Goal: Transaction & Acquisition: Book appointment/travel/reservation

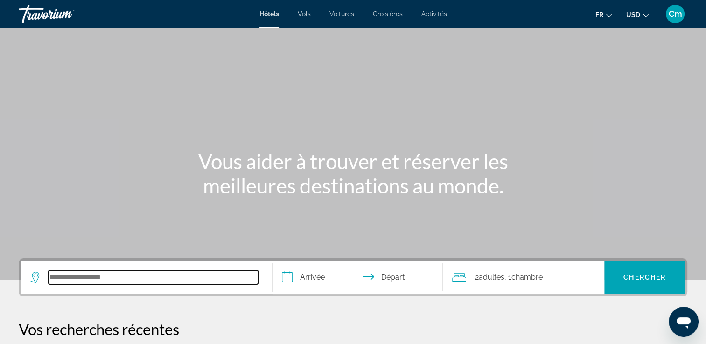
click at [119, 279] on input "Rechercher une destination hôtelière" at bounding box center [154, 278] width 210 height 14
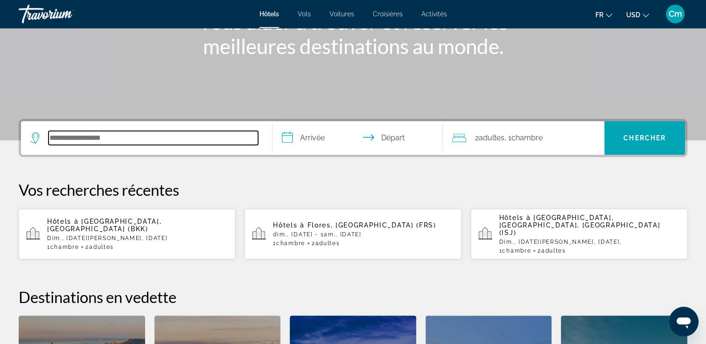
scroll to position [228, 0]
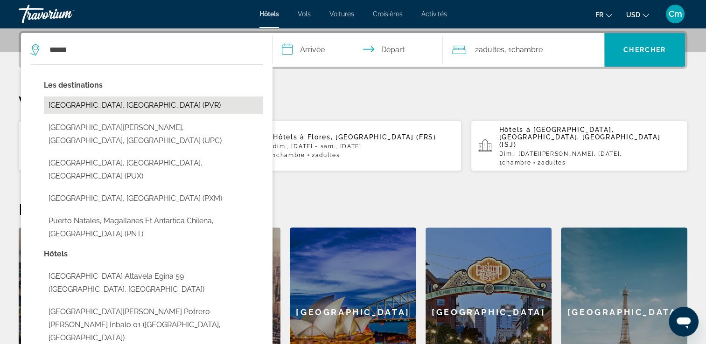
click at [166, 102] on button "[GEOGRAPHIC_DATA], [GEOGRAPHIC_DATA] (PVR)" at bounding box center [153, 106] width 219 height 18
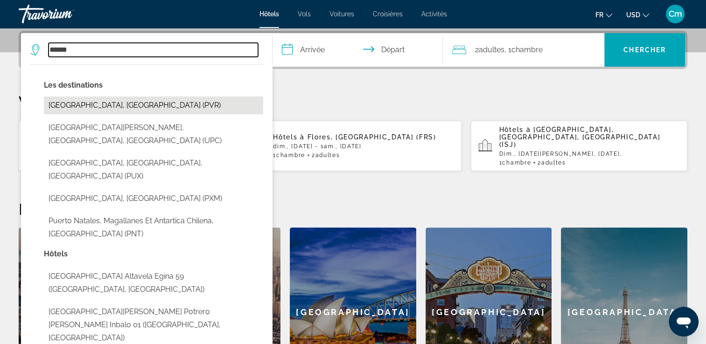
type input "**********"
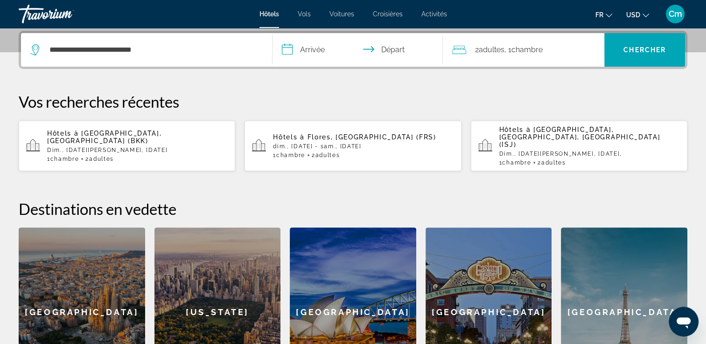
click at [166, 102] on p "Vos recherches récentes" at bounding box center [353, 101] width 669 height 19
click at [309, 53] on input "**********" at bounding box center [360, 51] width 175 height 36
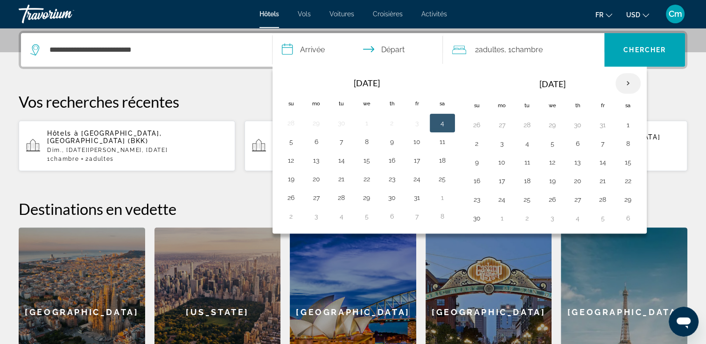
click at [624, 79] on th "Next month" at bounding box center [628, 83] width 25 height 21
click at [570, 140] on button "5" at bounding box center [577, 143] width 15 height 13
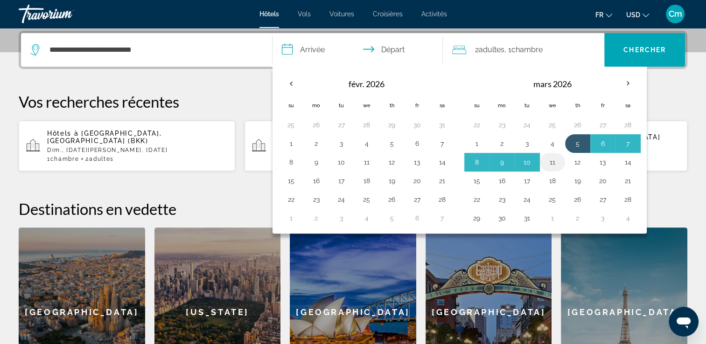
click at [546, 158] on button "11" at bounding box center [552, 162] width 15 height 13
type input "**********"
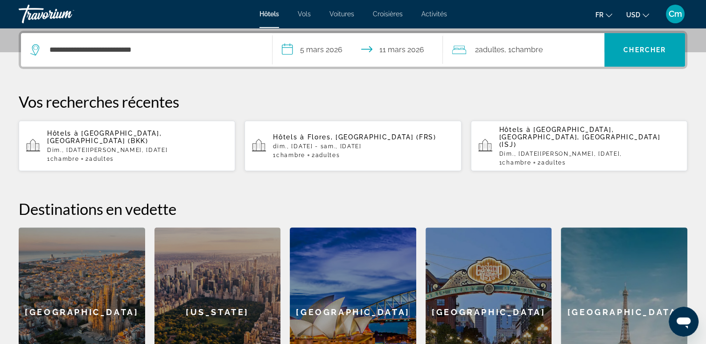
click at [547, 48] on div "2 Adulte Adultes , 1 Chambre pièces" at bounding box center [528, 49] width 152 height 13
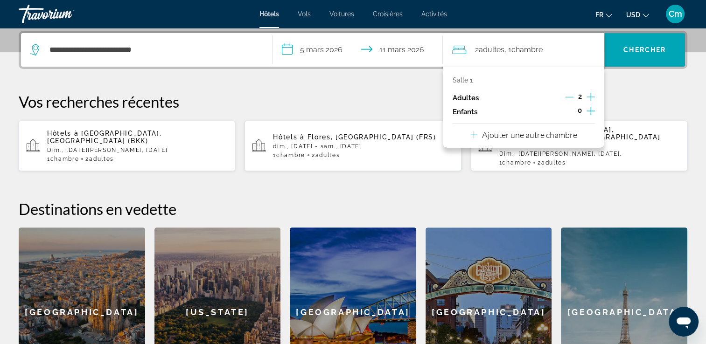
click at [591, 108] on icon "Augmenter les enfants" at bounding box center [591, 110] width 8 height 11
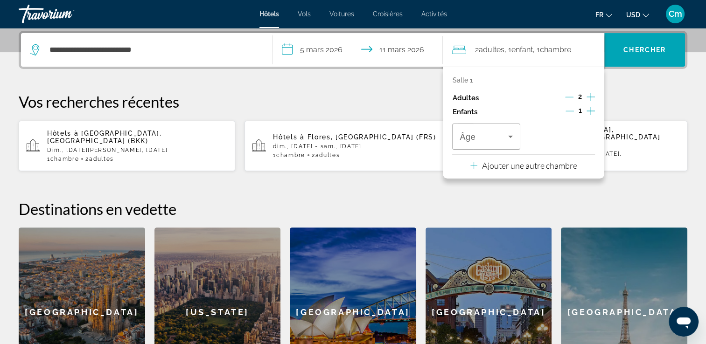
click at [591, 108] on icon "Augmenter les enfants" at bounding box center [591, 110] width 8 height 11
click at [502, 138] on span "Voyageurs : 2 adultes, 2 enfants" at bounding box center [484, 136] width 48 height 11
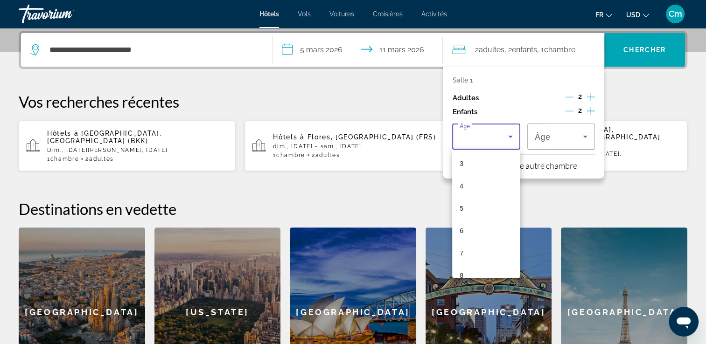
scroll to position [75, 0]
click at [506, 268] on mat-option "8" at bounding box center [486, 269] width 68 height 22
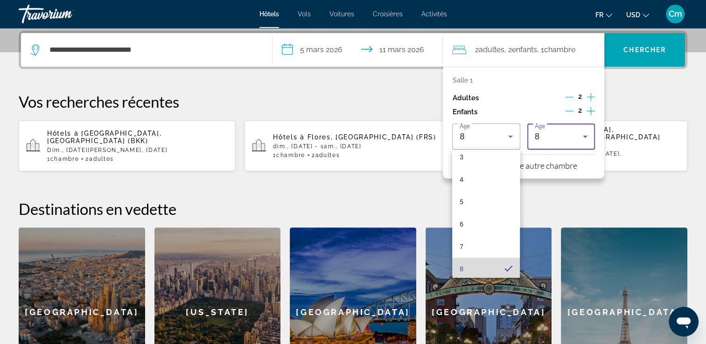
scroll to position [77, 0]
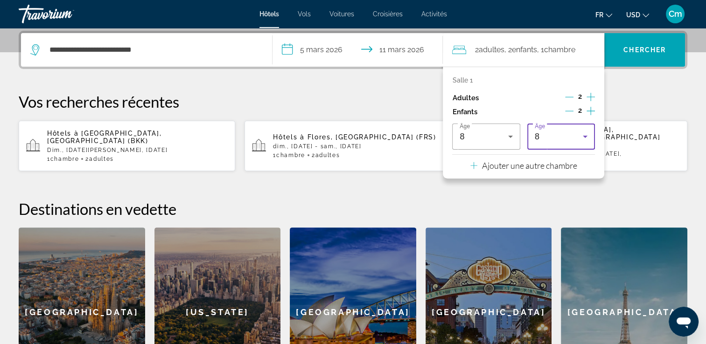
click at [582, 138] on icon "Voyageurs : 2 adultes, 2 enfants" at bounding box center [585, 136] width 11 height 11
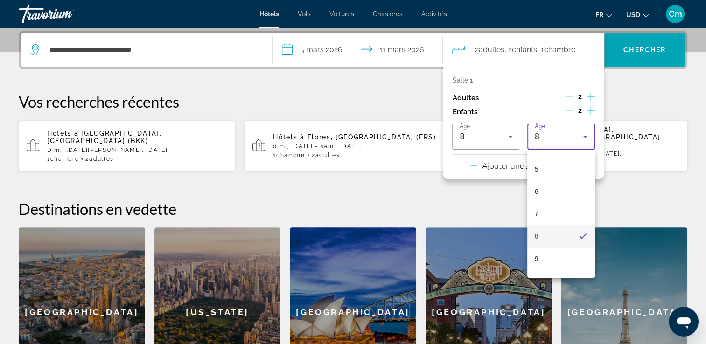
scroll to position [114, 0]
click at [574, 271] on mat-option "10" at bounding box center [561, 275] width 68 height 22
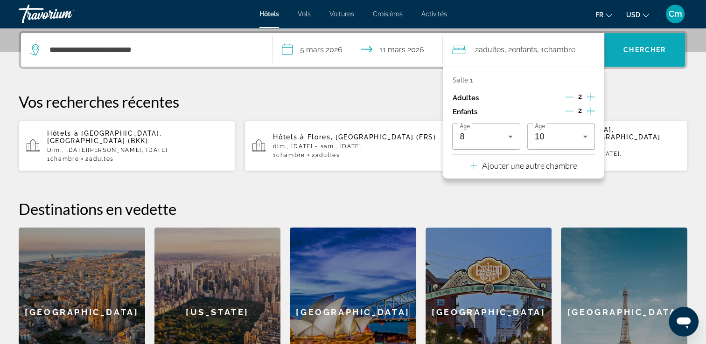
click at [627, 51] on span "Chercher" at bounding box center [644, 49] width 42 height 7
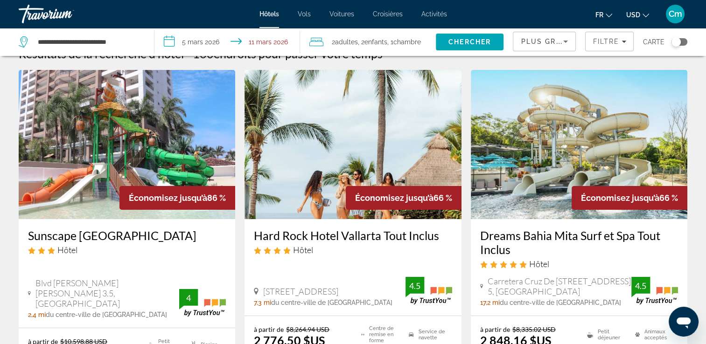
scroll to position [37, 0]
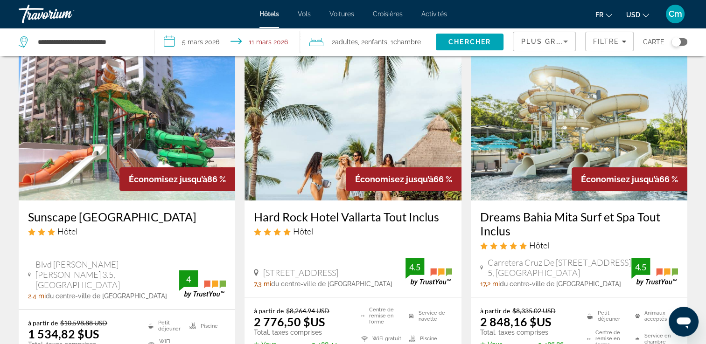
click at [644, 12] on icon "Changer de devise" at bounding box center [646, 15] width 7 height 7
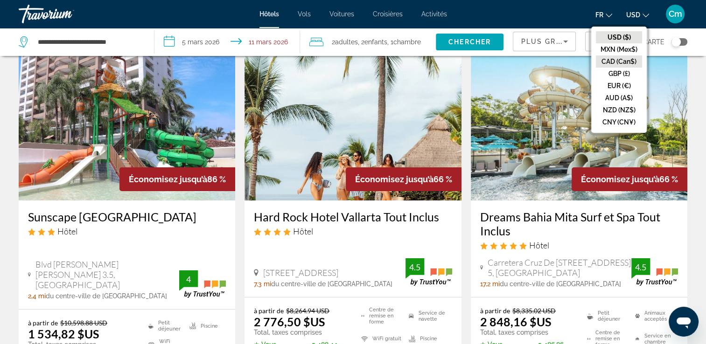
click at [630, 57] on button "CAD (Can$)" at bounding box center [619, 62] width 46 height 12
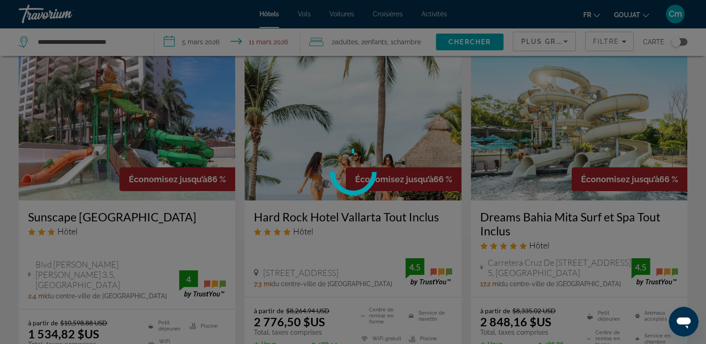
scroll to position [0, 0]
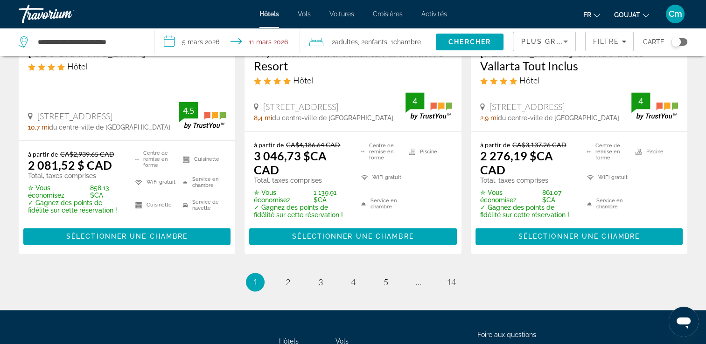
scroll to position [1400, 0]
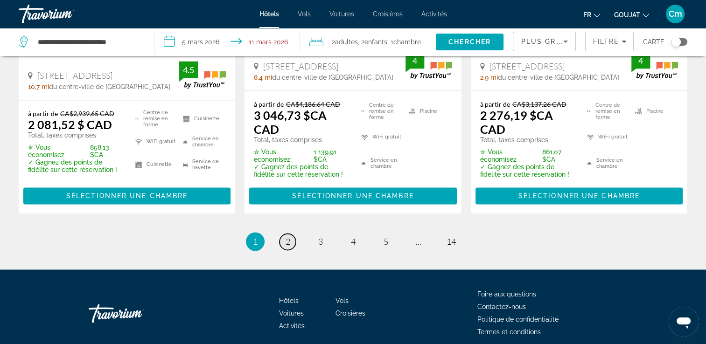
click at [289, 234] on link "page 2" at bounding box center [288, 242] width 16 height 16
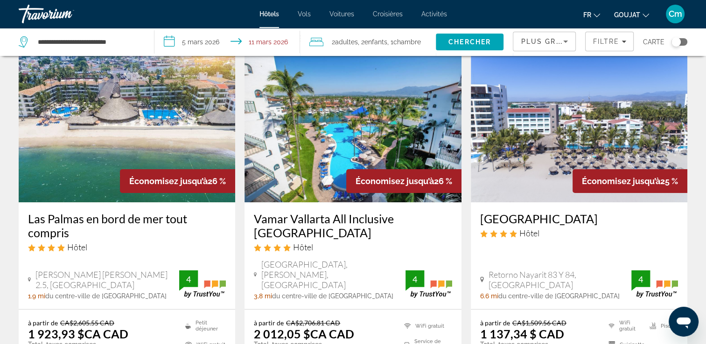
scroll to position [37, 0]
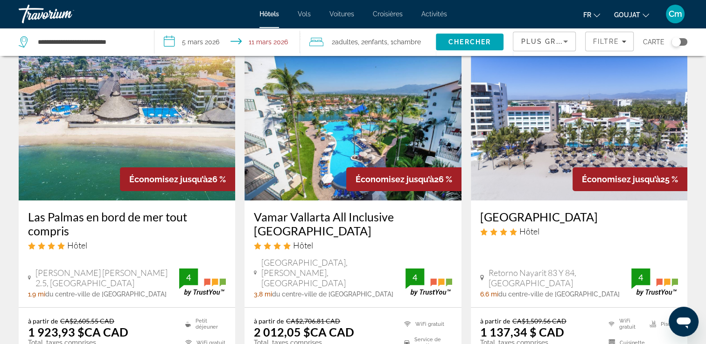
click at [155, 217] on h3 "Las Palmas en bord de mer tout compris" at bounding box center [127, 224] width 198 height 28
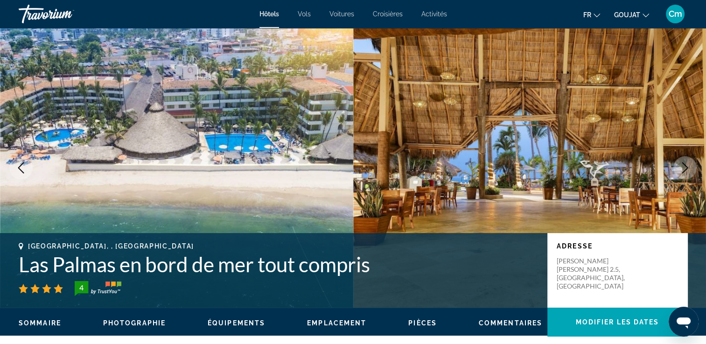
click at [682, 170] on icon "Image suivante" at bounding box center [684, 167] width 11 height 11
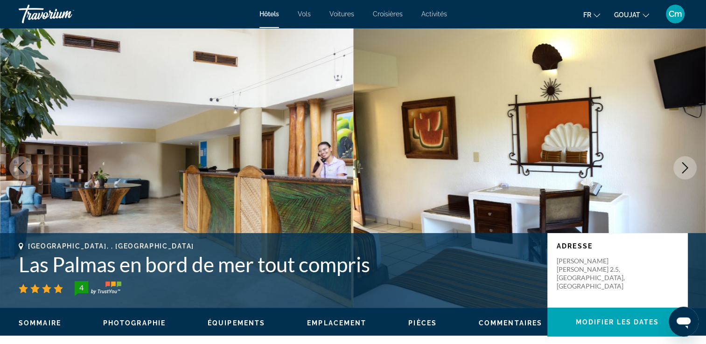
click at [682, 170] on icon "Image suivante" at bounding box center [684, 167] width 11 height 11
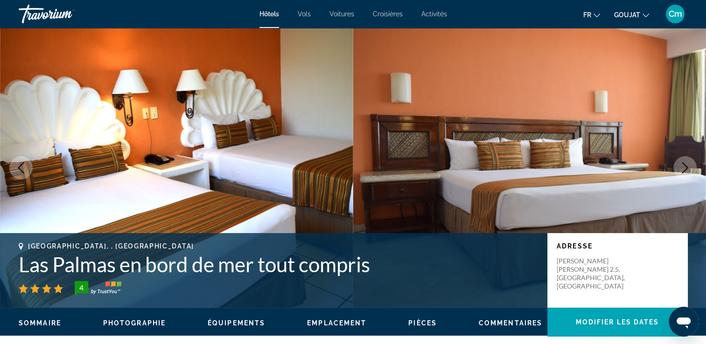
click at [682, 170] on icon "Image suivante" at bounding box center [684, 167] width 11 height 11
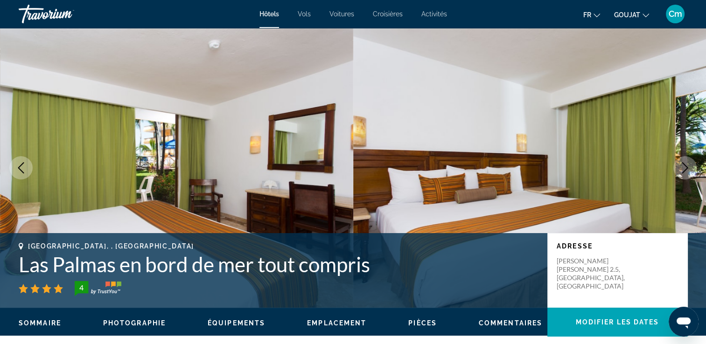
click at [682, 170] on icon "Image suivante" at bounding box center [684, 167] width 11 height 11
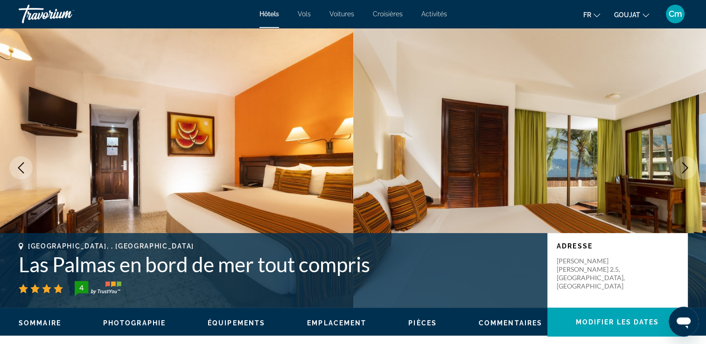
click at [682, 170] on icon "Image suivante" at bounding box center [684, 167] width 11 height 11
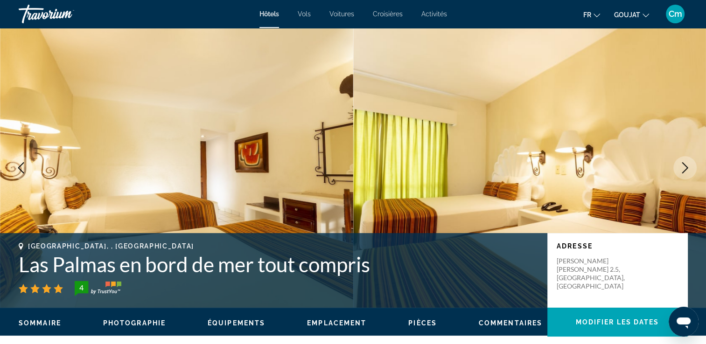
click at [682, 170] on icon "Image suivante" at bounding box center [684, 167] width 11 height 11
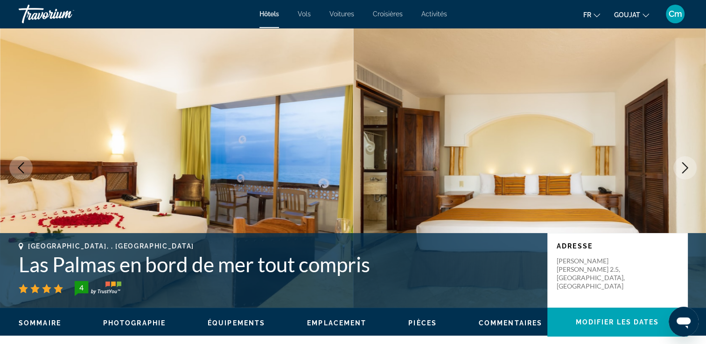
click at [682, 170] on icon "Image suivante" at bounding box center [684, 167] width 11 height 11
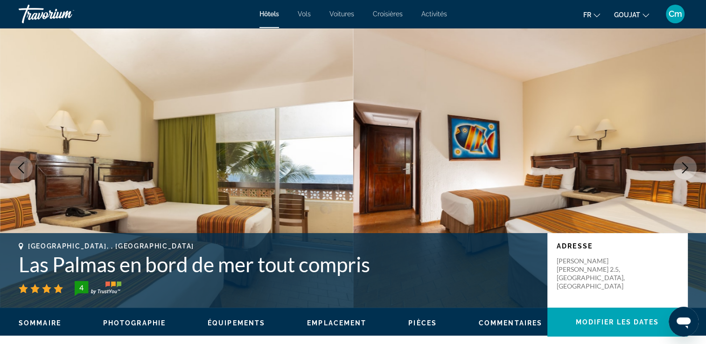
click at [682, 170] on icon "Image suivante" at bounding box center [684, 167] width 11 height 11
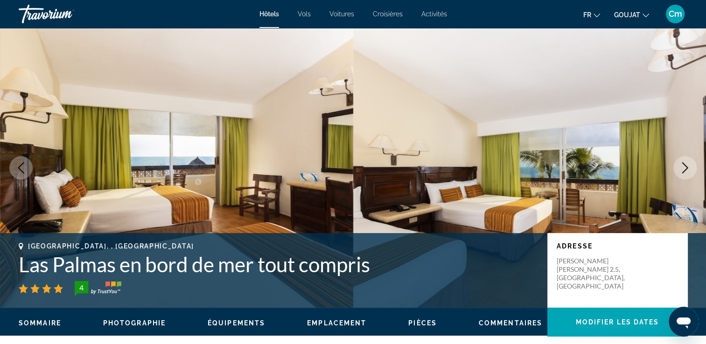
click at [682, 170] on icon "Image suivante" at bounding box center [684, 167] width 11 height 11
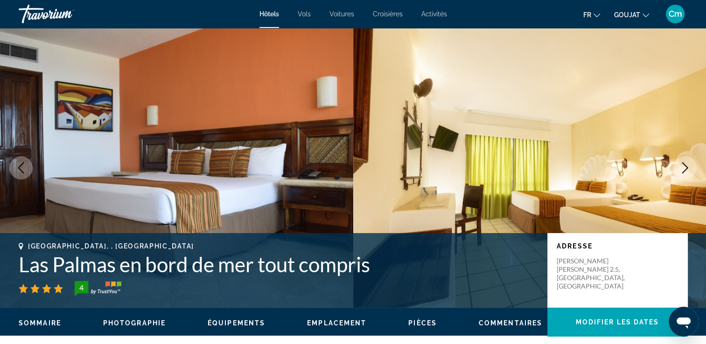
click at [682, 170] on icon "Image suivante" at bounding box center [684, 167] width 11 height 11
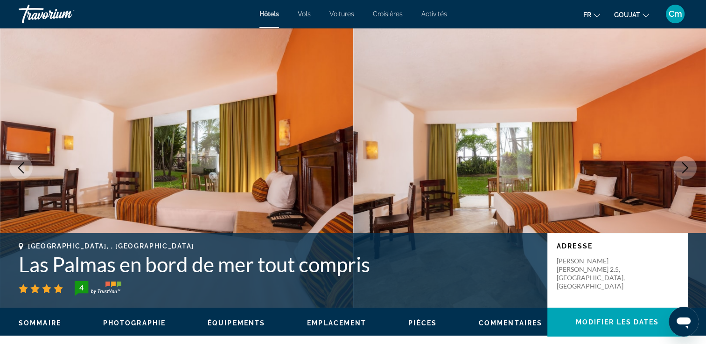
click at [682, 170] on icon "Image suivante" at bounding box center [684, 167] width 11 height 11
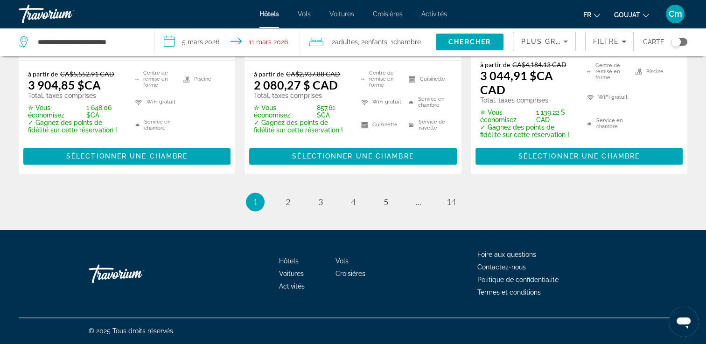
scroll to position [1424, 0]
click at [287, 203] on span "2" at bounding box center [288, 202] width 5 height 10
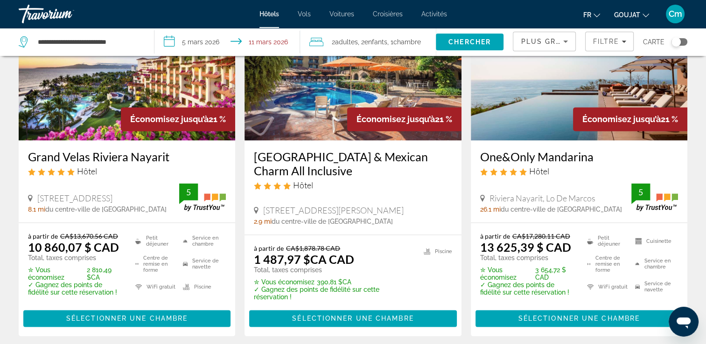
scroll to position [1213, 0]
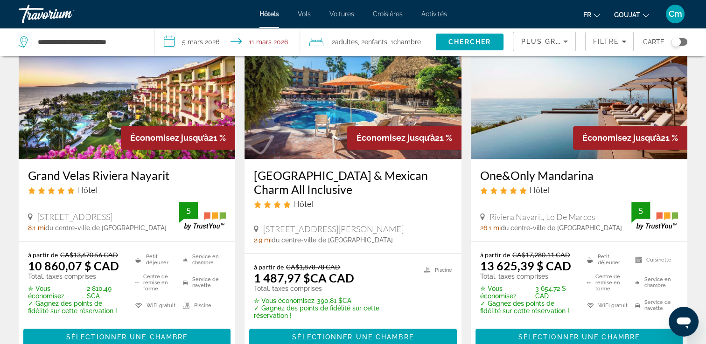
click at [318, 178] on h3 "[GEOGRAPHIC_DATA] & Mexican Charm All Inclusive" at bounding box center [353, 182] width 198 height 28
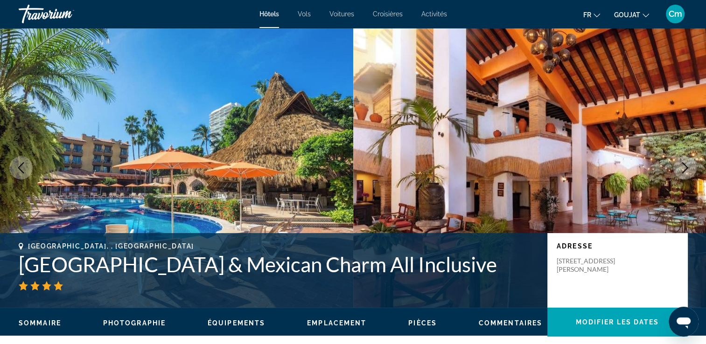
click at [678, 172] on button "Image suivante" at bounding box center [684, 167] width 23 height 23
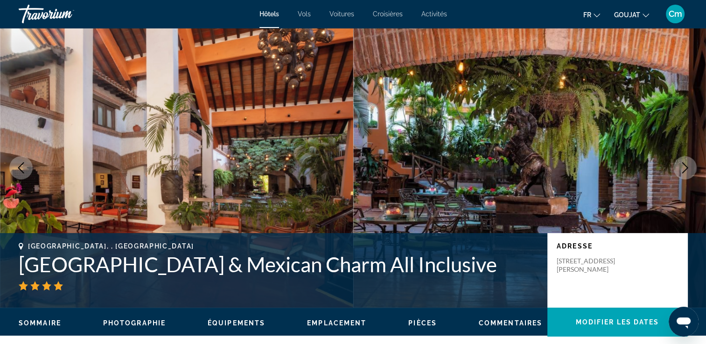
click at [678, 172] on button "Image suivante" at bounding box center [684, 167] width 23 height 23
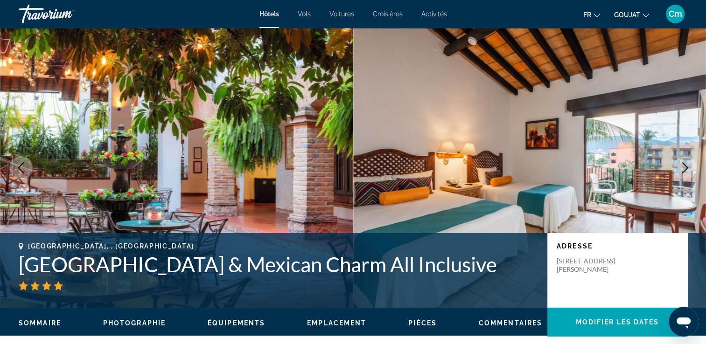
click at [678, 172] on button "Image suivante" at bounding box center [684, 167] width 23 height 23
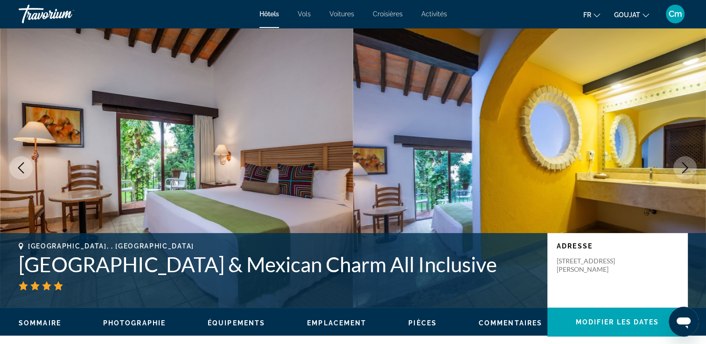
click at [678, 172] on button "Image suivante" at bounding box center [684, 167] width 23 height 23
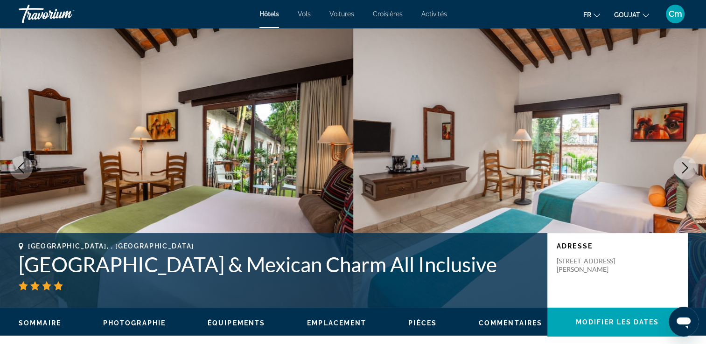
click at [678, 172] on button "Image suivante" at bounding box center [684, 167] width 23 height 23
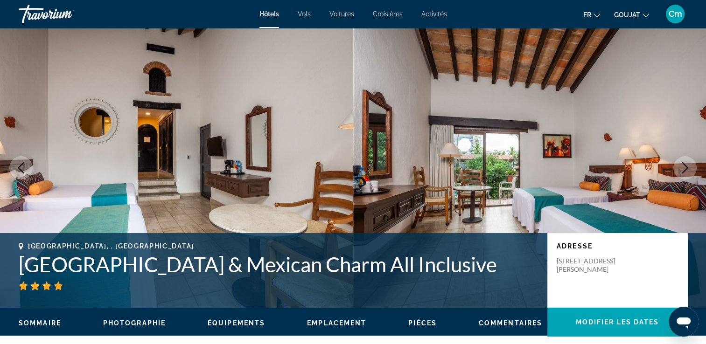
click at [678, 172] on button "Image suivante" at bounding box center [684, 167] width 23 height 23
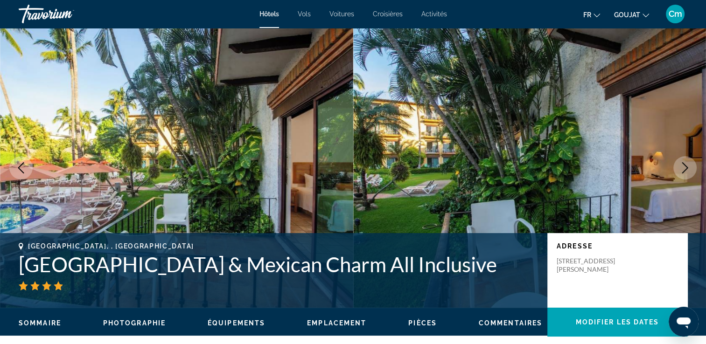
click at [678, 172] on button "Image suivante" at bounding box center [684, 167] width 23 height 23
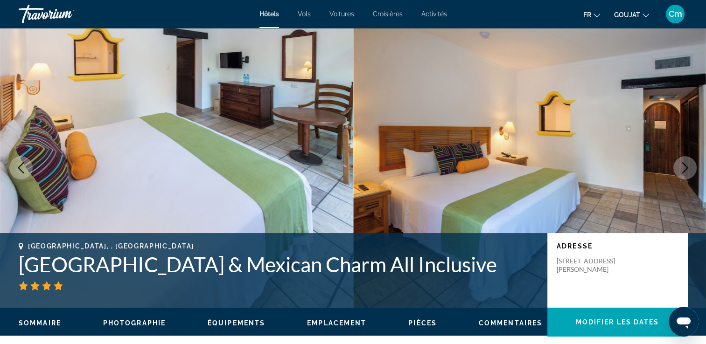
click at [678, 172] on button "Image suivante" at bounding box center [684, 167] width 23 height 23
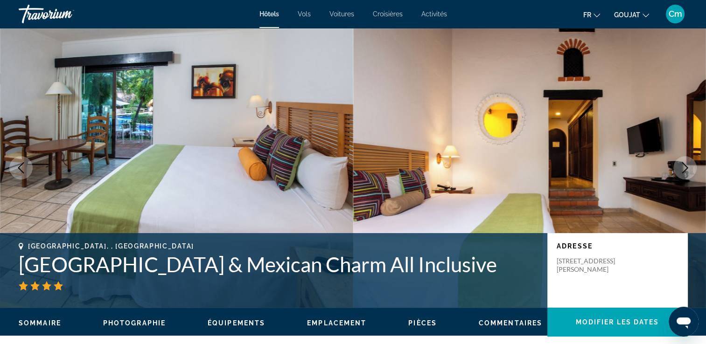
click at [678, 172] on button "Image suivante" at bounding box center [684, 167] width 23 height 23
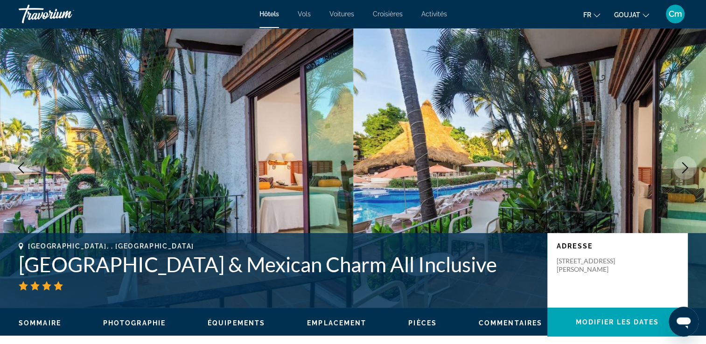
click at [678, 172] on button "Image suivante" at bounding box center [684, 167] width 23 height 23
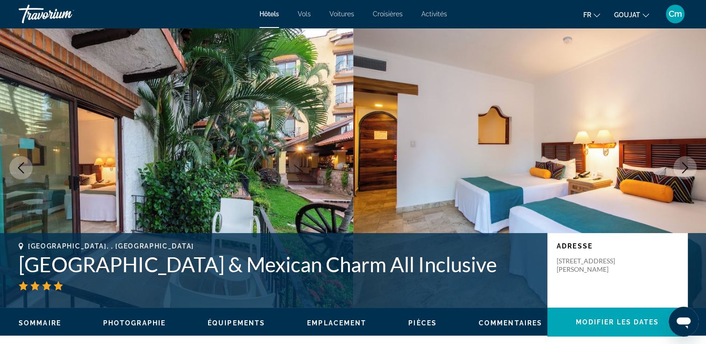
click at [678, 172] on button "Image suivante" at bounding box center [684, 167] width 23 height 23
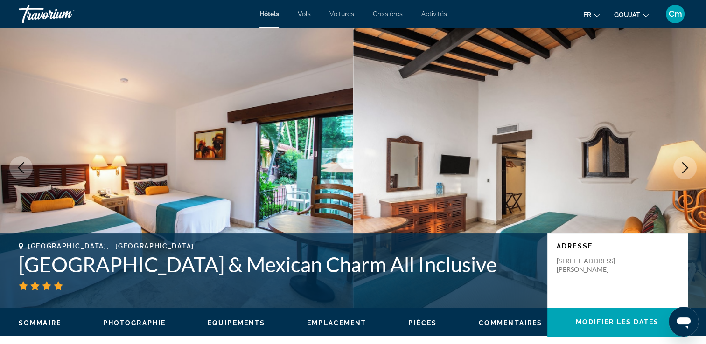
click at [678, 172] on button "Image suivante" at bounding box center [684, 167] width 23 height 23
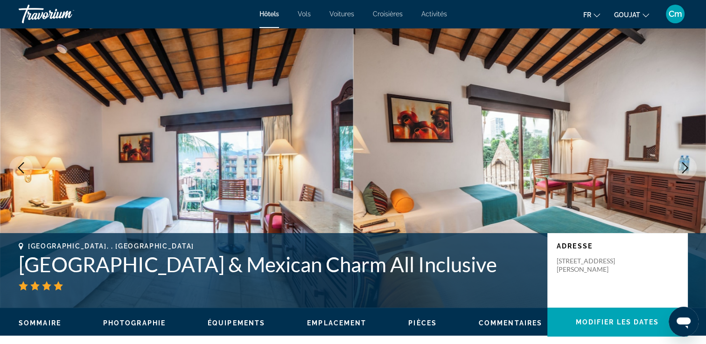
click at [678, 172] on button "Image suivante" at bounding box center [684, 167] width 23 height 23
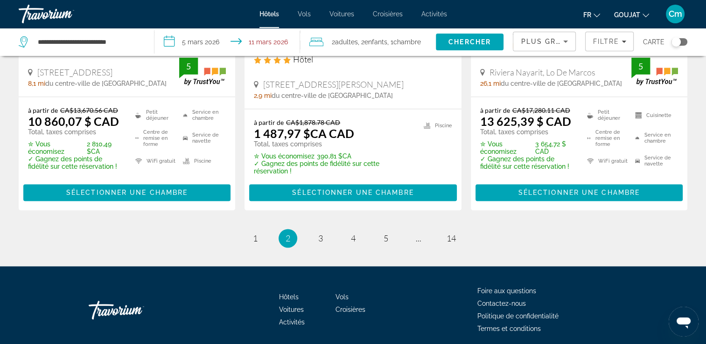
scroll to position [1363, 0]
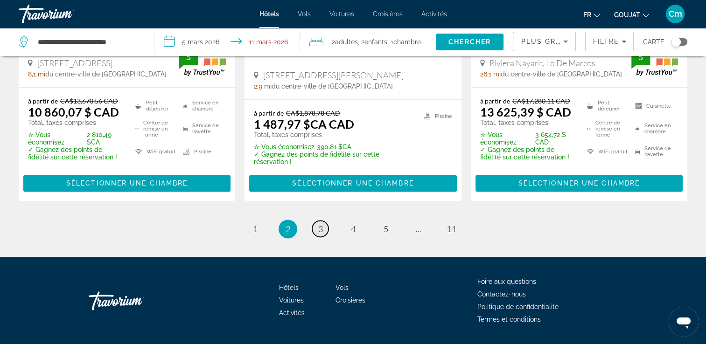
click at [323, 231] on link "page 3" at bounding box center [320, 229] width 16 height 16
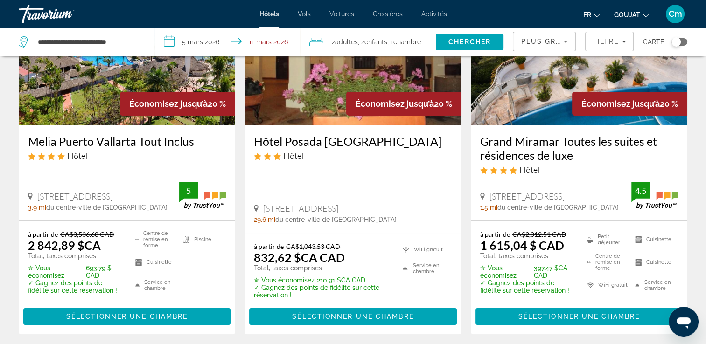
scroll to position [112, 0]
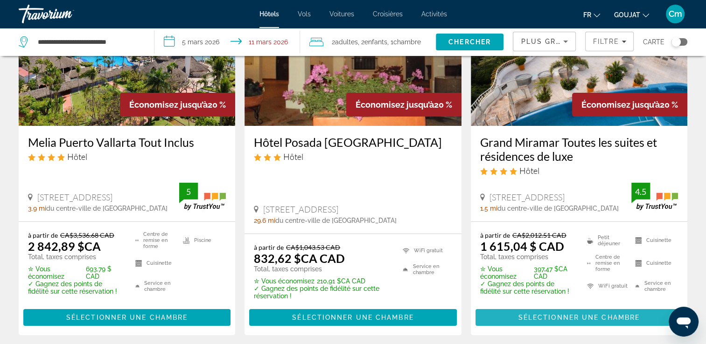
click at [587, 318] on span "Sélectionner une chambre" at bounding box center [578, 317] width 121 height 7
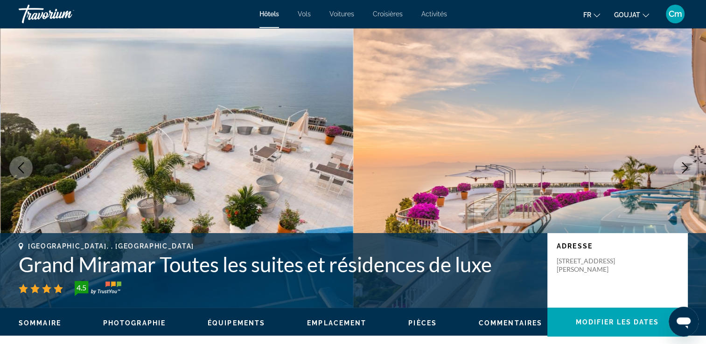
click at [690, 175] on button "Image suivante" at bounding box center [684, 167] width 23 height 23
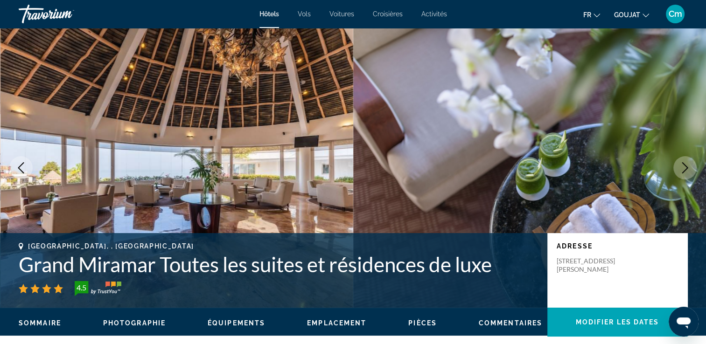
click at [690, 175] on button "Image suivante" at bounding box center [684, 167] width 23 height 23
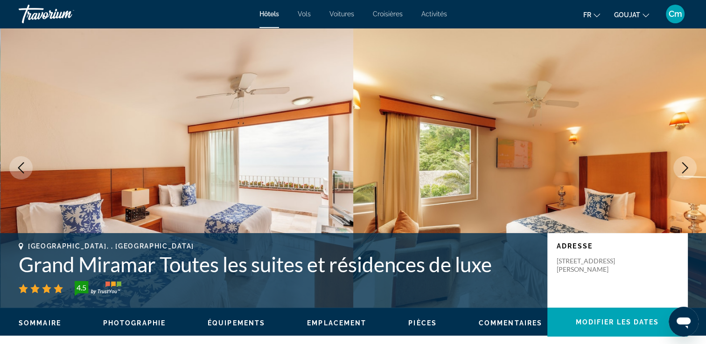
click at [690, 175] on button "Image suivante" at bounding box center [684, 167] width 23 height 23
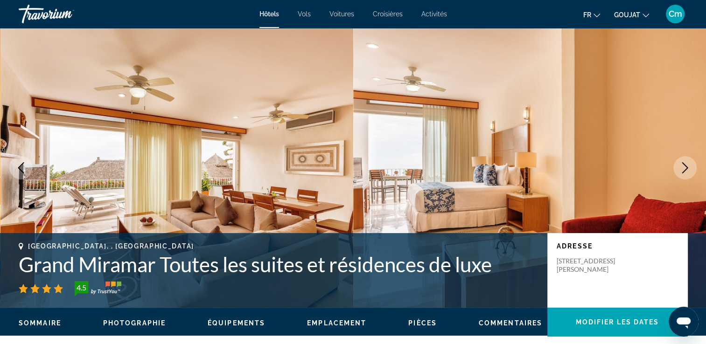
click at [690, 175] on button "Image suivante" at bounding box center [684, 167] width 23 height 23
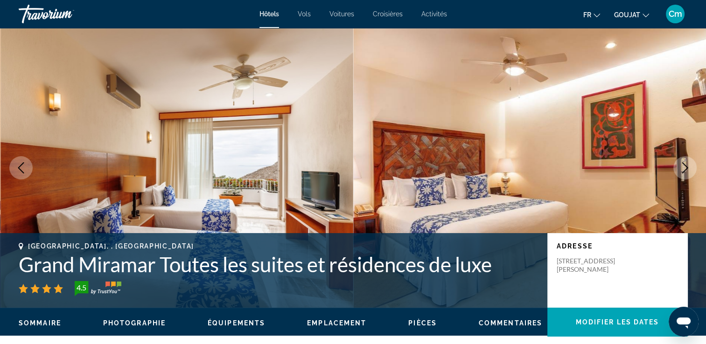
click at [690, 175] on button "Image suivante" at bounding box center [684, 167] width 23 height 23
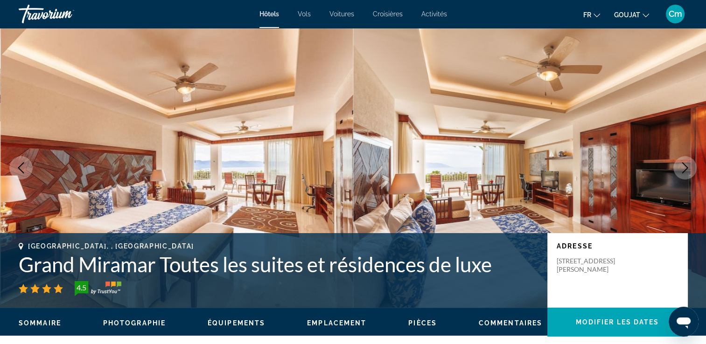
click at [690, 175] on button "Image suivante" at bounding box center [684, 167] width 23 height 23
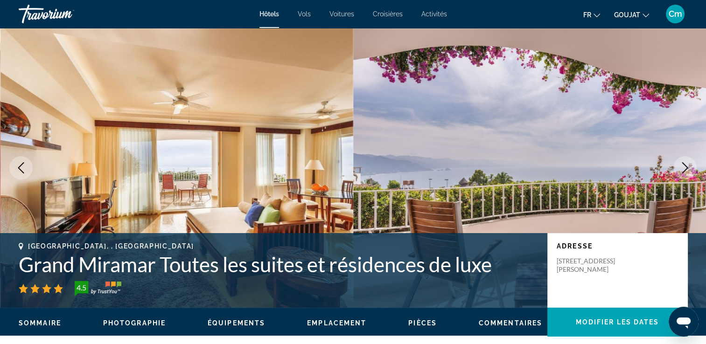
click at [690, 175] on button "Image suivante" at bounding box center [684, 167] width 23 height 23
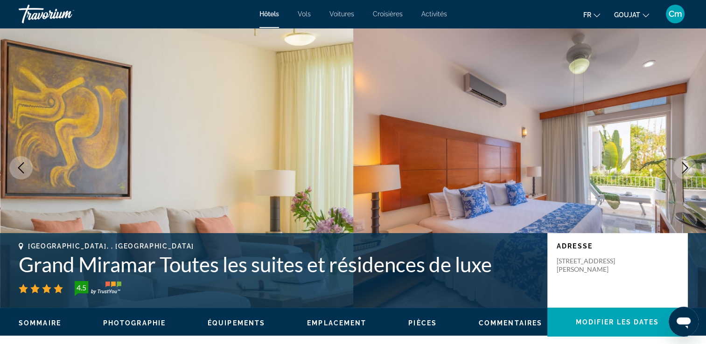
click at [690, 176] on button "Image suivante" at bounding box center [684, 167] width 23 height 23
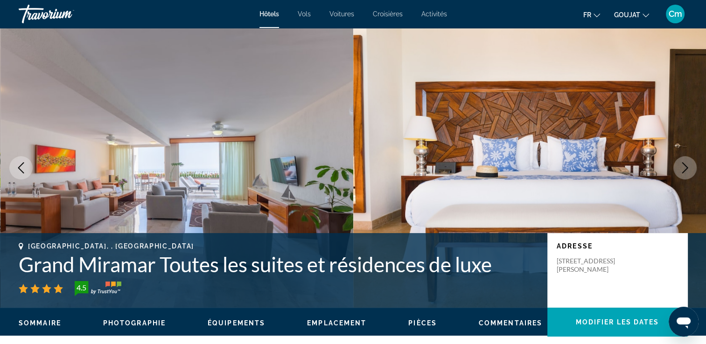
click at [690, 176] on button "Image suivante" at bounding box center [684, 167] width 23 height 23
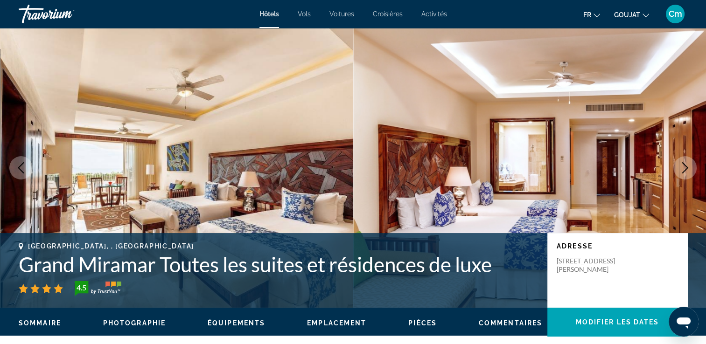
click at [690, 176] on button "Image suivante" at bounding box center [684, 167] width 23 height 23
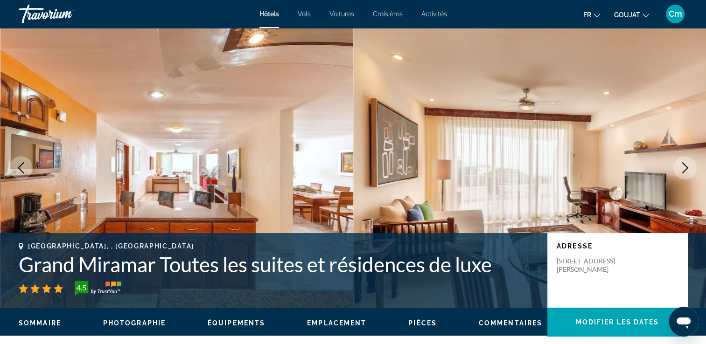
click at [690, 176] on button "Image suivante" at bounding box center [684, 167] width 23 height 23
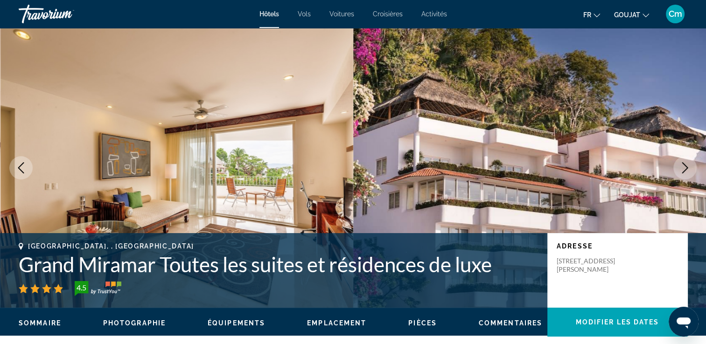
click at [690, 176] on button "Image suivante" at bounding box center [684, 167] width 23 height 23
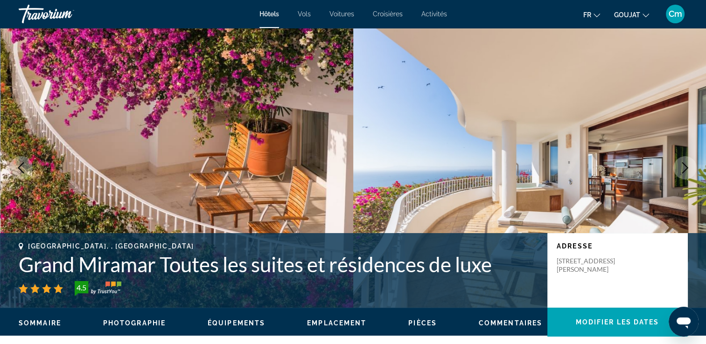
click at [690, 176] on button "Image suivante" at bounding box center [684, 167] width 23 height 23
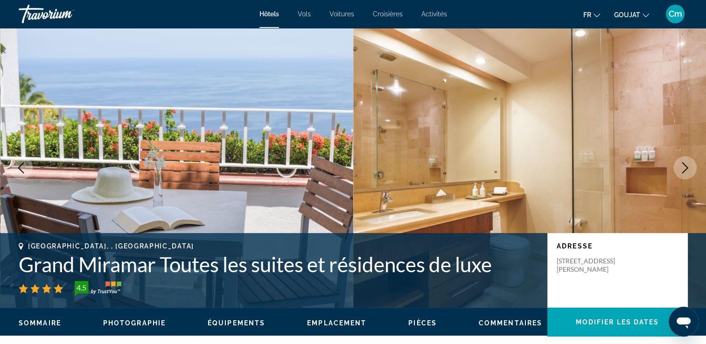
click at [690, 176] on button "Image suivante" at bounding box center [684, 167] width 23 height 23
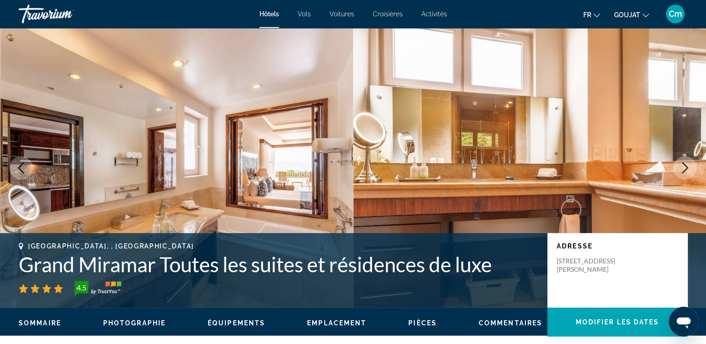
click at [691, 177] on button "Image suivante" at bounding box center [684, 167] width 23 height 23
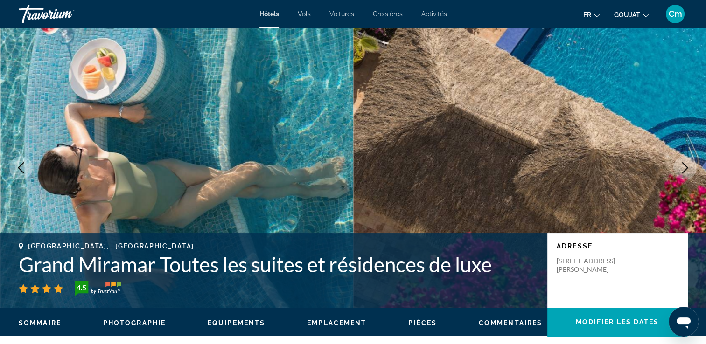
click at [691, 177] on button "Image suivante" at bounding box center [684, 167] width 23 height 23
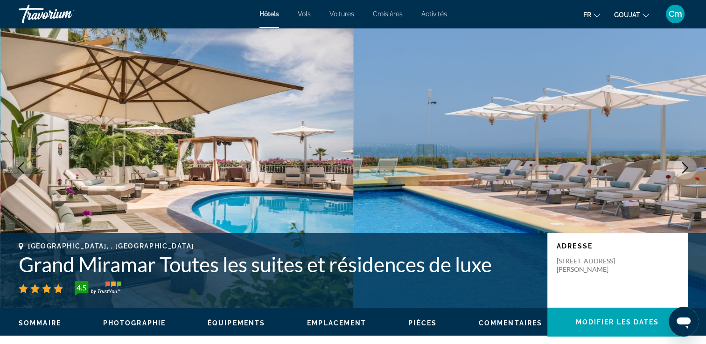
click at [691, 177] on button "Image suivante" at bounding box center [684, 167] width 23 height 23
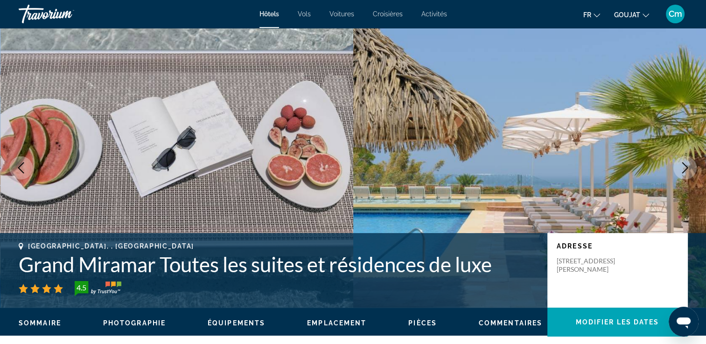
click at [691, 177] on button "Image suivante" at bounding box center [684, 167] width 23 height 23
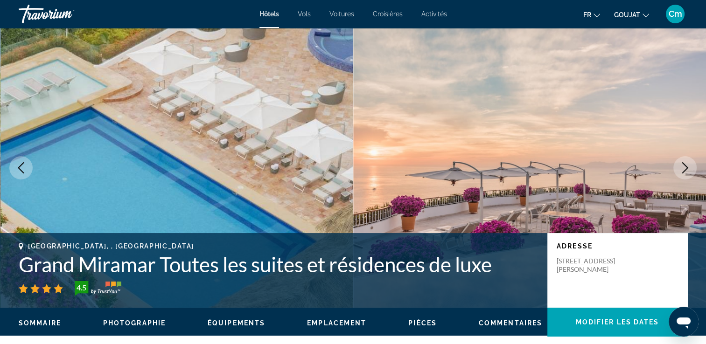
click at [691, 177] on button "Image suivante" at bounding box center [684, 167] width 23 height 23
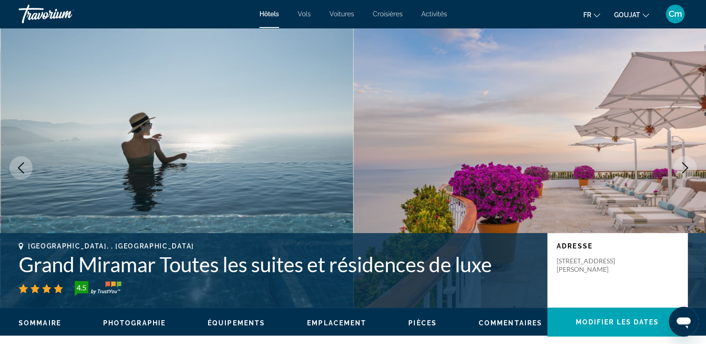
click at [691, 179] on img "Contenu principal" at bounding box center [529, 168] width 353 height 280
click at [692, 157] on img "Contenu principal" at bounding box center [529, 168] width 353 height 280
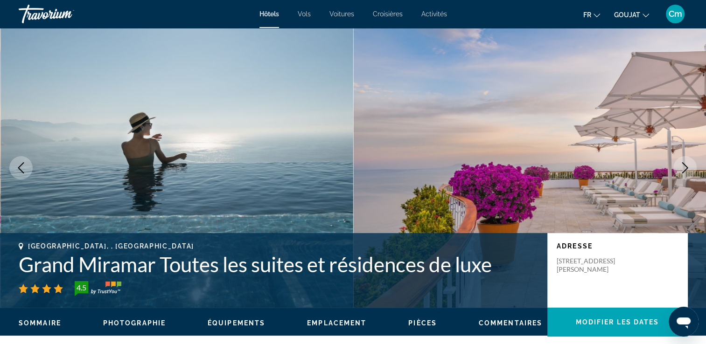
click at [690, 173] on icon "Image suivante" at bounding box center [684, 167] width 11 height 11
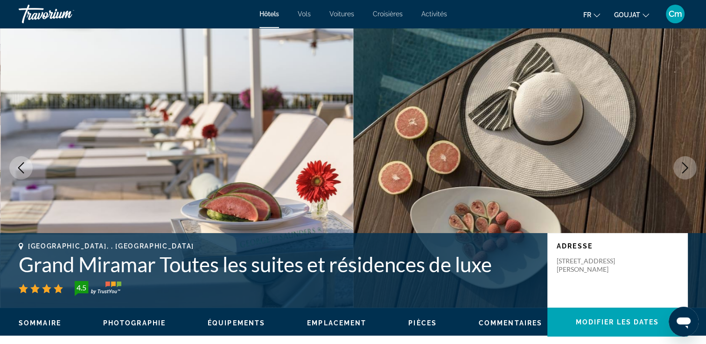
click at [690, 173] on icon "Image suivante" at bounding box center [684, 167] width 11 height 11
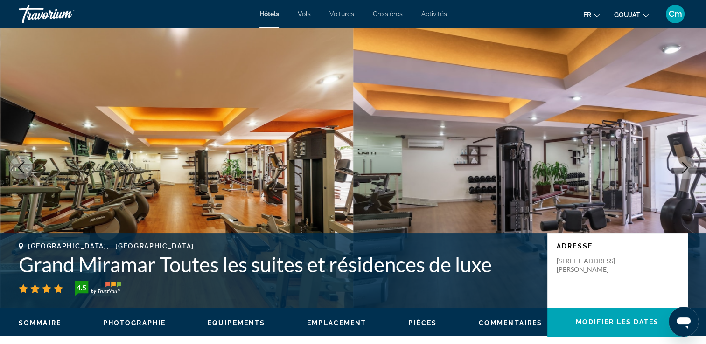
click at [690, 173] on icon "Image suivante" at bounding box center [684, 167] width 11 height 11
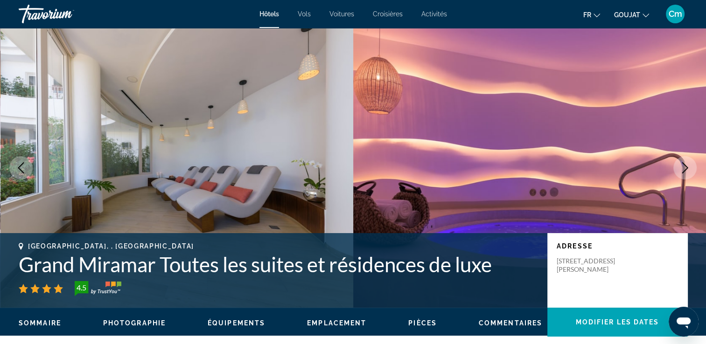
click at [690, 173] on icon "Image suivante" at bounding box center [684, 167] width 11 height 11
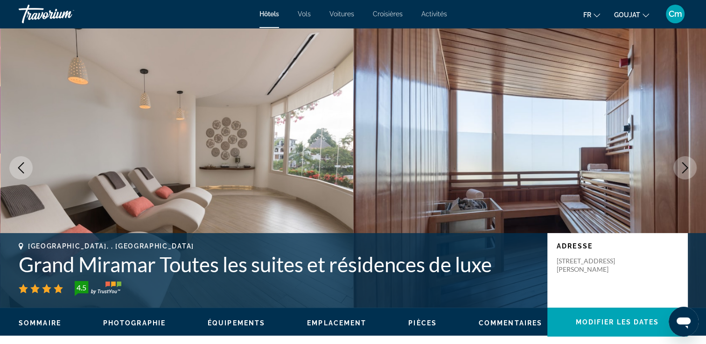
click at [690, 173] on icon "Image suivante" at bounding box center [684, 167] width 11 height 11
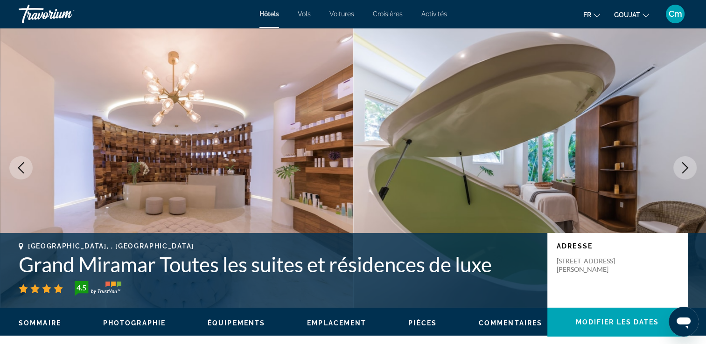
click at [690, 173] on icon "Image suivante" at bounding box center [684, 167] width 11 height 11
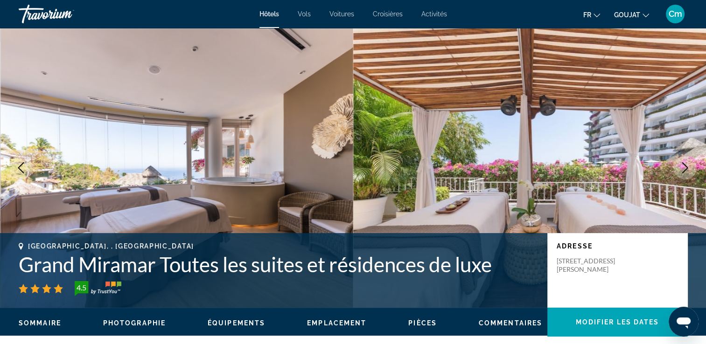
click at [690, 173] on icon "Image suivante" at bounding box center [684, 167] width 11 height 11
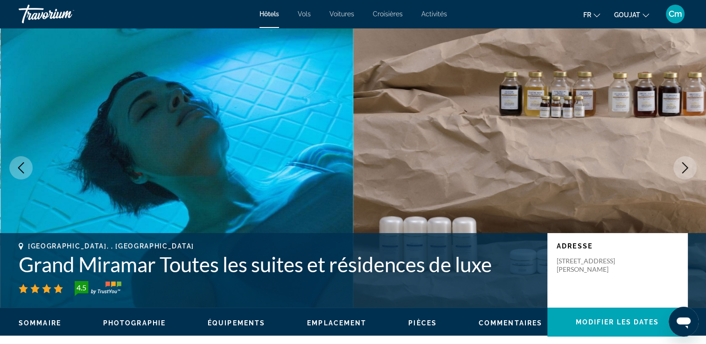
click at [690, 173] on icon "Image suivante" at bounding box center [684, 167] width 11 height 11
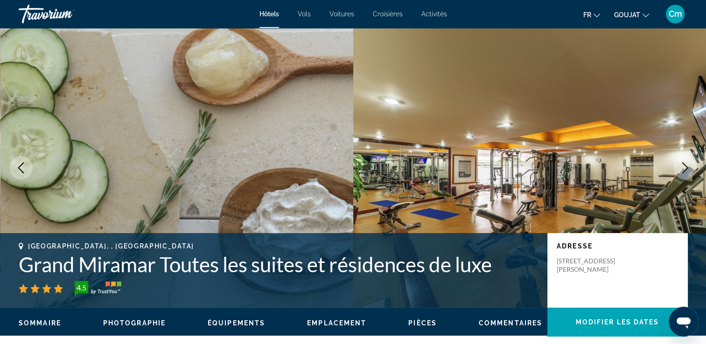
click at [690, 173] on icon "Image suivante" at bounding box center [684, 167] width 11 height 11
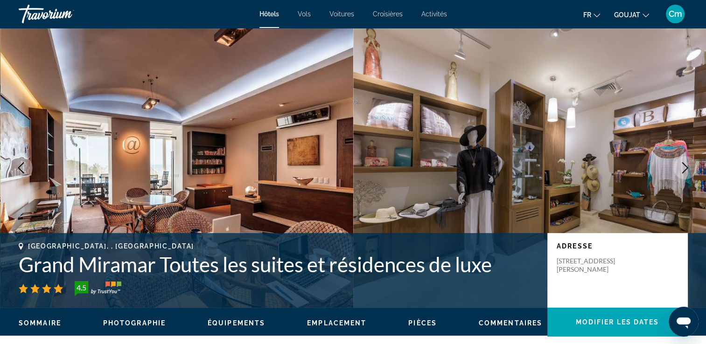
click at [690, 173] on icon "Image suivante" at bounding box center [684, 167] width 11 height 11
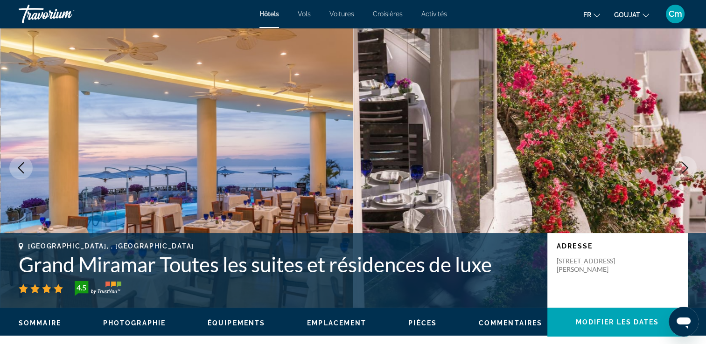
click at [690, 173] on icon "Image suivante" at bounding box center [684, 167] width 11 height 11
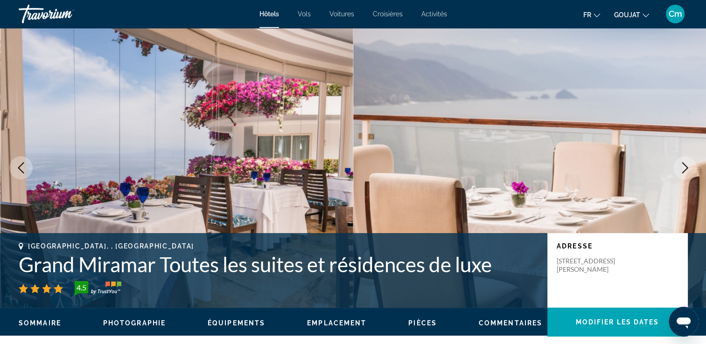
click at [690, 173] on icon "Image suivante" at bounding box center [684, 167] width 11 height 11
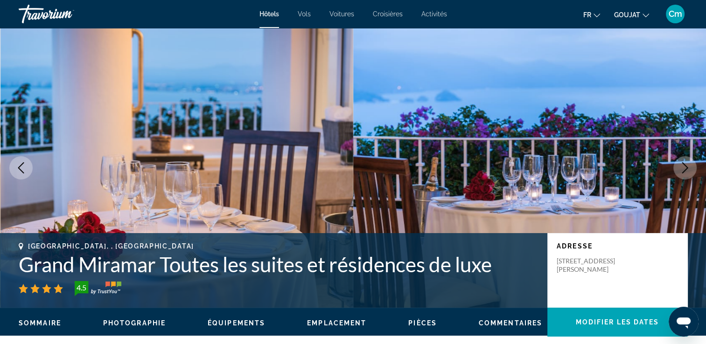
click at [690, 173] on icon "Image suivante" at bounding box center [684, 167] width 11 height 11
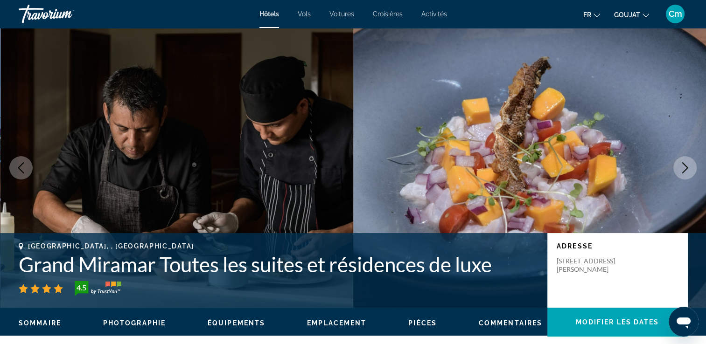
click at [690, 173] on icon "Image suivante" at bounding box center [684, 167] width 11 height 11
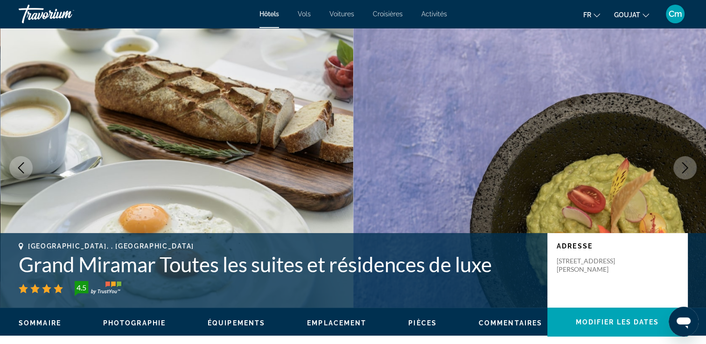
click at [690, 173] on icon "Image suivante" at bounding box center [684, 167] width 11 height 11
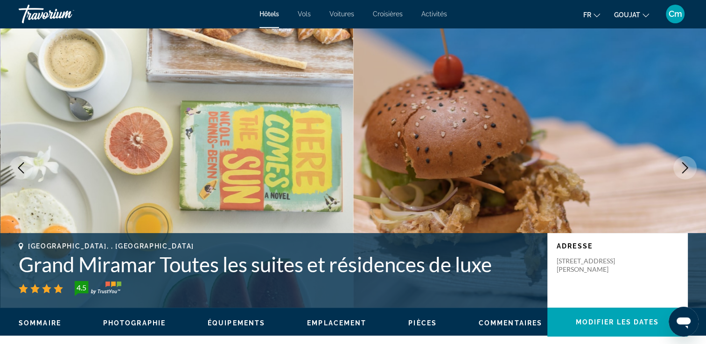
click at [690, 173] on icon "Image suivante" at bounding box center [684, 167] width 11 height 11
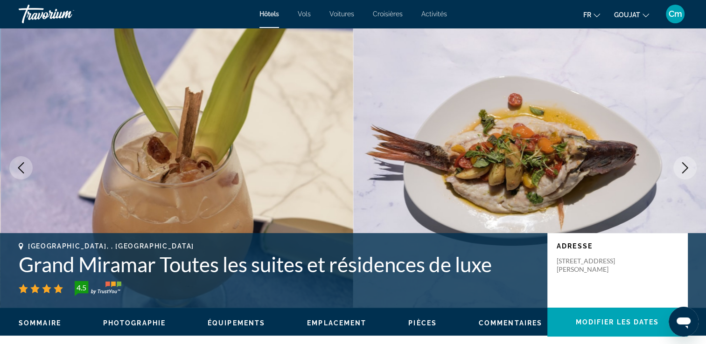
click at [690, 173] on icon "Image suivante" at bounding box center [684, 167] width 11 height 11
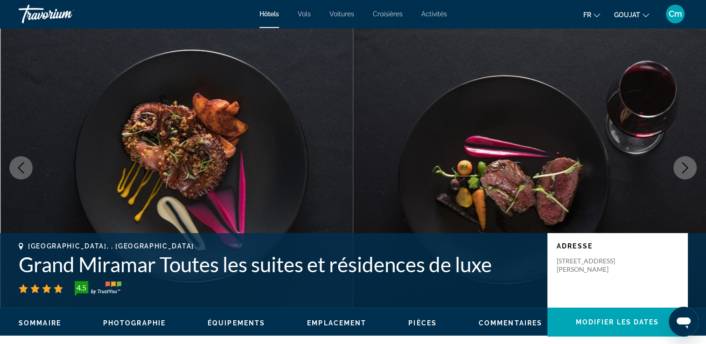
click at [690, 173] on icon "Image suivante" at bounding box center [684, 167] width 11 height 11
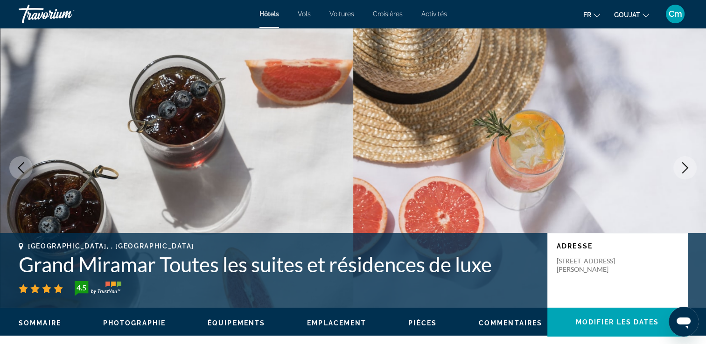
click at [690, 173] on icon "Image suivante" at bounding box center [684, 167] width 11 height 11
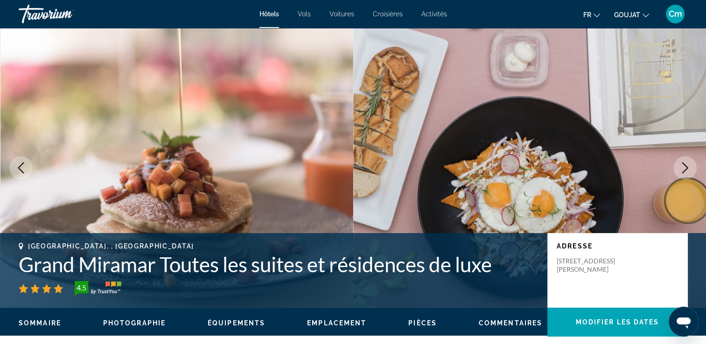
click at [690, 173] on icon "Image suivante" at bounding box center [684, 167] width 11 height 11
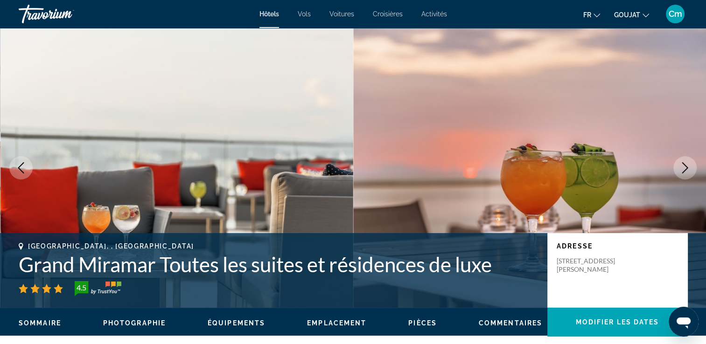
click at [690, 173] on icon "Image suivante" at bounding box center [684, 167] width 11 height 11
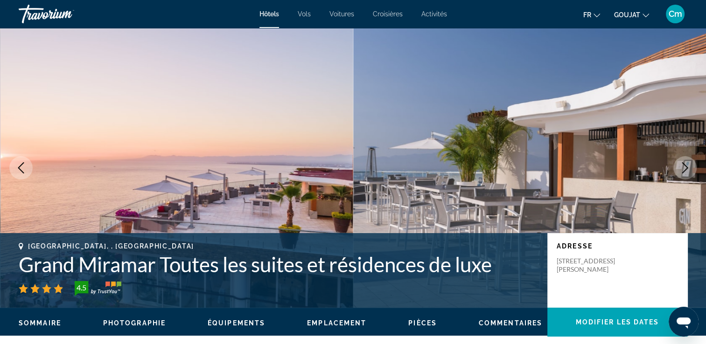
click at [690, 173] on icon "Image suivante" at bounding box center [684, 167] width 11 height 11
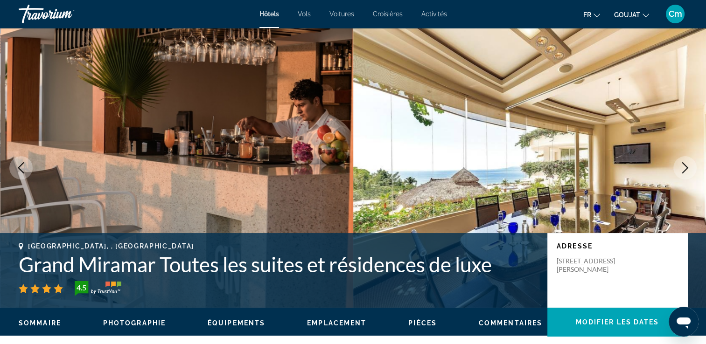
click at [691, 173] on button "Image suivante" at bounding box center [684, 167] width 23 height 23
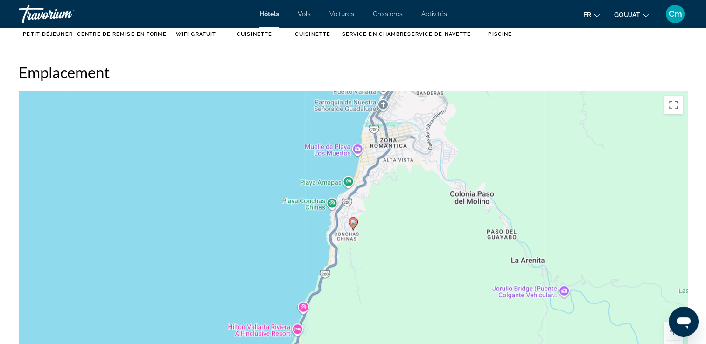
scroll to position [823, 0]
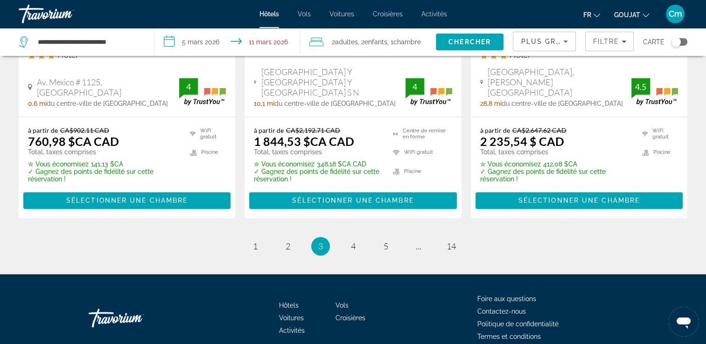
scroll to position [1396, 0]
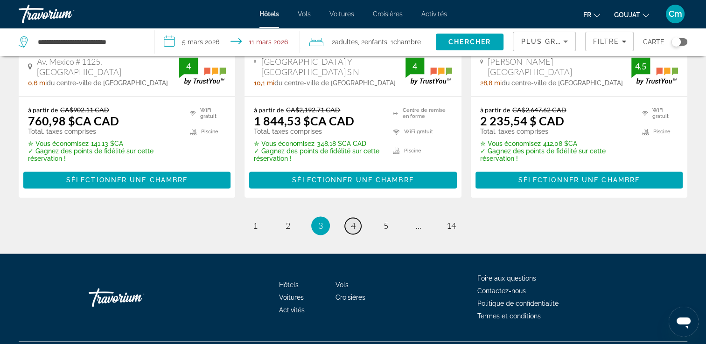
click at [358, 218] on link "page 4" at bounding box center [353, 226] width 16 height 16
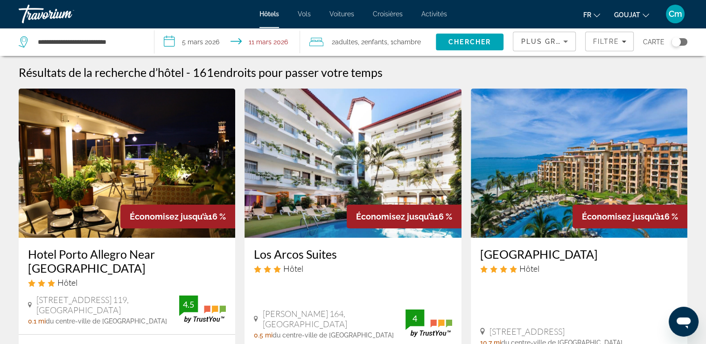
click at [358, 197] on img "Contenu principal" at bounding box center [353, 163] width 217 height 149
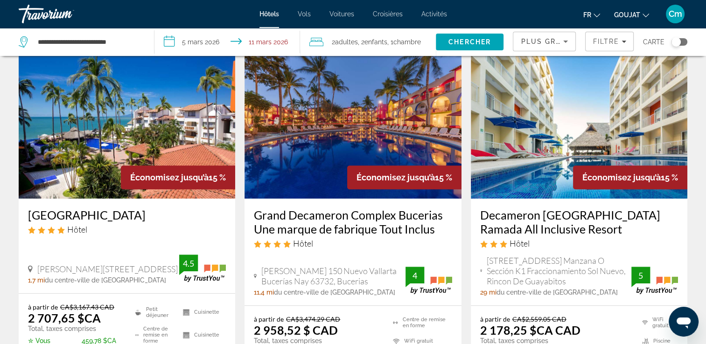
scroll to position [448, 0]
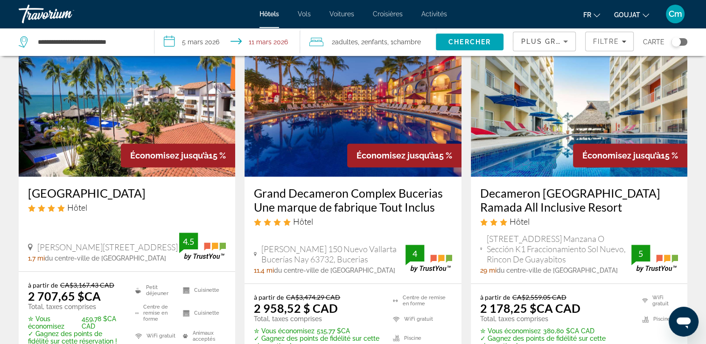
click at [553, 186] on h3 "Decameron [GEOGRAPHIC_DATA] Ramada All Inclusive Resort" at bounding box center [579, 200] width 198 height 28
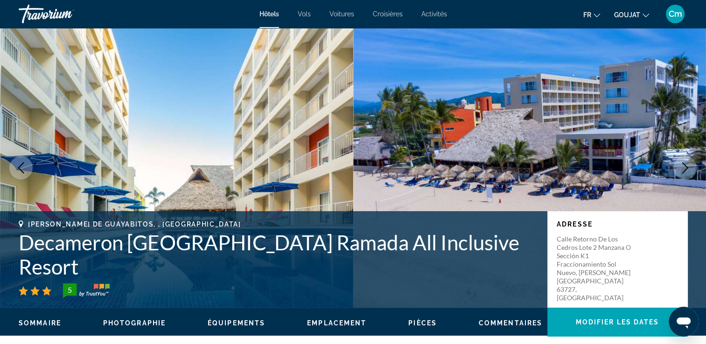
click at [687, 168] on icon "Image suivante" at bounding box center [685, 167] width 6 height 11
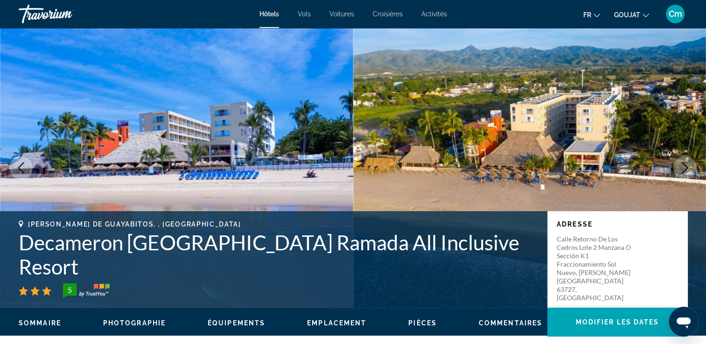
click at [687, 168] on icon "Image suivante" at bounding box center [685, 167] width 6 height 11
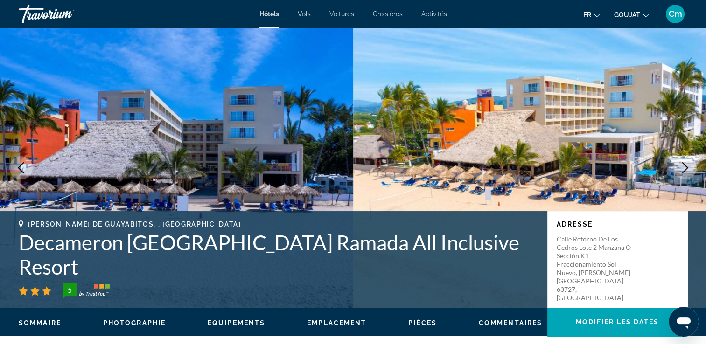
click at [687, 168] on icon "Image suivante" at bounding box center [685, 167] width 6 height 11
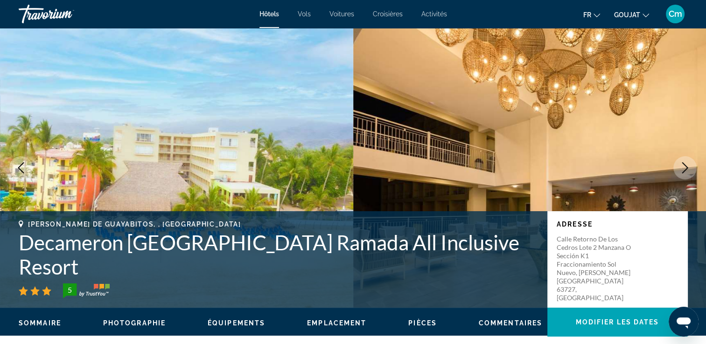
click at [687, 168] on icon "Image suivante" at bounding box center [685, 167] width 6 height 11
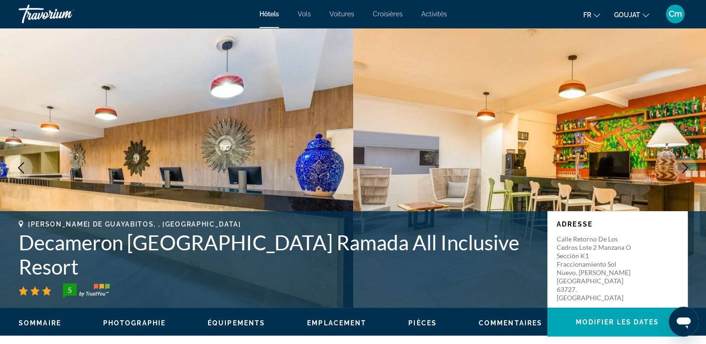
click at [687, 168] on icon "Image suivante" at bounding box center [685, 167] width 6 height 11
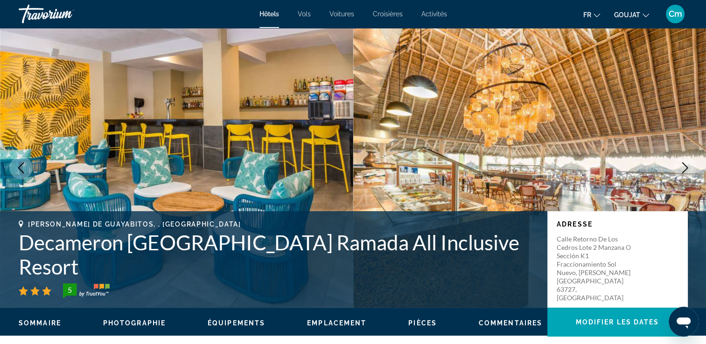
click at [687, 168] on icon "Image suivante" at bounding box center [685, 167] width 6 height 11
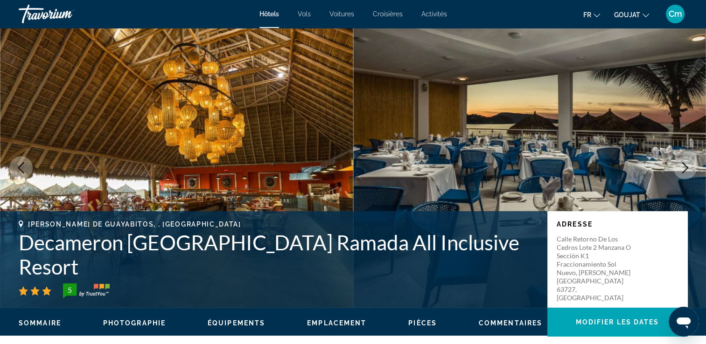
click at [687, 168] on icon "Image suivante" at bounding box center [685, 167] width 6 height 11
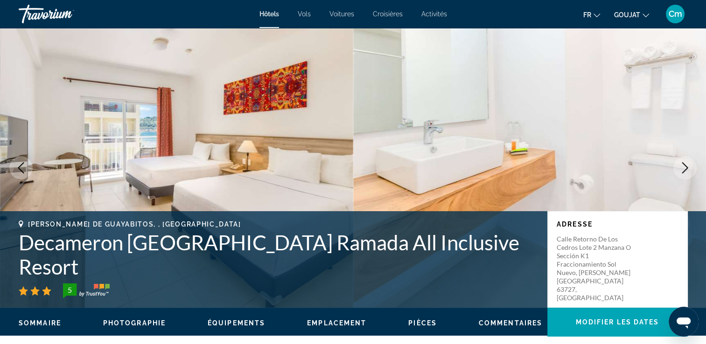
click at [687, 168] on icon "Image suivante" at bounding box center [685, 167] width 6 height 11
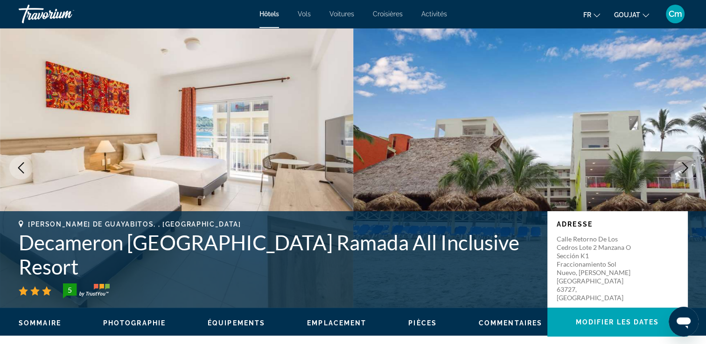
click at [687, 168] on icon "Image suivante" at bounding box center [685, 167] width 6 height 11
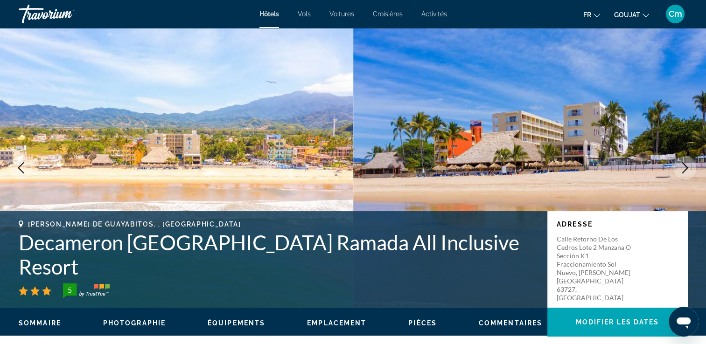
click at [687, 168] on icon "Image suivante" at bounding box center [685, 167] width 6 height 11
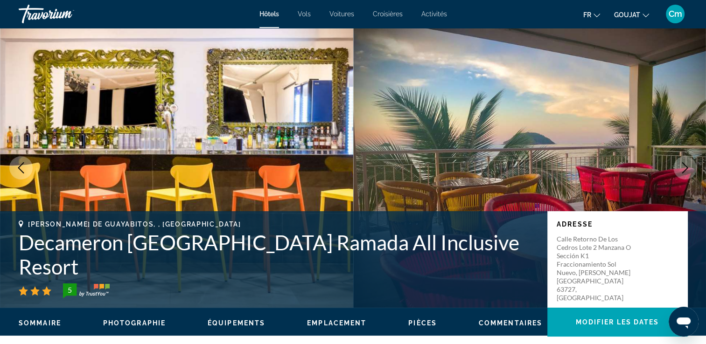
click at [687, 168] on icon "Image suivante" at bounding box center [685, 167] width 6 height 11
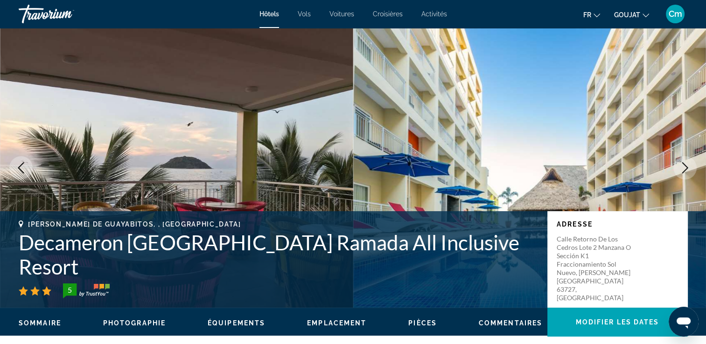
click at [687, 168] on icon "Image suivante" at bounding box center [685, 167] width 6 height 11
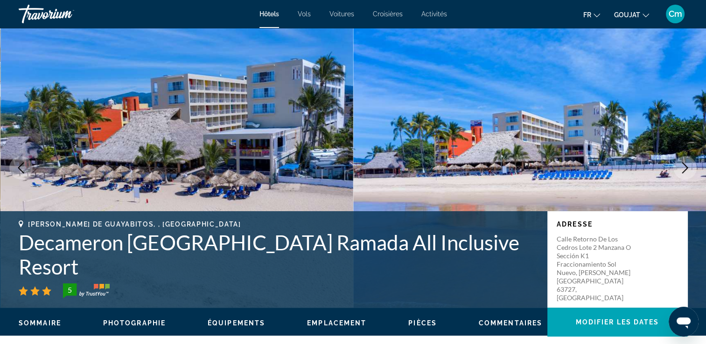
click at [687, 168] on icon "Image suivante" at bounding box center [685, 167] width 6 height 11
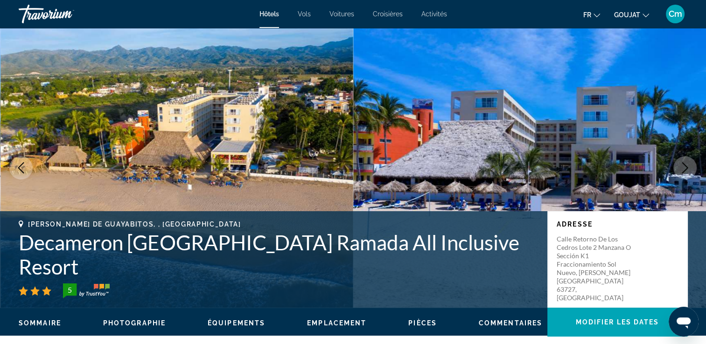
click at [687, 168] on icon "Image suivante" at bounding box center [685, 167] width 6 height 11
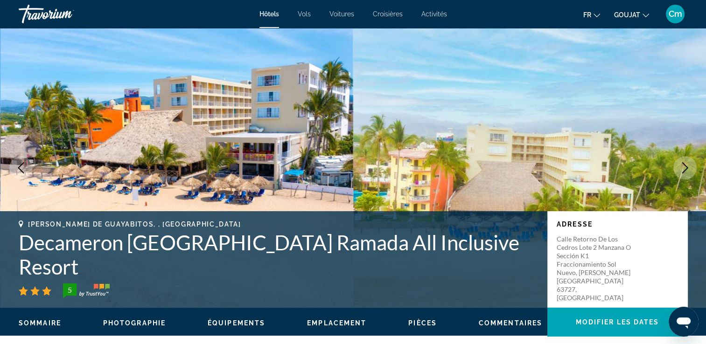
click at [687, 168] on icon "Image suivante" at bounding box center [685, 167] width 6 height 11
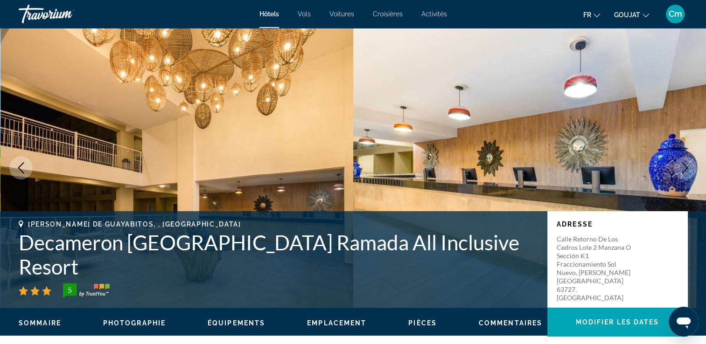
click at [687, 168] on icon "Image suivante" at bounding box center [685, 167] width 6 height 11
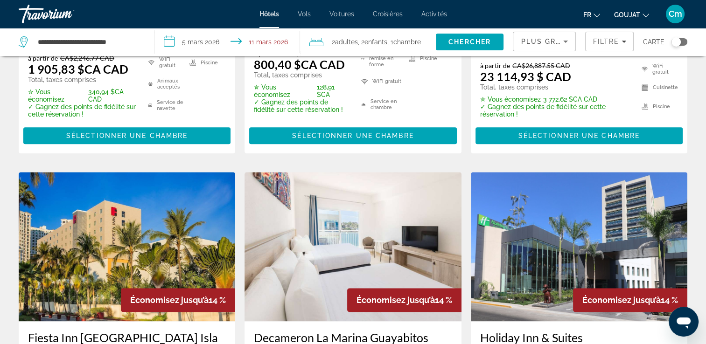
scroll to position [1047, 0]
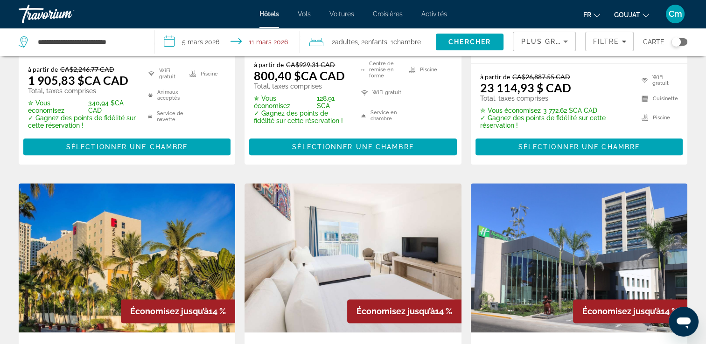
click at [173, 42] on input "**********" at bounding box center [228, 43] width 149 height 31
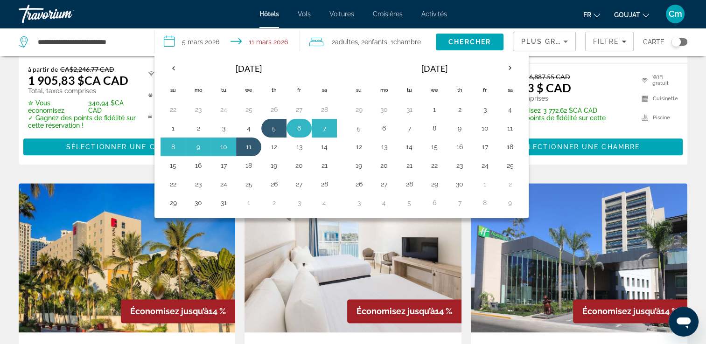
click at [297, 133] on button "6" at bounding box center [299, 128] width 15 height 13
click at [247, 147] on button "11" at bounding box center [248, 146] width 15 height 13
type input "**********"
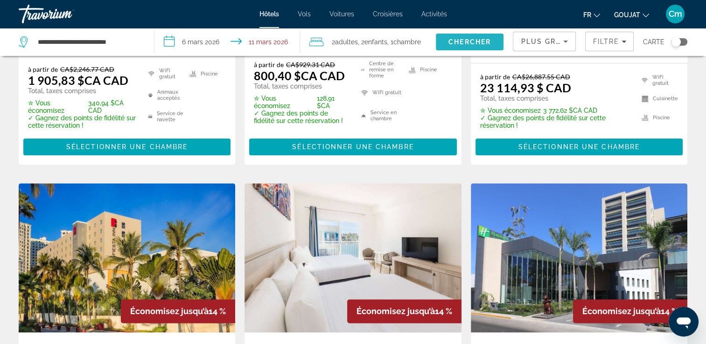
click at [495, 36] on span "Rechercher" at bounding box center [470, 42] width 68 height 22
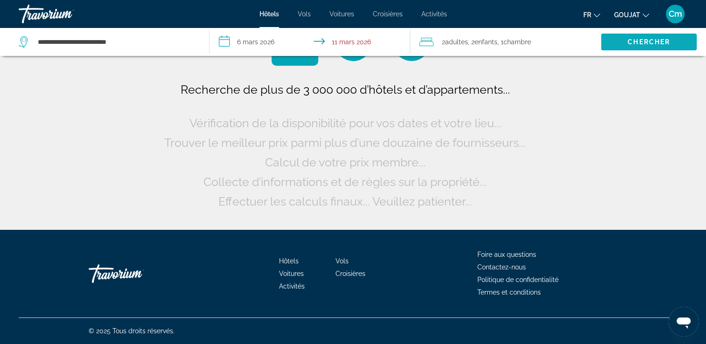
scroll to position [0, 0]
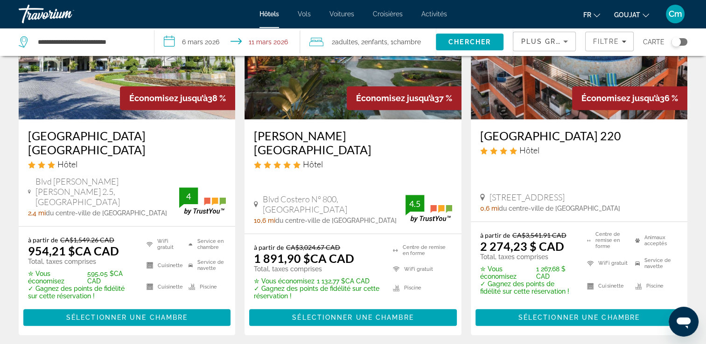
scroll to position [877, 0]
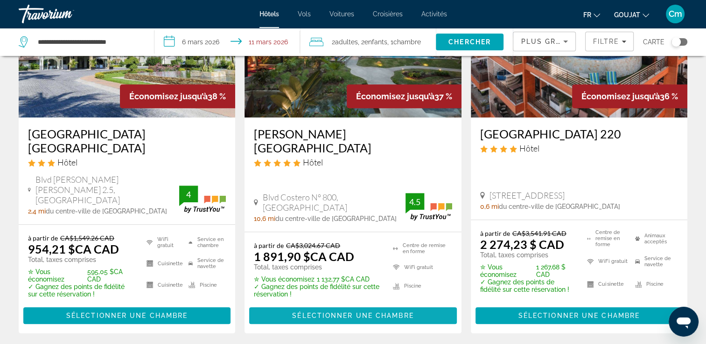
click at [358, 312] on span "Sélectionner une chambre" at bounding box center [352, 315] width 121 height 7
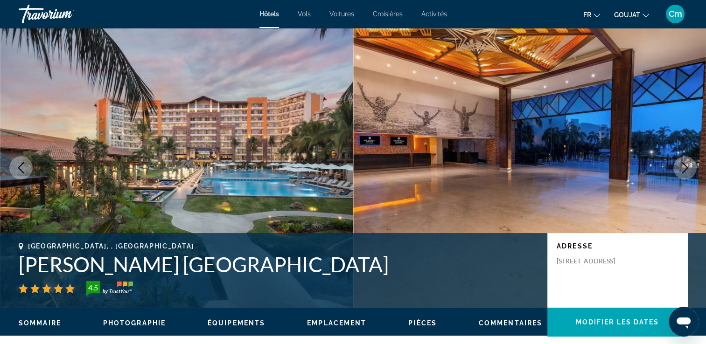
click at [677, 166] on button "Image suivante" at bounding box center [684, 167] width 23 height 23
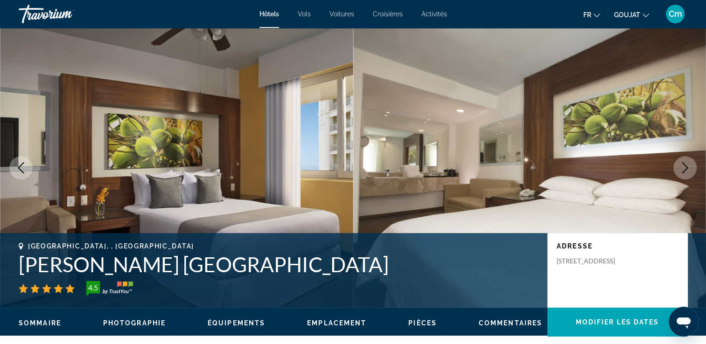
click at [677, 166] on button "Image suivante" at bounding box center [684, 167] width 23 height 23
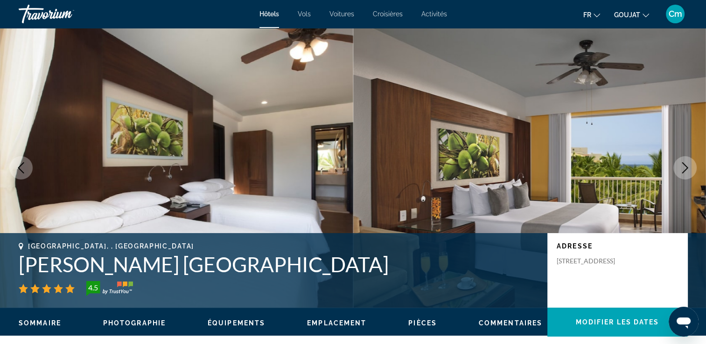
click at [677, 166] on button "Image suivante" at bounding box center [684, 167] width 23 height 23
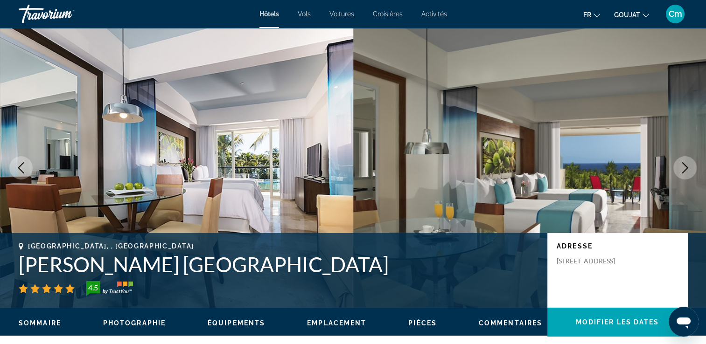
click at [677, 166] on button "Image suivante" at bounding box center [684, 167] width 23 height 23
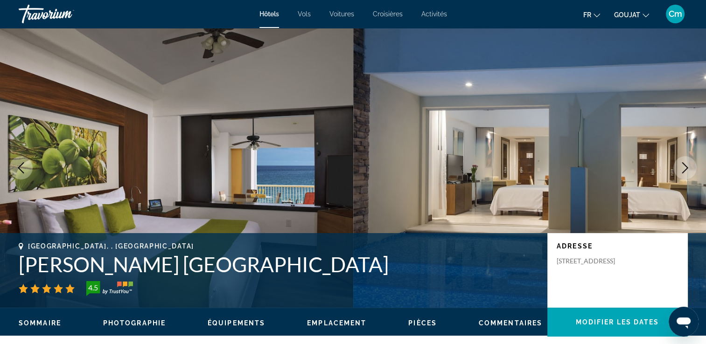
click at [677, 166] on button "Image suivante" at bounding box center [684, 167] width 23 height 23
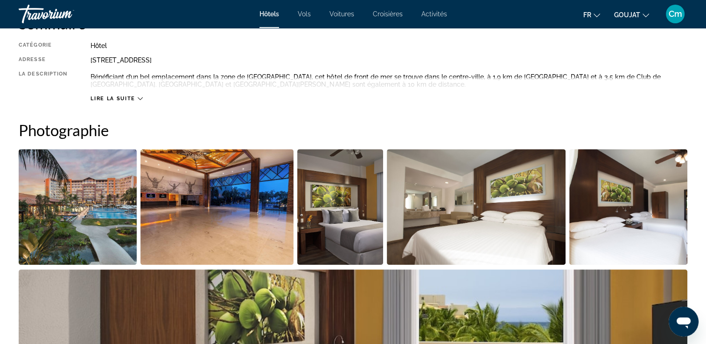
scroll to position [336, 0]
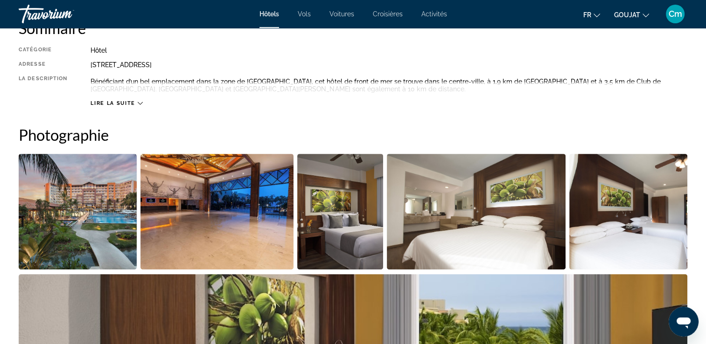
click at [123, 238] on img "Ouvrir le curseur d’image en plein écran" at bounding box center [78, 212] width 118 height 116
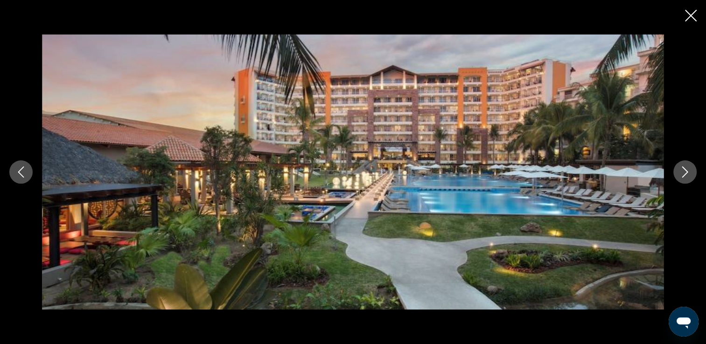
click at [620, 223] on img "Contenu principal" at bounding box center [353, 172] width 622 height 275
click at [694, 172] on button "Image suivante" at bounding box center [684, 172] width 23 height 23
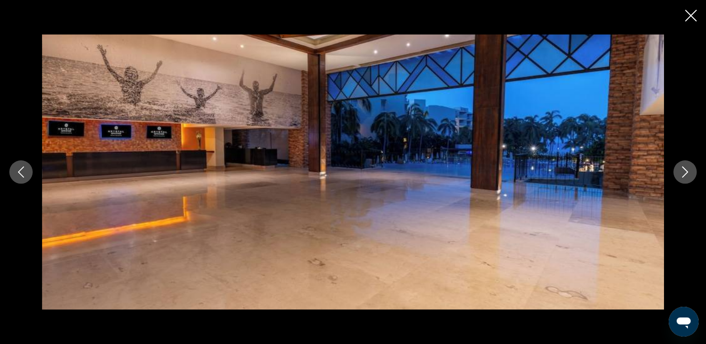
click at [694, 172] on button "Image suivante" at bounding box center [684, 172] width 23 height 23
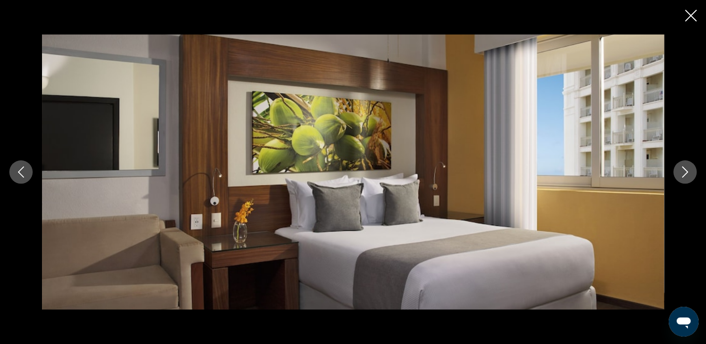
click at [694, 172] on button "Image suivante" at bounding box center [684, 172] width 23 height 23
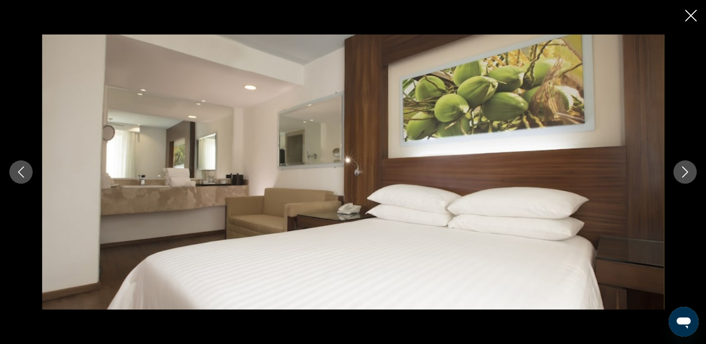
click at [694, 172] on button "Image suivante" at bounding box center [684, 172] width 23 height 23
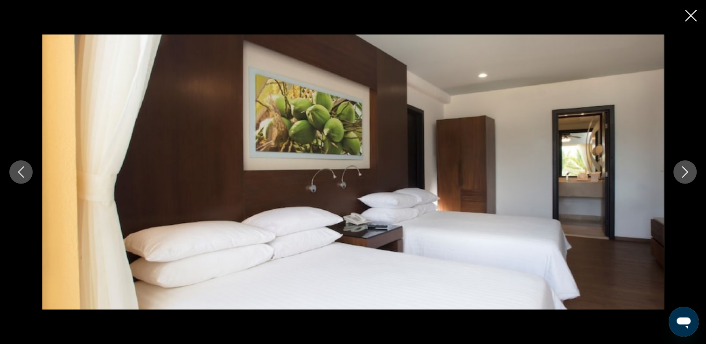
click at [694, 172] on button "Image suivante" at bounding box center [684, 172] width 23 height 23
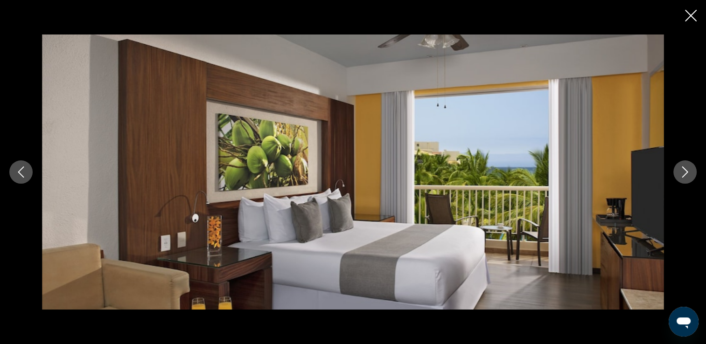
click at [694, 172] on button "Image suivante" at bounding box center [684, 172] width 23 height 23
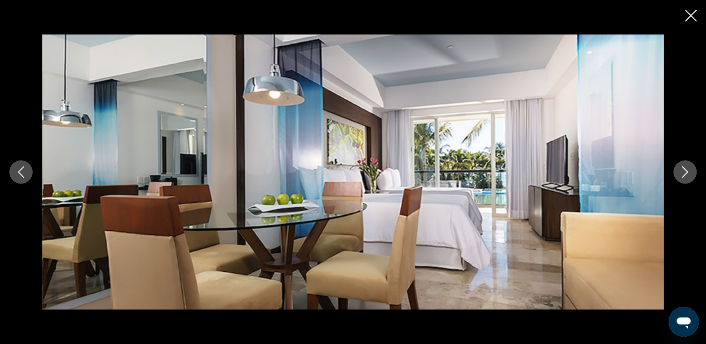
click at [694, 172] on button "Image suivante" at bounding box center [684, 172] width 23 height 23
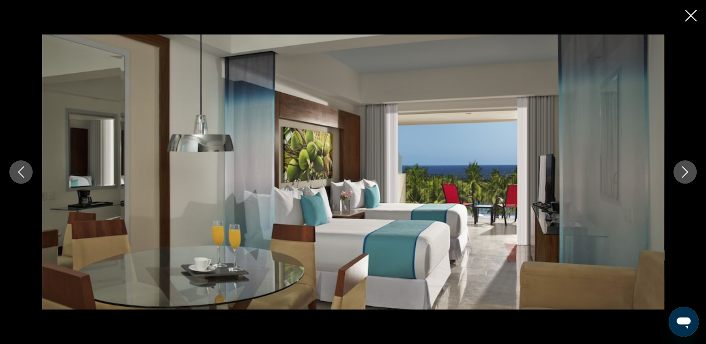
click at [694, 172] on button "Image suivante" at bounding box center [684, 172] width 23 height 23
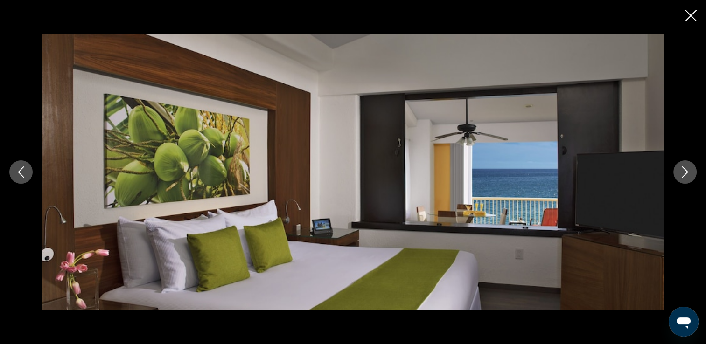
click at [694, 172] on button "Image suivante" at bounding box center [684, 172] width 23 height 23
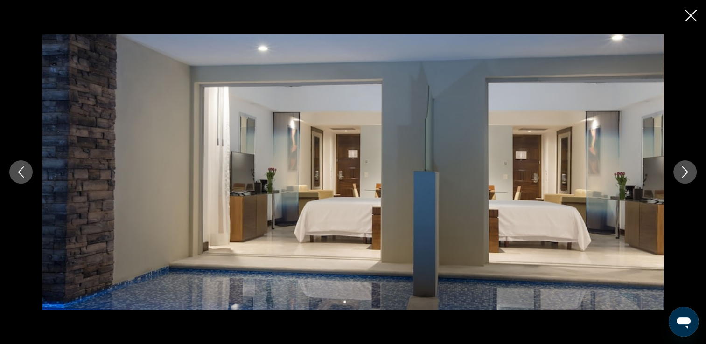
click at [694, 172] on button "Image suivante" at bounding box center [684, 172] width 23 height 23
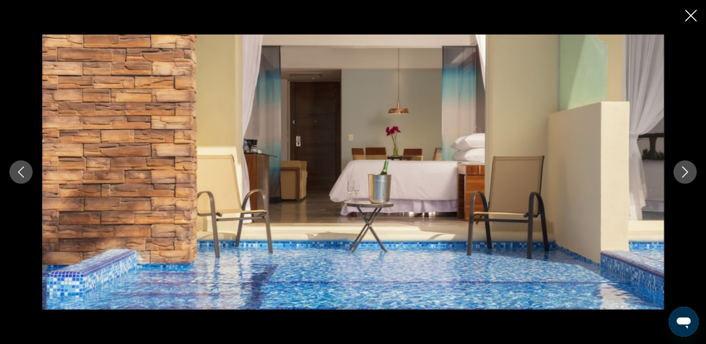
click at [694, 172] on button "Image suivante" at bounding box center [684, 172] width 23 height 23
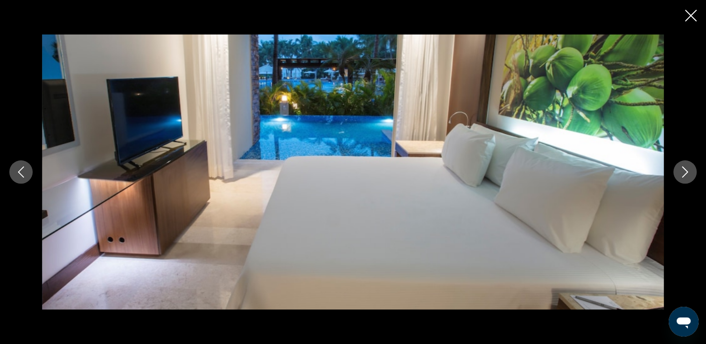
click at [694, 172] on button "Image suivante" at bounding box center [684, 172] width 23 height 23
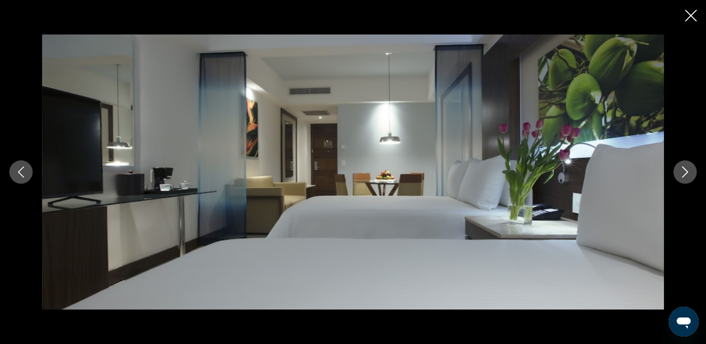
click at [694, 172] on button "Image suivante" at bounding box center [684, 172] width 23 height 23
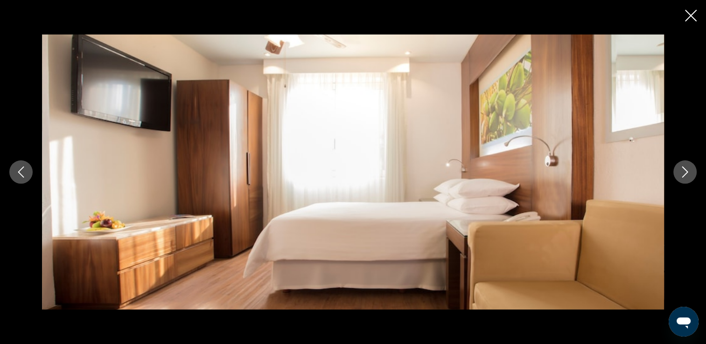
click at [694, 172] on button "Image suivante" at bounding box center [684, 172] width 23 height 23
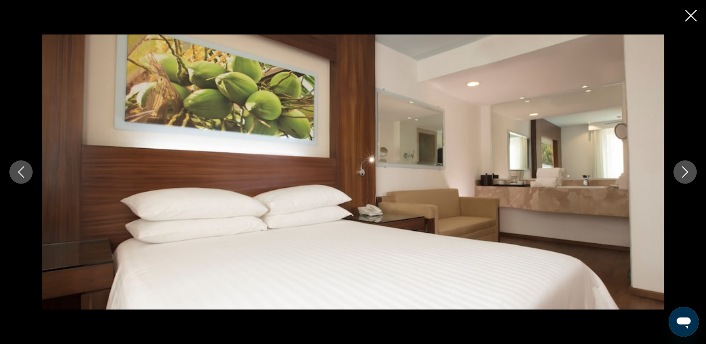
click at [694, 172] on button "Image suivante" at bounding box center [684, 172] width 23 height 23
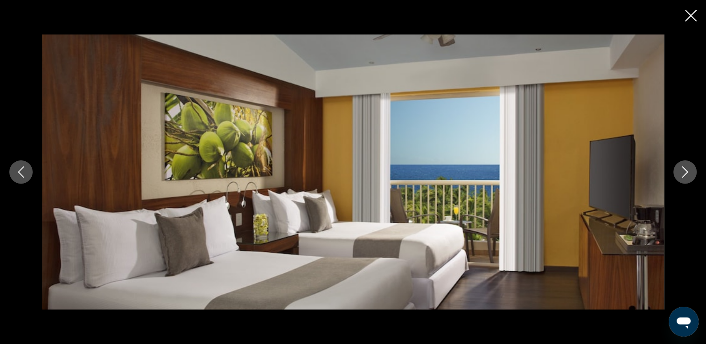
click at [694, 172] on button "Image suivante" at bounding box center [684, 172] width 23 height 23
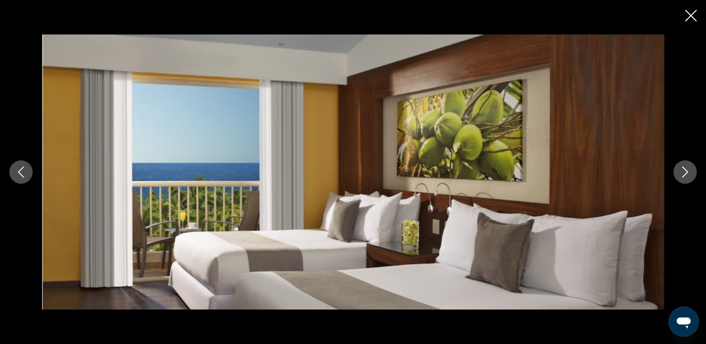
click at [694, 172] on button "Image suivante" at bounding box center [684, 172] width 23 height 23
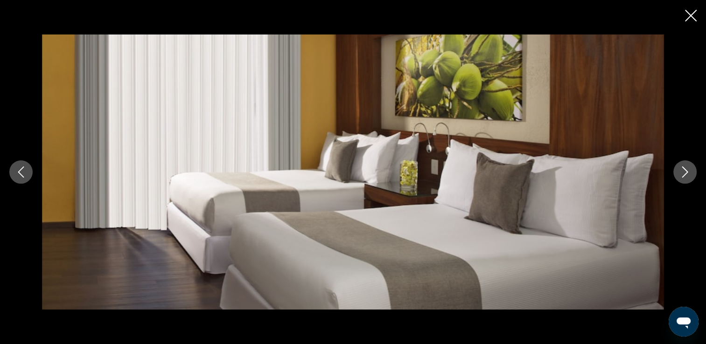
click at [694, 172] on button "Image suivante" at bounding box center [684, 172] width 23 height 23
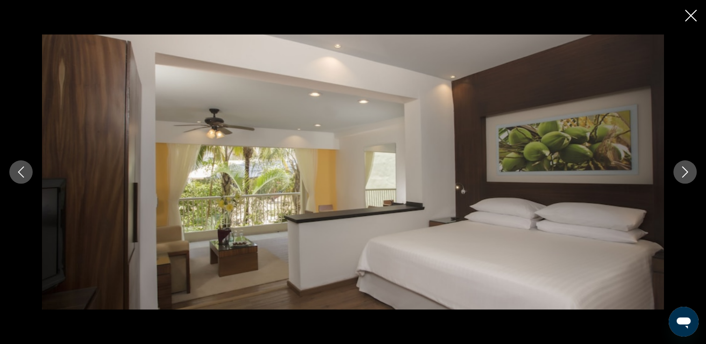
click at [694, 172] on button "Image suivante" at bounding box center [684, 172] width 23 height 23
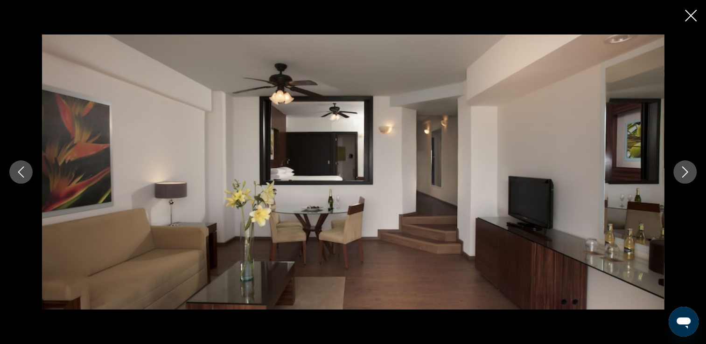
click at [694, 172] on button "Image suivante" at bounding box center [684, 172] width 23 height 23
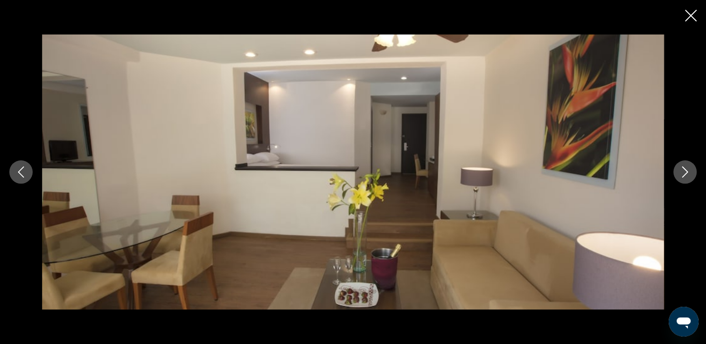
click at [694, 172] on button "Image suivante" at bounding box center [684, 172] width 23 height 23
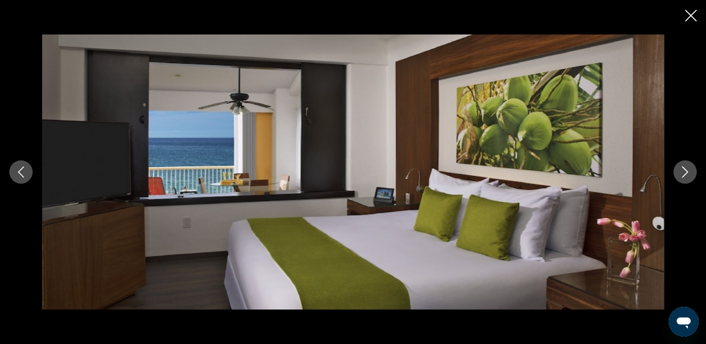
click at [694, 172] on button "Image suivante" at bounding box center [684, 172] width 23 height 23
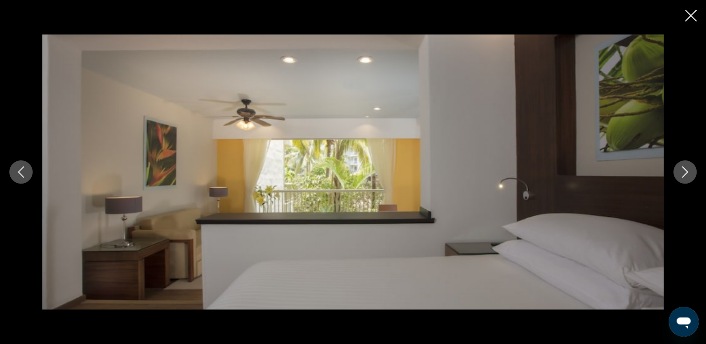
click at [694, 172] on button "Image suivante" at bounding box center [684, 172] width 23 height 23
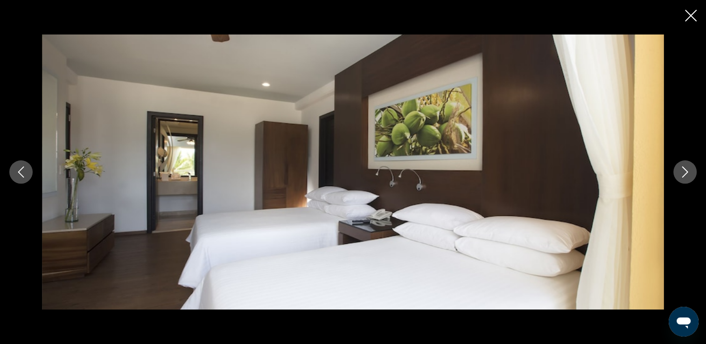
click at [694, 172] on button "Image suivante" at bounding box center [684, 172] width 23 height 23
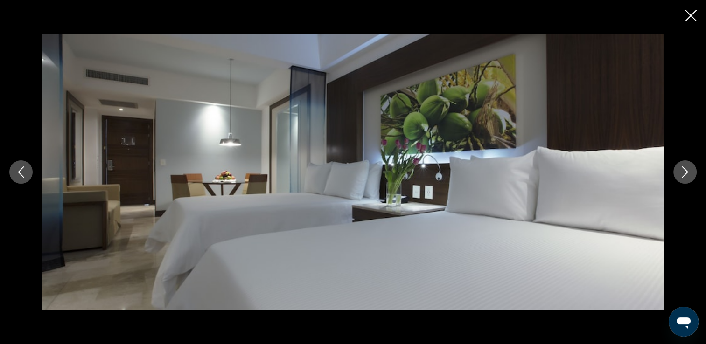
click at [694, 172] on button "Image suivante" at bounding box center [684, 172] width 23 height 23
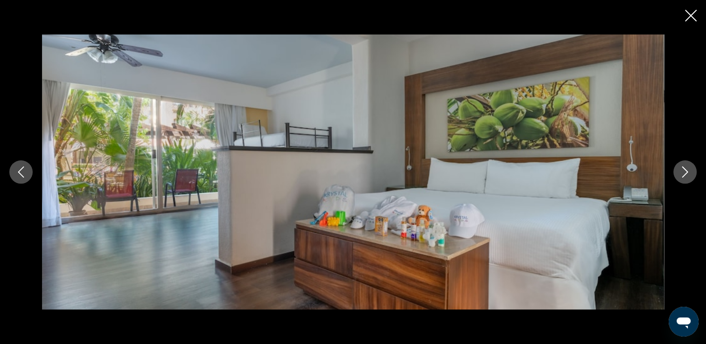
click at [694, 172] on button "Image suivante" at bounding box center [684, 172] width 23 height 23
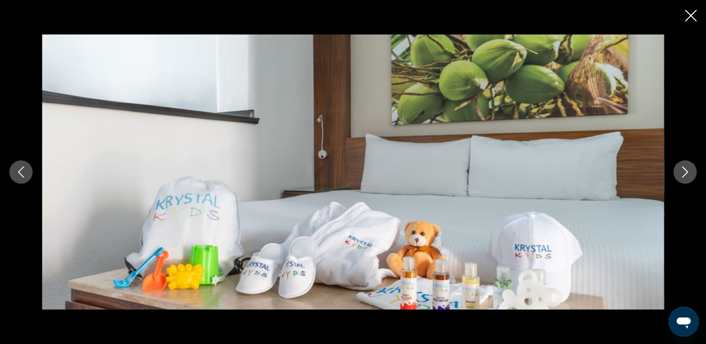
click at [694, 172] on button "Image suivante" at bounding box center [684, 172] width 23 height 23
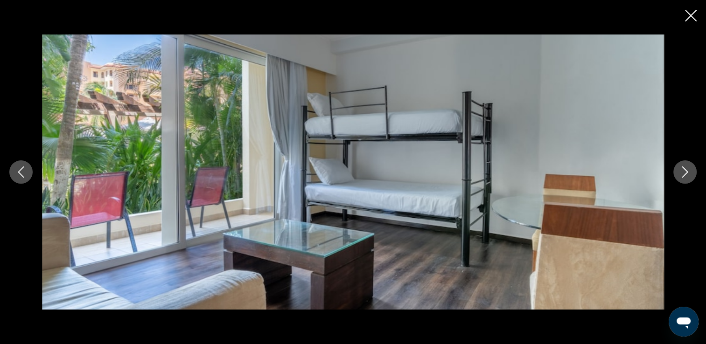
click at [694, 172] on button "Image suivante" at bounding box center [684, 172] width 23 height 23
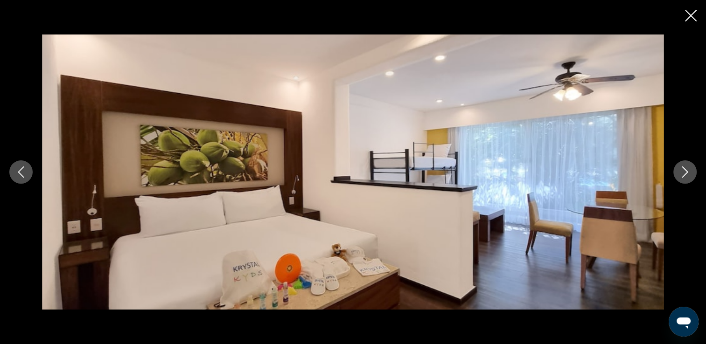
click at [694, 172] on button "Image suivante" at bounding box center [684, 172] width 23 height 23
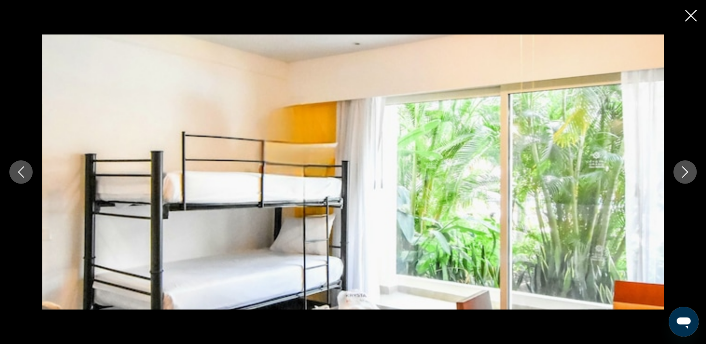
click at [694, 172] on button "Image suivante" at bounding box center [684, 172] width 23 height 23
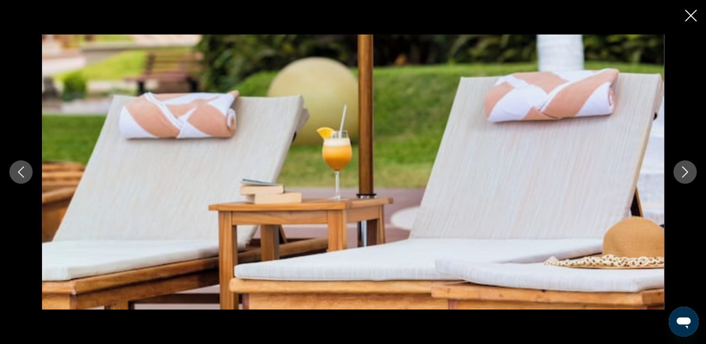
click at [694, 172] on button "Image suivante" at bounding box center [684, 172] width 23 height 23
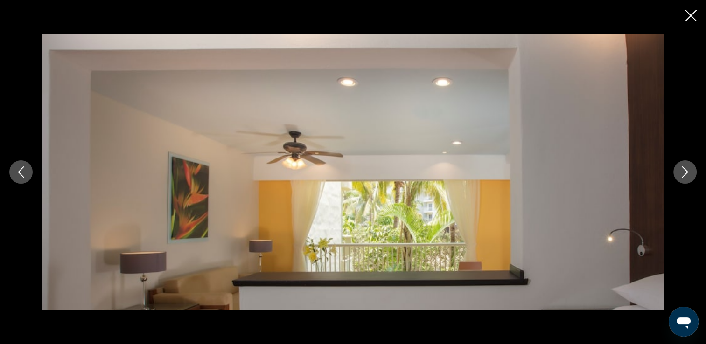
click at [695, 173] on button "Image suivante" at bounding box center [684, 172] width 23 height 23
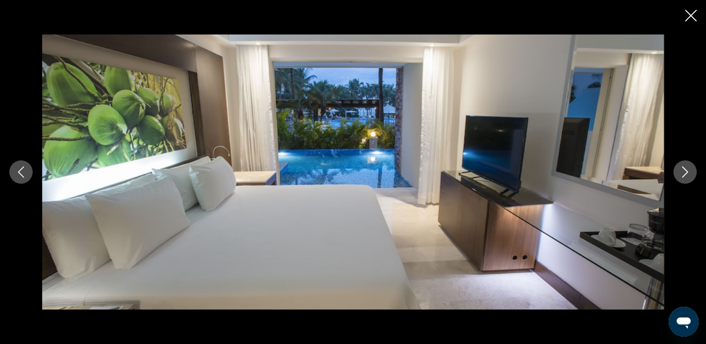
click at [695, 173] on button "Image suivante" at bounding box center [684, 172] width 23 height 23
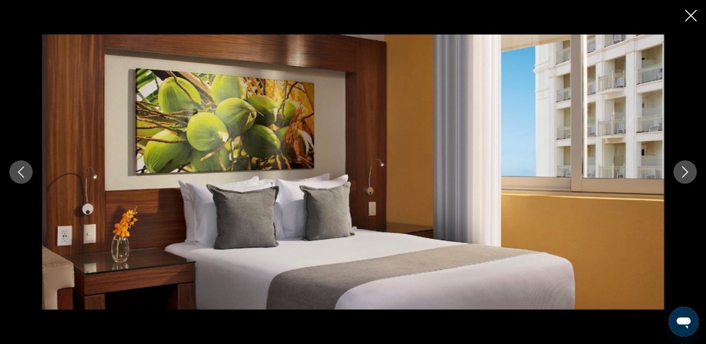
click at [695, 173] on button "Image suivante" at bounding box center [684, 172] width 23 height 23
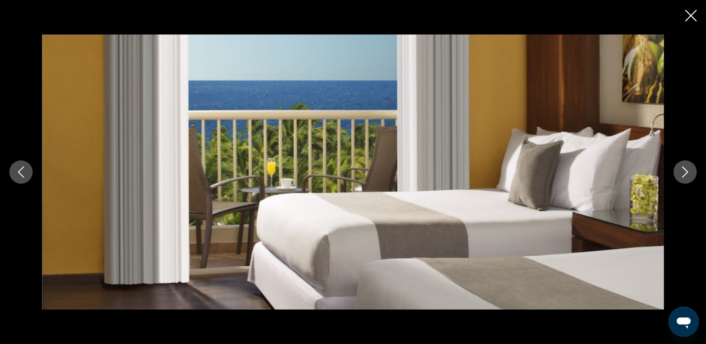
click at [695, 173] on button "Image suivante" at bounding box center [684, 172] width 23 height 23
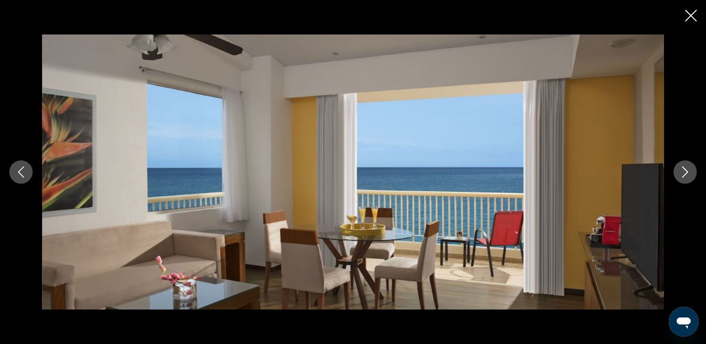
click at [695, 173] on button "Image suivante" at bounding box center [684, 172] width 23 height 23
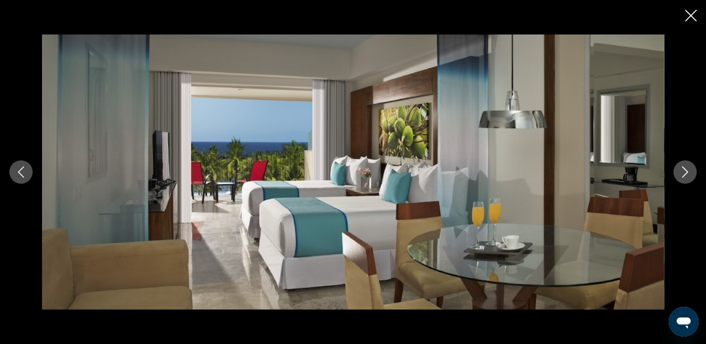
click at [696, 173] on button "Image suivante" at bounding box center [684, 172] width 23 height 23
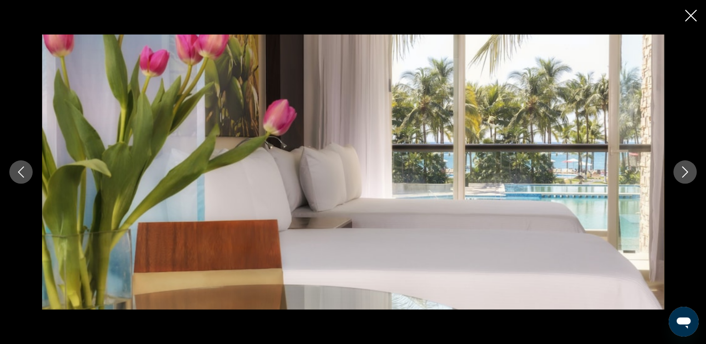
click at [696, 173] on button "Image suivante" at bounding box center [684, 172] width 23 height 23
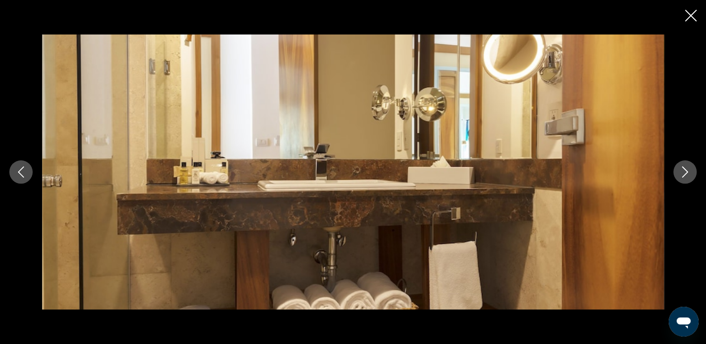
click at [696, 173] on button "Image suivante" at bounding box center [684, 172] width 23 height 23
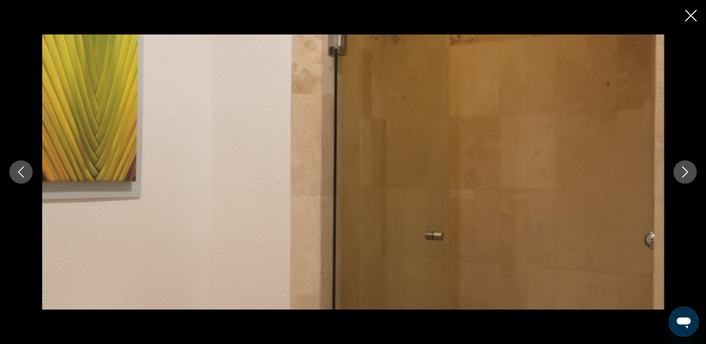
click at [696, 173] on button "Image suivante" at bounding box center [684, 172] width 23 height 23
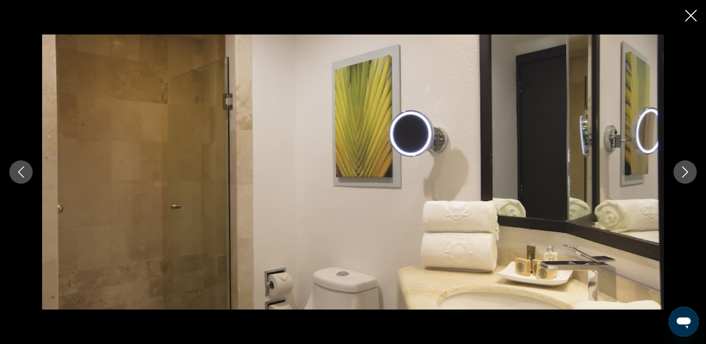
click at [698, 13] on div "prev next" at bounding box center [353, 172] width 706 height 344
click at [684, 18] on div "prev next" at bounding box center [353, 172] width 706 height 344
click at [688, 17] on icon "Fermer le diaporama" at bounding box center [691, 16] width 12 height 12
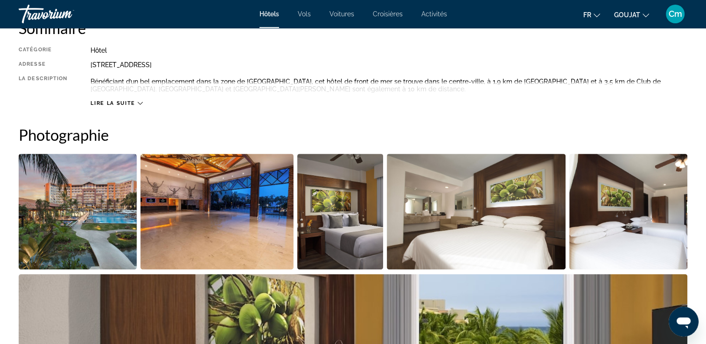
click at [127, 103] on span "Lire la suite" at bounding box center [113, 103] width 44 height 6
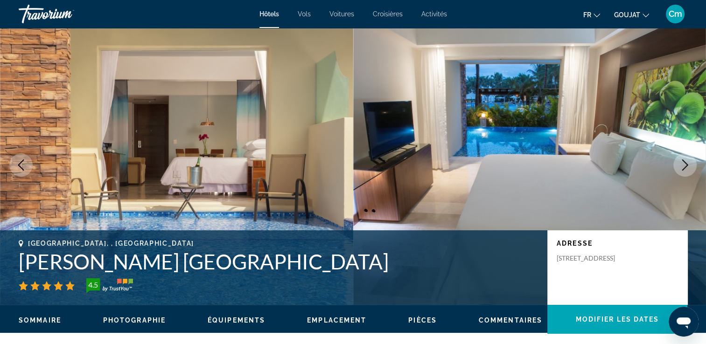
scroll to position [0, 0]
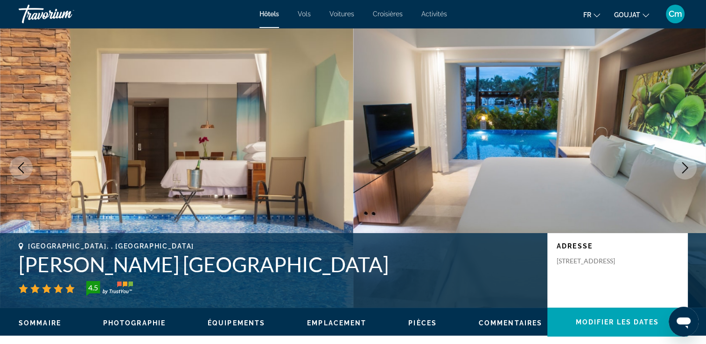
click at [674, 165] on button "Image suivante" at bounding box center [684, 167] width 23 height 23
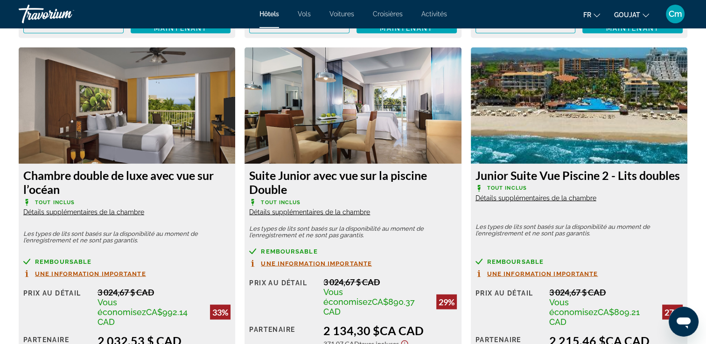
scroll to position [1568, 0]
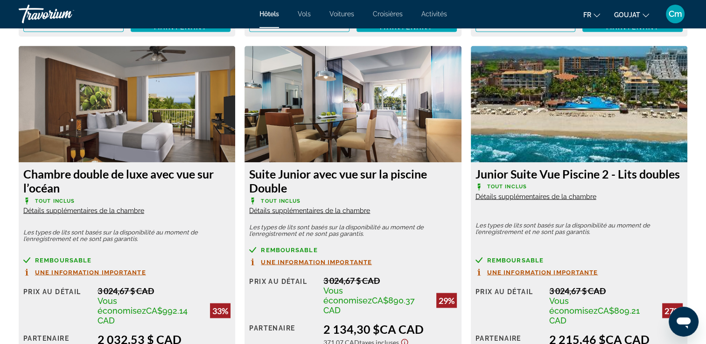
drag, startPoint x: 24, startPoint y: 0, endPoint x: 60, endPoint y: 99, distance: 105.3
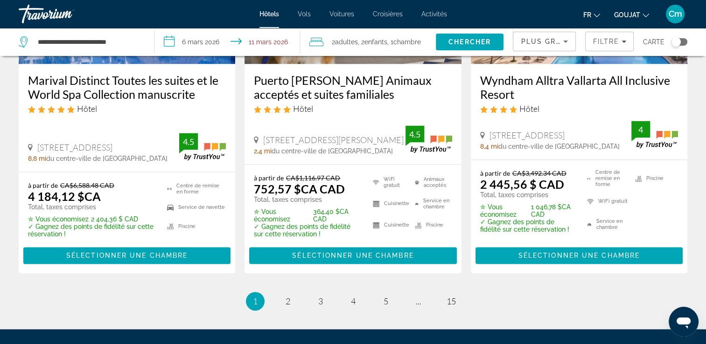
scroll to position [1410, 0]
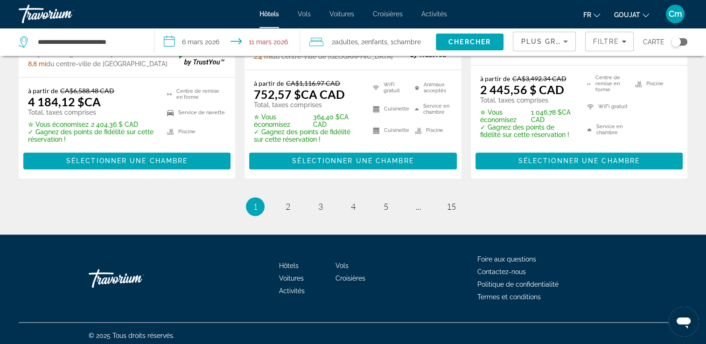
click at [282, 210] on ul "1 / 15 Vous êtes sur la page 1 page 2 page 3 page 4 page 5 page ... page 15" at bounding box center [353, 206] width 669 height 19
click at [284, 203] on link "page 2" at bounding box center [288, 207] width 16 height 16
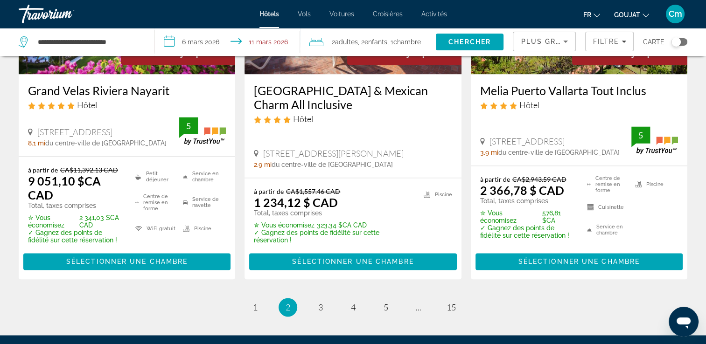
scroll to position [1400, 0]
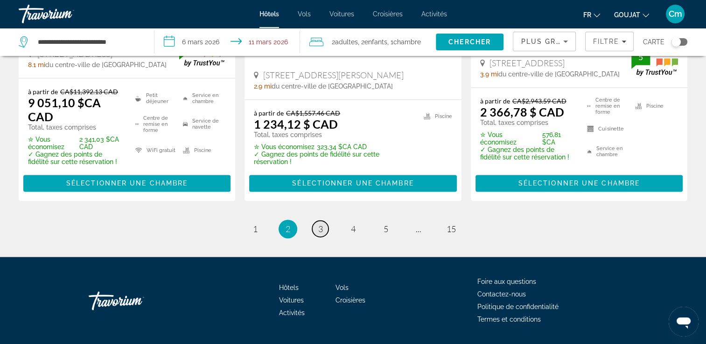
click at [322, 224] on span "3" at bounding box center [320, 229] width 5 height 10
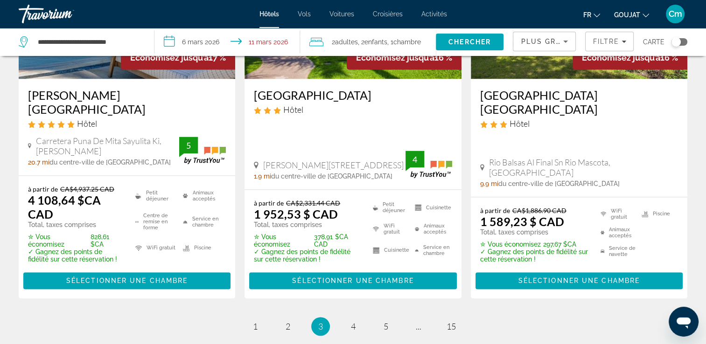
scroll to position [1344, 0]
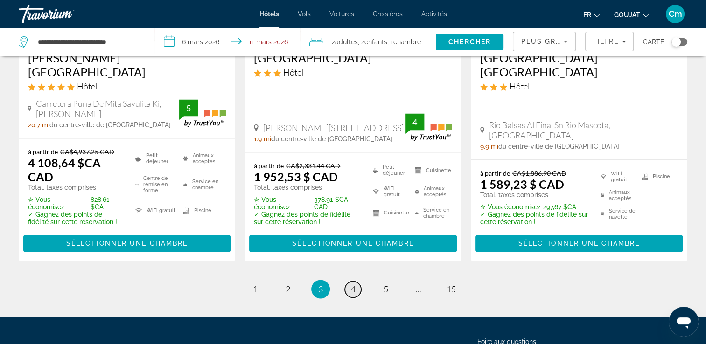
click at [347, 281] on link "page 4" at bounding box center [353, 289] width 16 height 16
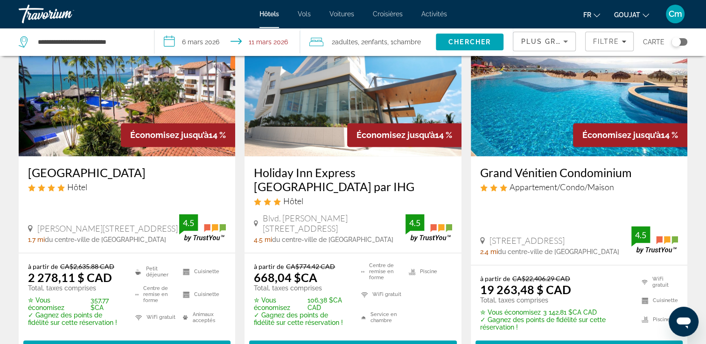
scroll to position [1269, 0]
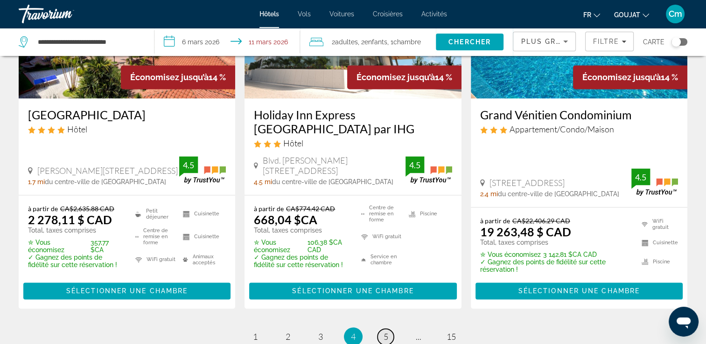
click at [384, 332] on span "5" at bounding box center [386, 337] width 5 height 10
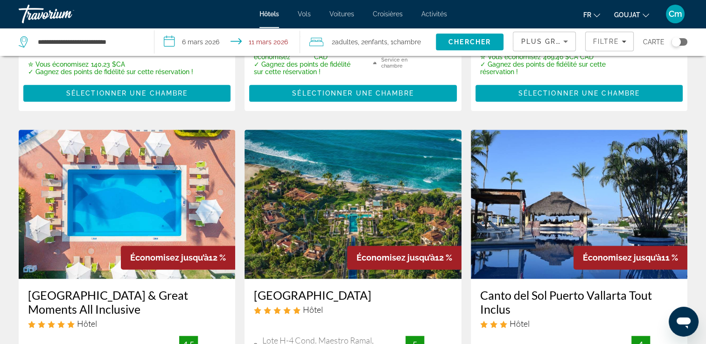
scroll to position [1101, 0]
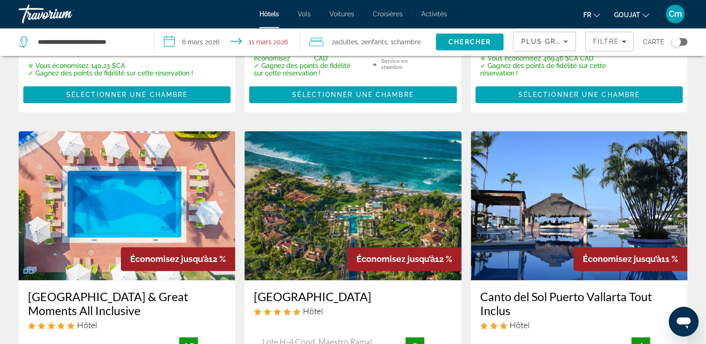
click at [119, 290] on h3 "[GEOGRAPHIC_DATA] & Great Moments All Inclusive" at bounding box center [127, 304] width 198 height 28
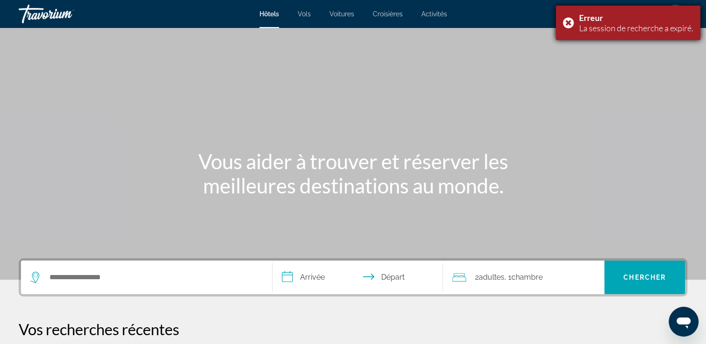
click at [573, 25] on div "Erreur La session de recherche a expiré." at bounding box center [628, 23] width 145 height 35
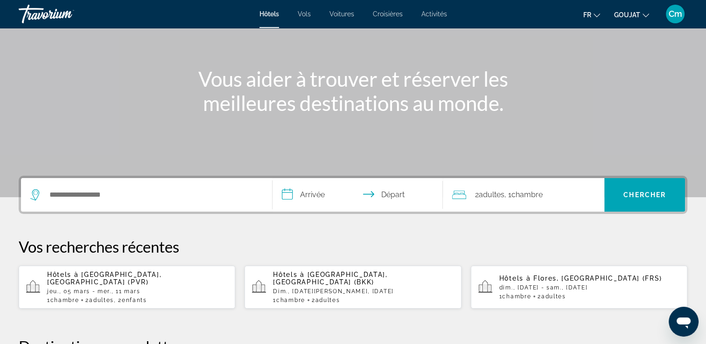
scroll to position [93, 0]
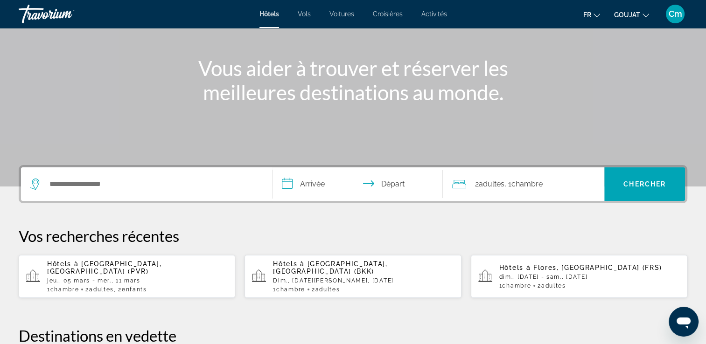
click at [75, 278] on p "jeu., 05 mars - mer., 11 mars" at bounding box center [137, 281] width 181 height 7
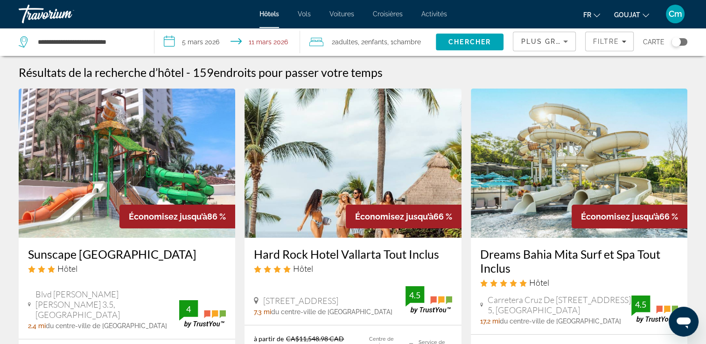
click at [75, 261] on h3 "Sunscape [GEOGRAPHIC_DATA]" at bounding box center [127, 254] width 198 height 14
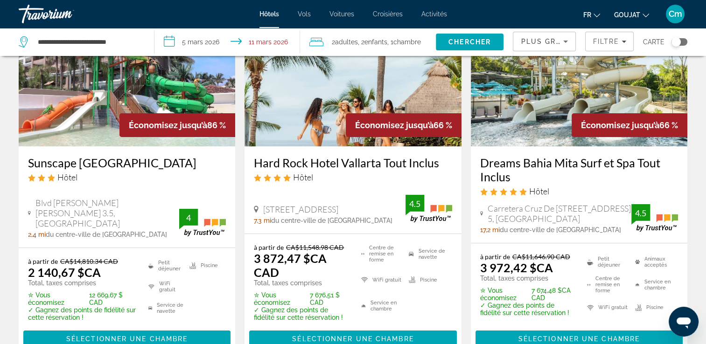
scroll to position [93, 0]
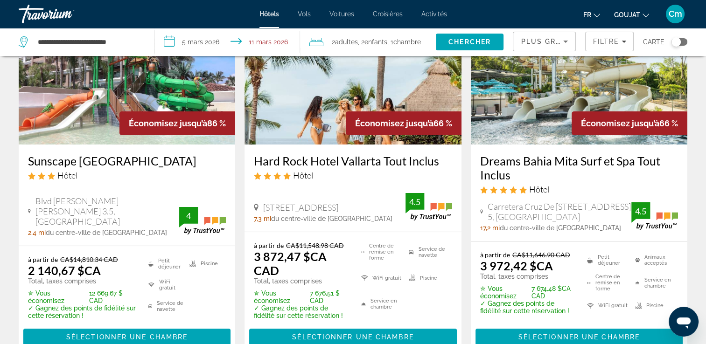
click at [89, 157] on h3 "Sunscape [GEOGRAPHIC_DATA]" at bounding box center [127, 161] width 198 height 14
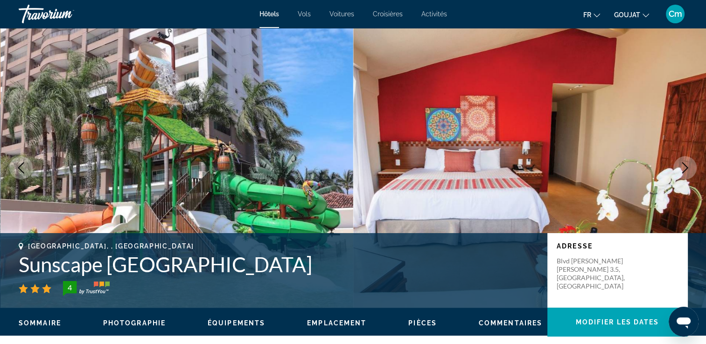
click at [672, 168] on img "Contenu principal" at bounding box center [529, 168] width 353 height 280
click at [688, 163] on icon "Image suivante" at bounding box center [684, 167] width 11 height 11
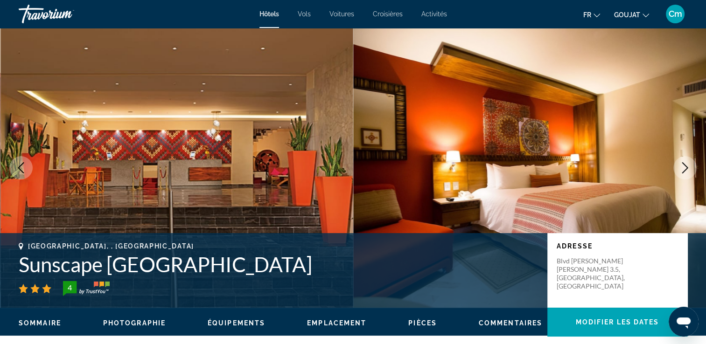
click at [688, 163] on icon "Image suivante" at bounding box center [684, 167] width 11 height 11
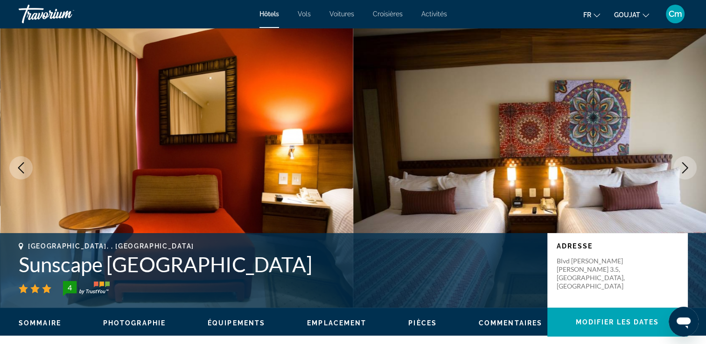
click at [688, 163] on icon "Image suivante" at bounding box center [684, 167] width 11 height 11
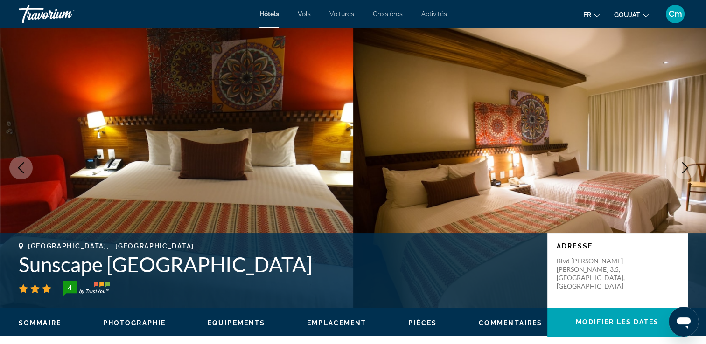
click at [688, 163] on icon "Image suivante" at bounding box center [684, 167] width 11 height 11
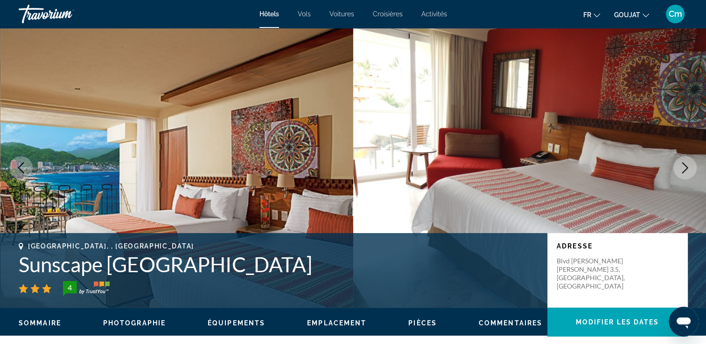
click at [688, 163] on icon "Image suivante" at bounding box center [684, 167] width 11 height 11
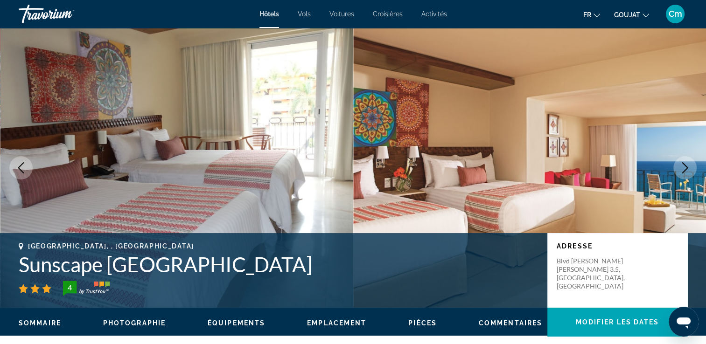
click at [688, 163] on icon "Image suivante" at bounding box center [684, 167] width 11 height 11
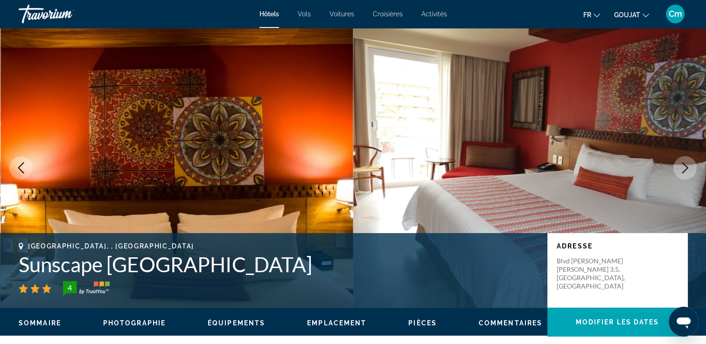
click at [688, 163] on icon "Image suivante" at bounding box center [684, 167] width 11 height 11
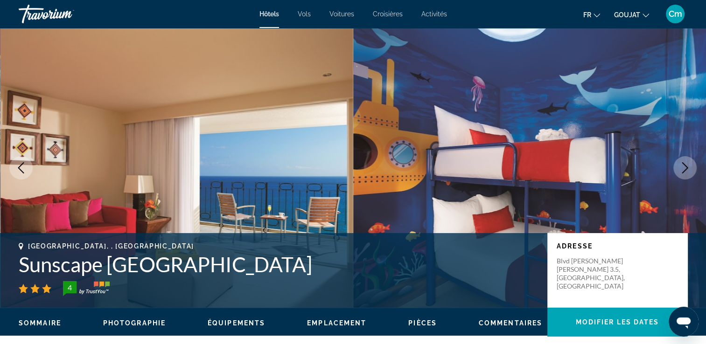
click at [688, 163] on icon "Image suivante" at bounding box center [684, 167] width 11 height 11
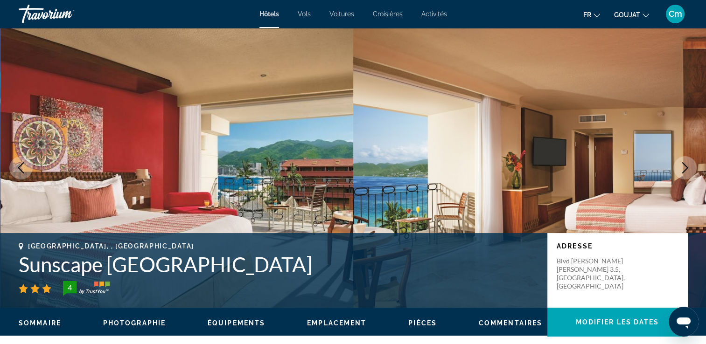
click at [688, 163] on icon "Image suivante" at bounding box center [684, 167] width 11 height 11
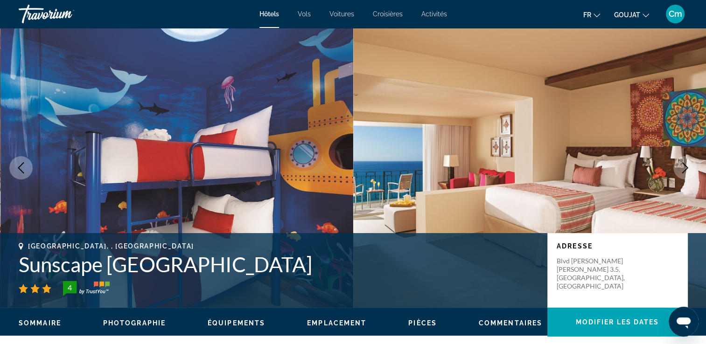
click at [688, 163] on icon "Image suivante" at bounding box center [684, 167] width 11 height 11
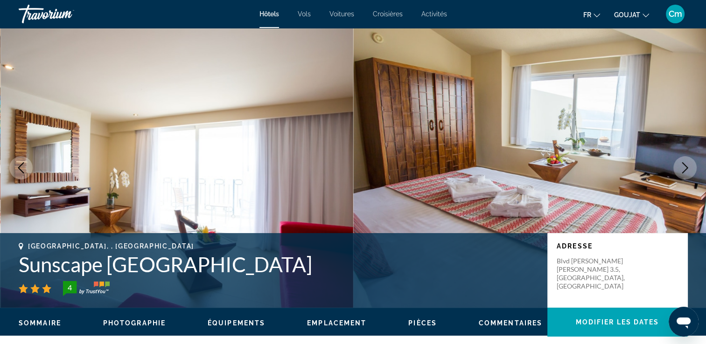
click at [688, 163] on icon "Image suivante" at bounding box center [684, 167] width 11 height 11
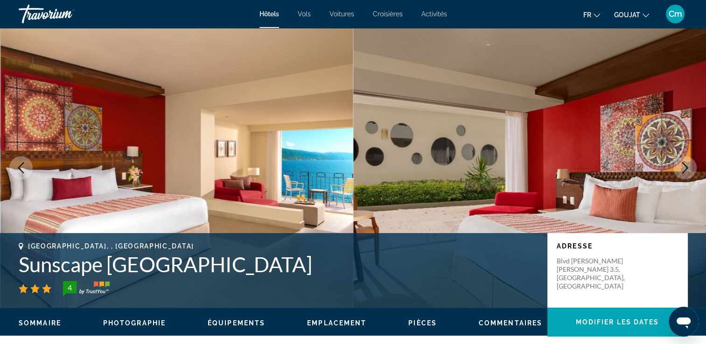
click at [688, 163] on icon "Image suivante" at bounding box center [684, 167] width 11 height 11
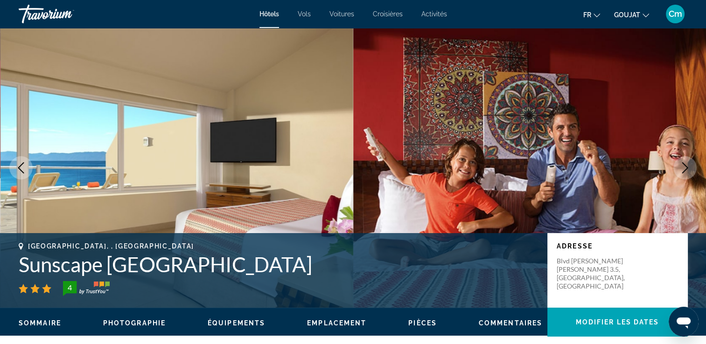
click at [689, 164] on icon "Image suivante" at bounding box center [684, 167] width 11 height 11
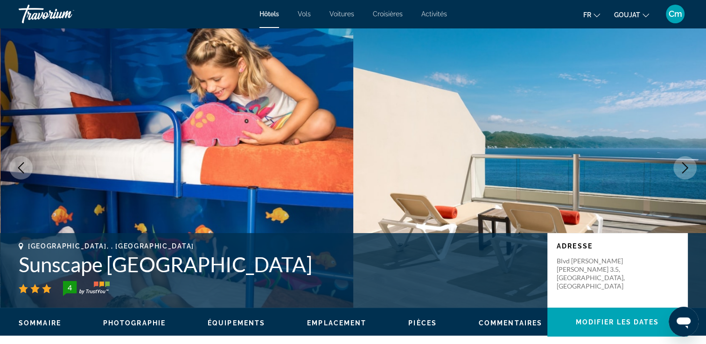
click at [689, 164] on icon "Image suivante" at bounding box center [684, 167] width 11 height 11
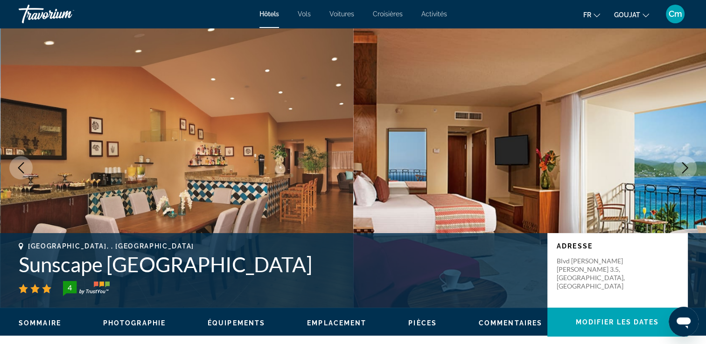
click at [689, 164] on icon "Image suivante" at bounding box center [684, 167] width 11 height 11
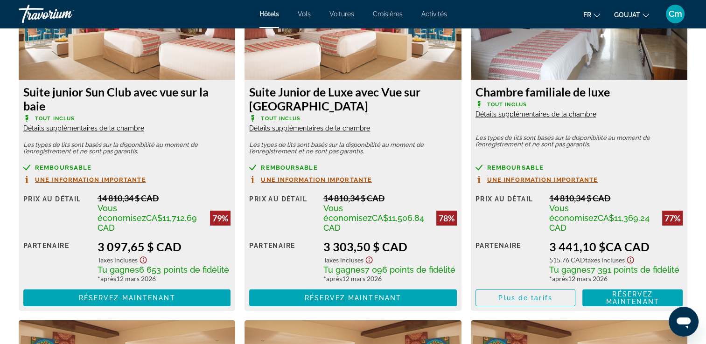
scroll to position [2783, 0]
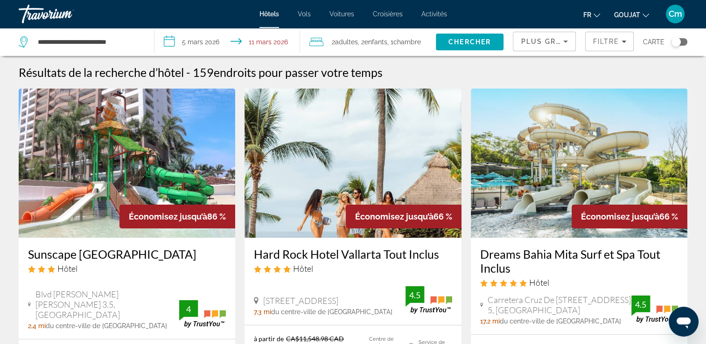
click at [178, 38] on input "**********" at bounding box center [228, 43] width 149 height 31
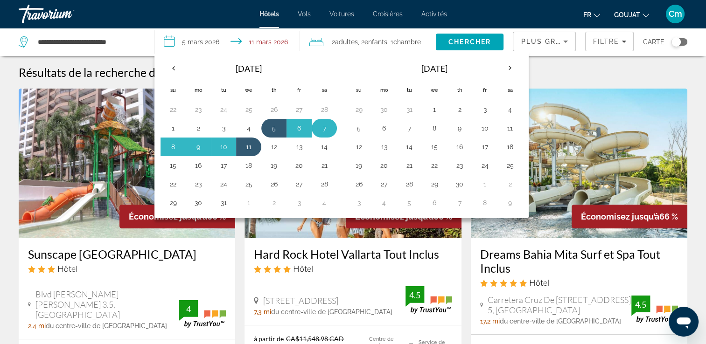
click at [319, 126] on button "7" at bounding box center [324, 128] width 15 height 13
click at [250, 150] on button "11" at bounding box center [248, 146] width 15 height 13
type input "**********"
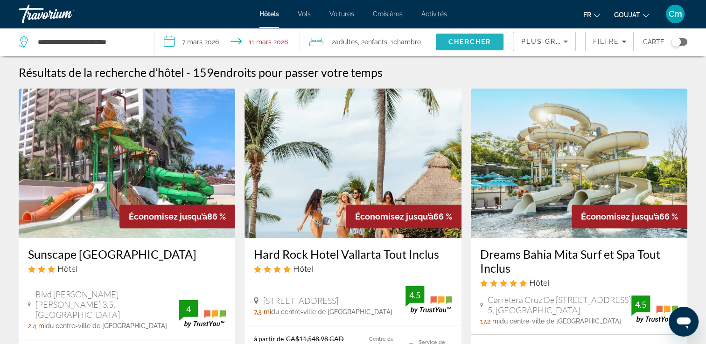
click at [472, 42] on span "Chercher" at bounding box center [469, 41] width 42 height 7
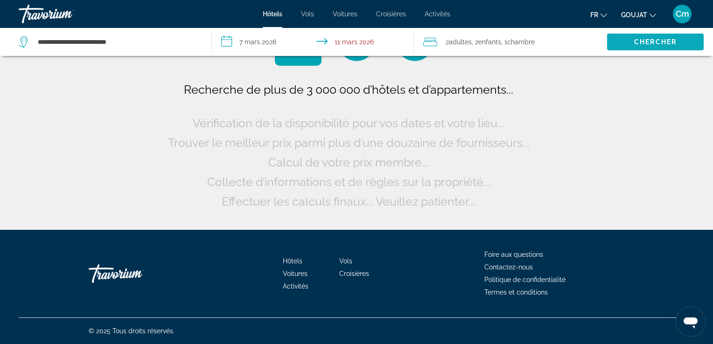
click at [472, 42] on span "Adultes" at bounding box center [460, 41] width 23 height 7
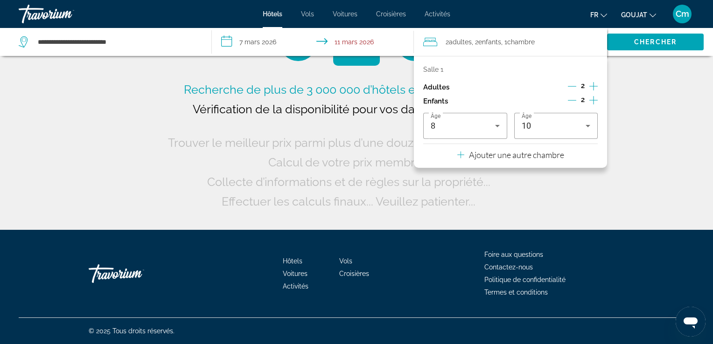
click at [675, 87] on div "Recherche de plus de 3 000 000 d’hôtels et d’appartements... Vérification de la…" at bounding box center [356, 115] width 713 height 230
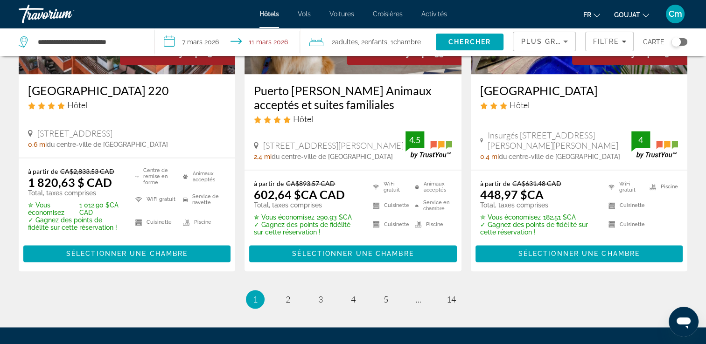
scroll to position [1325, 0]
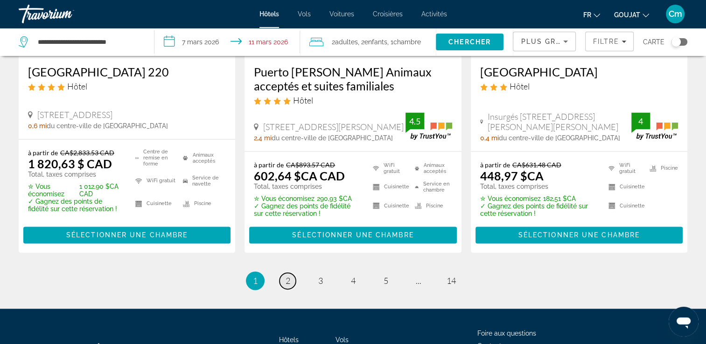
click at [289, 282] on span "2" at bounding box center [288, 281] width 5 height 10
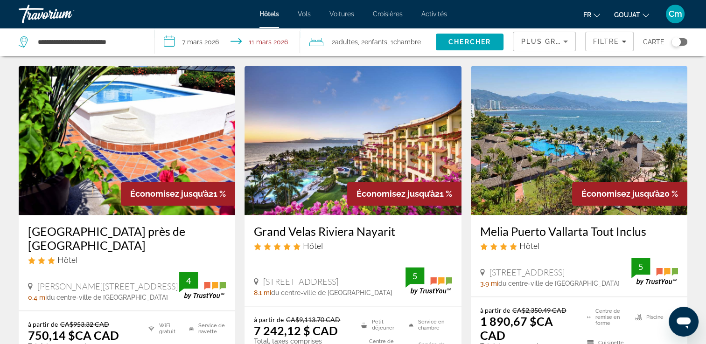
scroll to position [1195, 0]
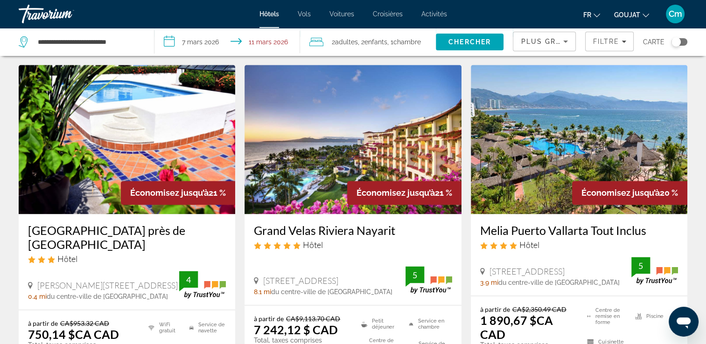
click at [568, 224] on h3 "Melia Puerto Vallarta Tout Inclus" at bounding box center [579, 231] width 198 height 14
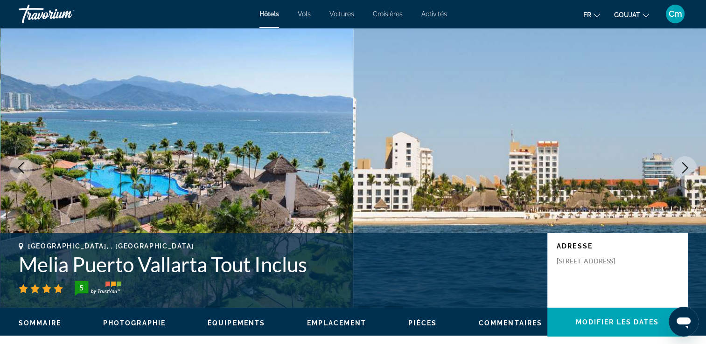
click at [690, 167] on icon "Image suivante" at bounding box center [684, 167] width 11 height 11
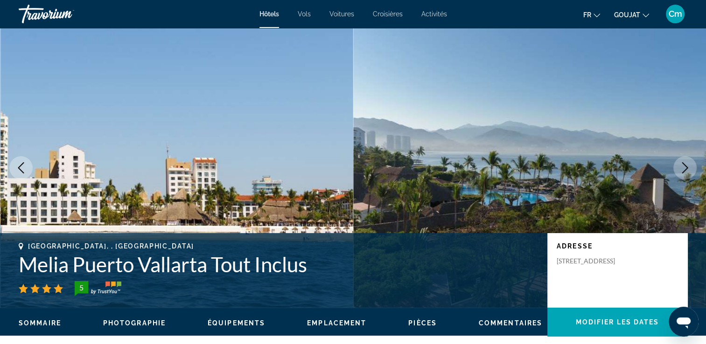
click at [690, 167] on icon "Image suivante" at bounding box center [684, 167] width 11 height 11
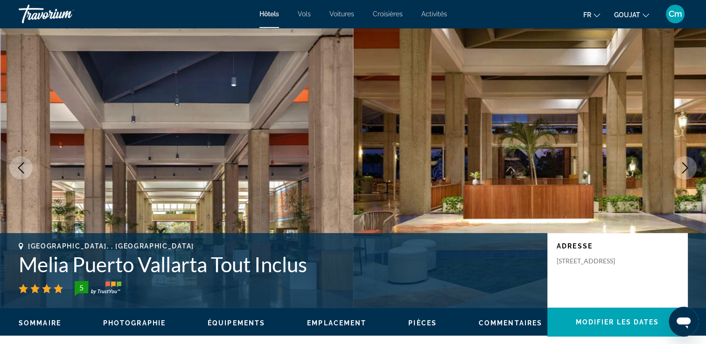
click at [690, 167] on icon "Image suivante" at bounding box center [684, 167] width 11 height 11
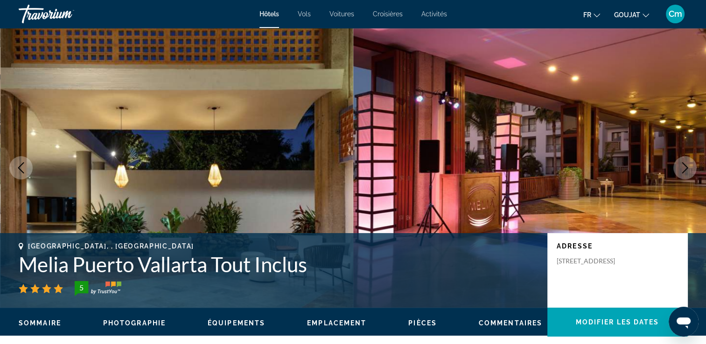
click at [690, 167] on icon "Image suivante" at bounding box center [684, 167] width 11 height 11
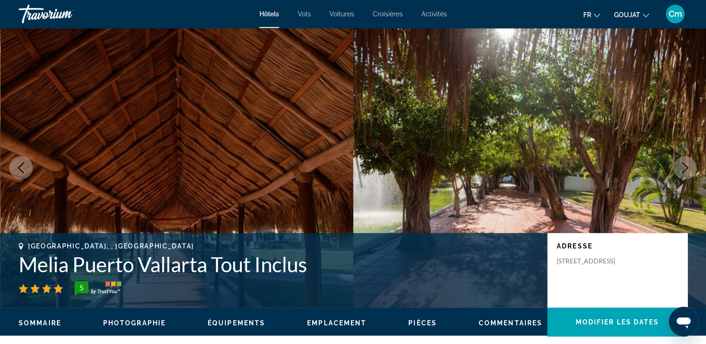
click at [690, 167] on icon "Image suivante" at bounding box center [684, 167] width 11 height 11
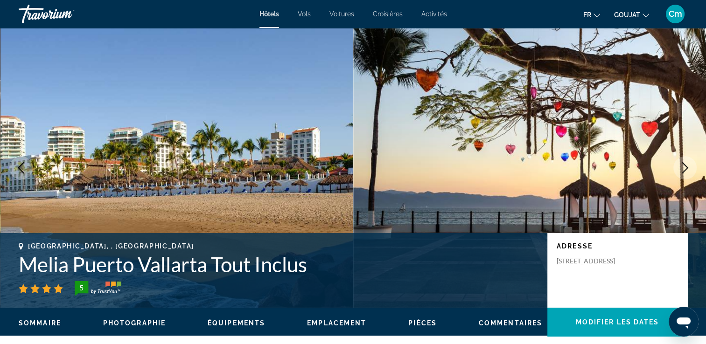
click at [690, 167] on icon "Image suivante" at bounding box center [684, 167] width 11 height 11
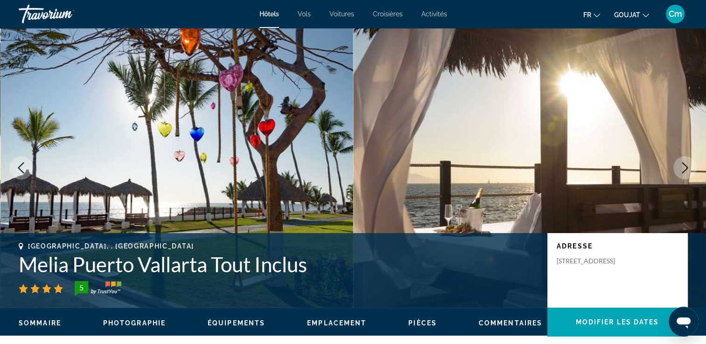
click at [690, 167] on icon "Image suivante" at bounding box center [684, 167] width 11 height 11
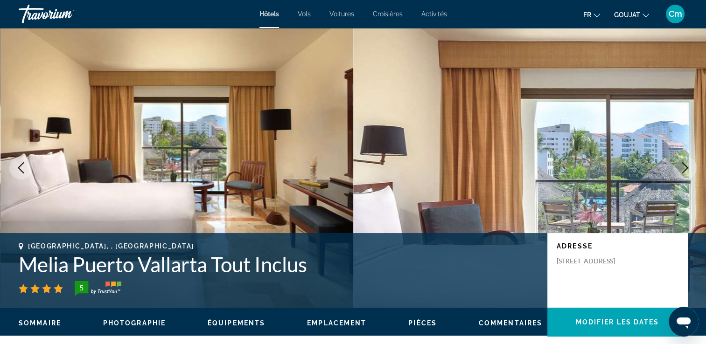
click at [690, 167] on icon "Image suivante" at bounding box center [684, 167] width 11 height 11
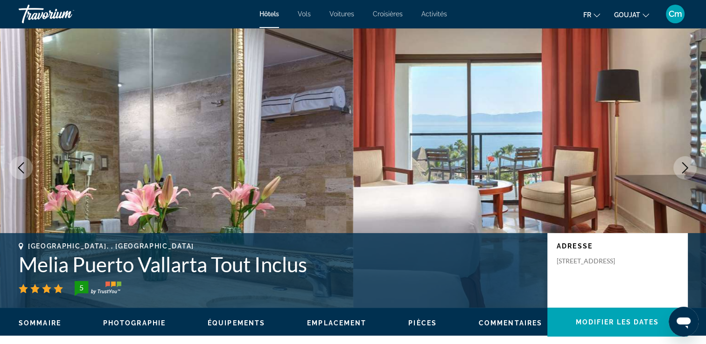
click at [690, 167] on icon "Image suivante" at bounding box center [684, 167] width 11 height 11
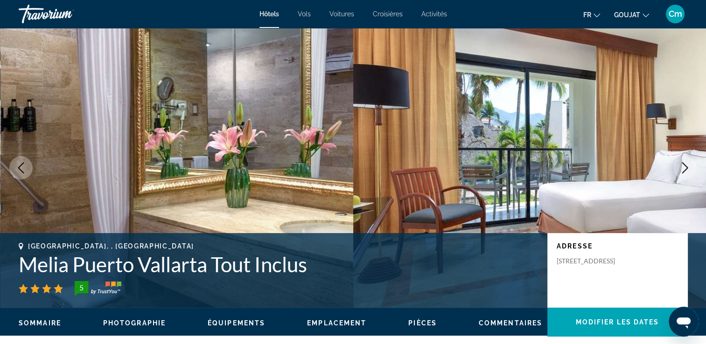
click at [690, 167] on icon "Image suivante" at bounding box center [684, 167] width 11 height 11
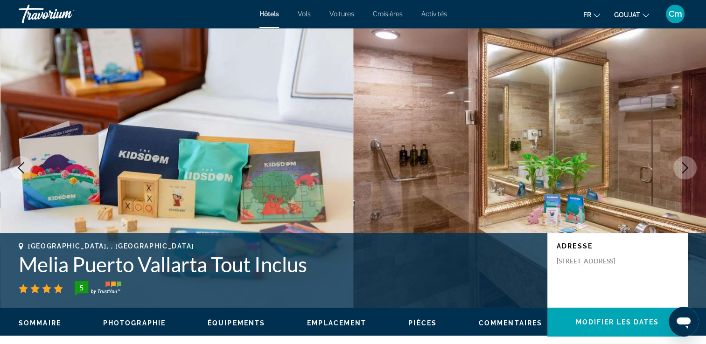
click at [690, 167] on icon "Image suivante" at bounding box center [684, 167] width 11 height 11
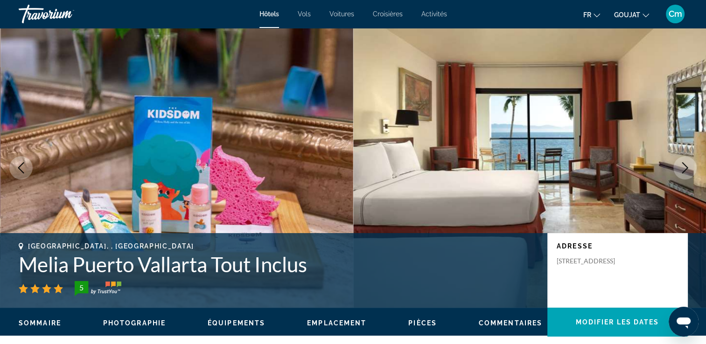
click at [690, 167] on icon "Image suivante" at bounding box center [684, 167] width 11 height 11
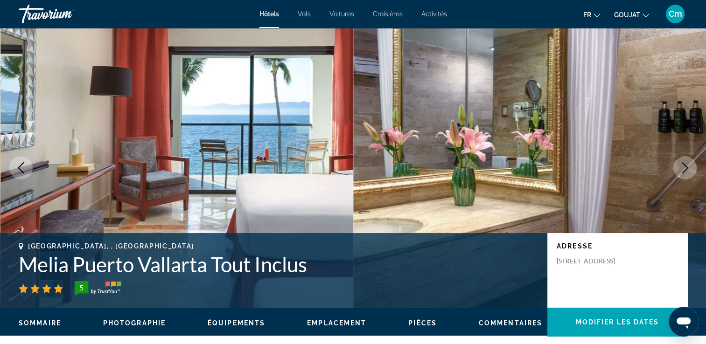
click at [690, 167] on icon "Image suivante" at bounding box center [684, 167] width 11 height 11
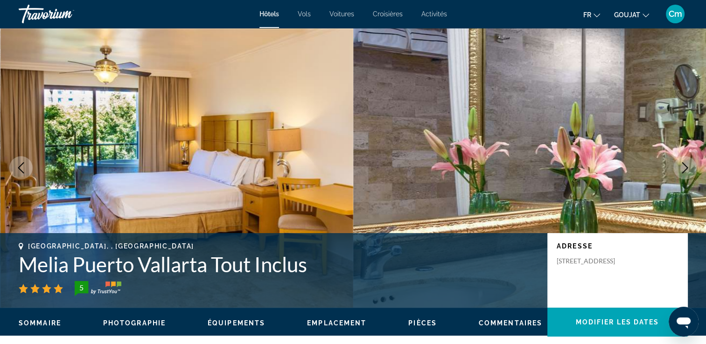
click at [690, 167] on icon "Image suivante" at bounding box center [684, 167] width 11 height 11
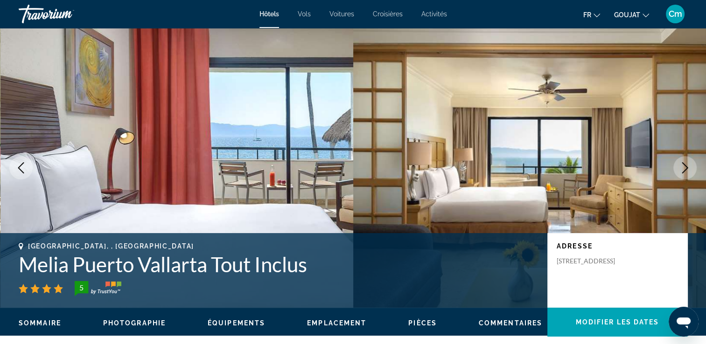
click at [690, 167] on icon "Image suivante" at bounding box center [684, 167] width 11 height 11
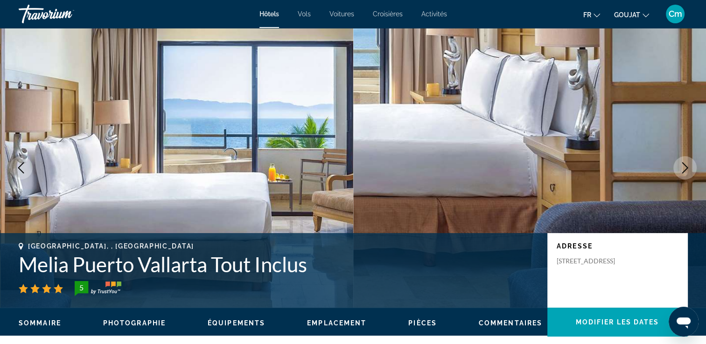
click at [690, 167] on icon "Image suivante" at bounding box center [684, 167] width 11 height 11
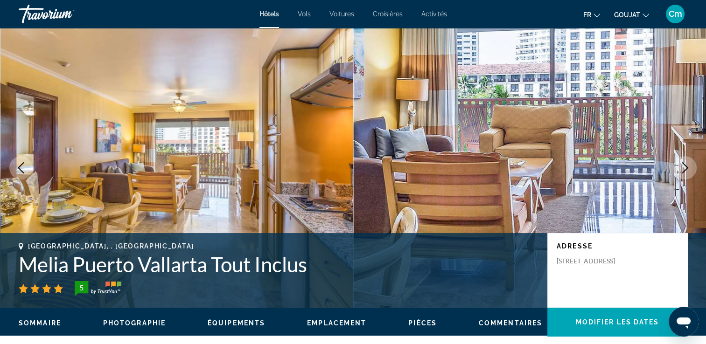
click at [690, 167] on icon "Image suivante" at bounding box center [684, 167] width 11 height 11
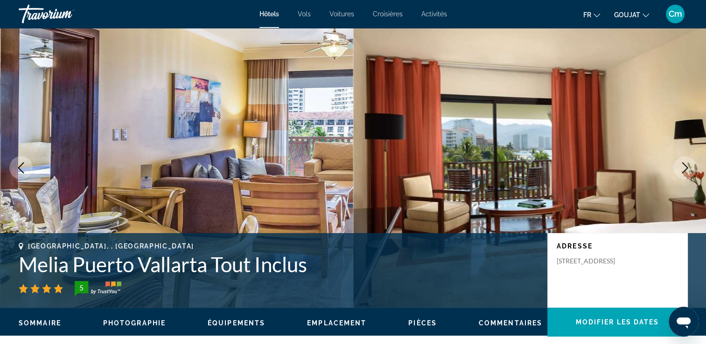
click at [690, 167] on icon "Image suivante" at bounding box center [684, 167] width 11 height 11
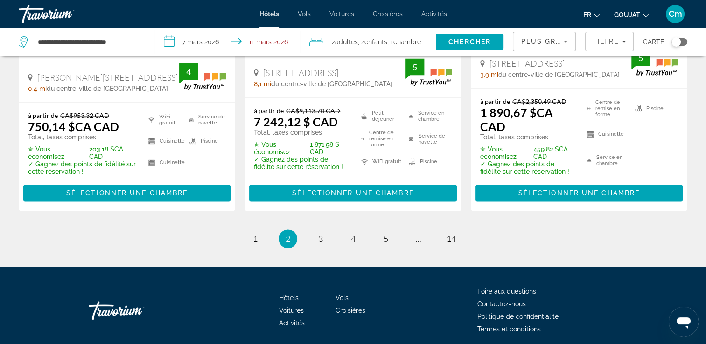
scroll to position [1410, 0]
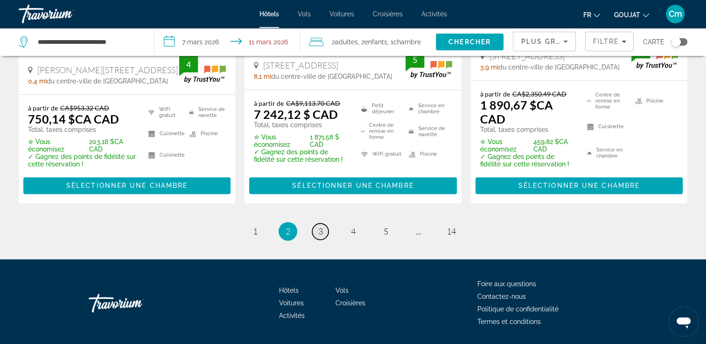
click at [319, 226] on span "3" at bounding box center [320, 231] width 5 height 10
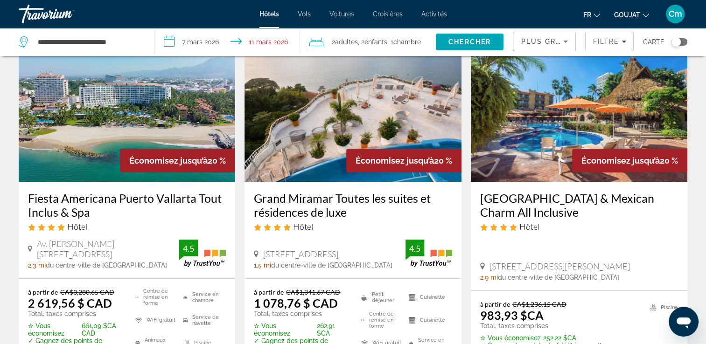
scroll to position [37, 0]
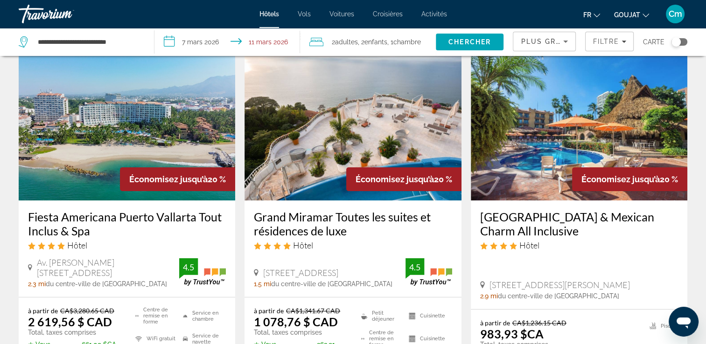
drag, startPoint x: 330, startPoint y: 223, endPoint x: 315, endPoint y: 239, distance: 22.4
click at [315, 239] on div "Grand Miramar Toutes les suites et résidences de luxe Hôtel" at bounding box center [353, 234] width 198 height 48
click at [317, 229] on h3 "Grand Miramar Toutes les suites et résidences de luxe" at bounding box center [353, 224] width 198 height 28
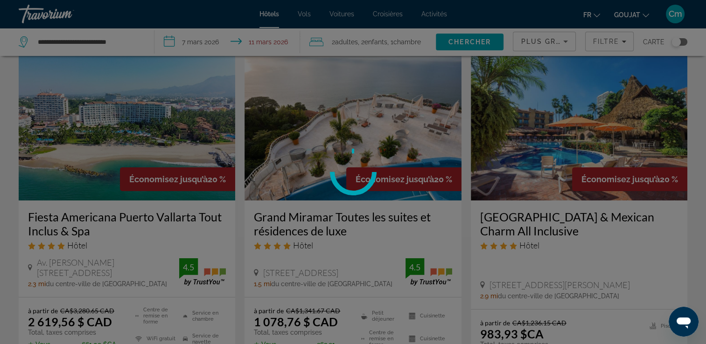
click at [317, 229] on div at bounding box center [353, 172] width 706 height 344
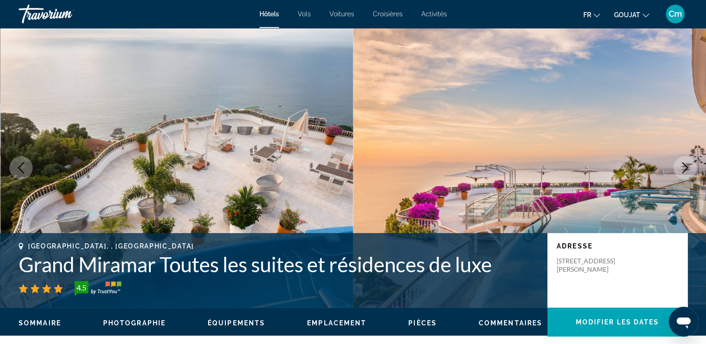
click at [685, 167] on icon "Image suivante" at bounding box center [684, 167] width 11 height 11
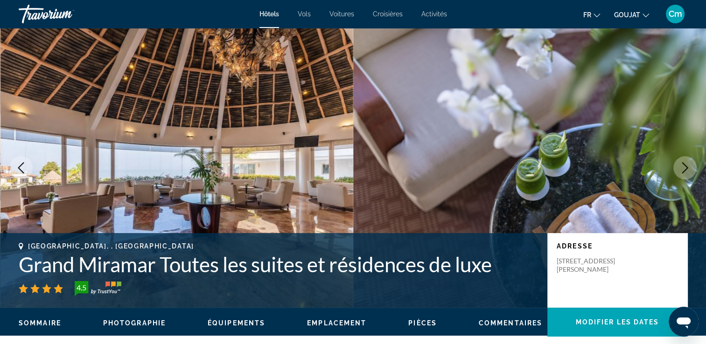
click at [685, 167] on icon "Image suivante" at bounding box center [684, 167] width 11 height 11
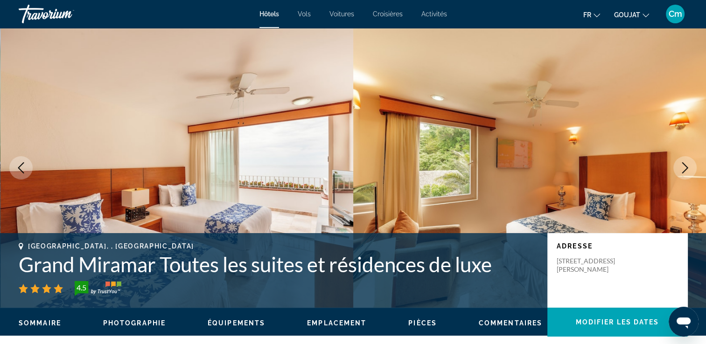
click at [685, 167] on icon "Image suivante" at bounding box center [684, 167] width 11 height 11
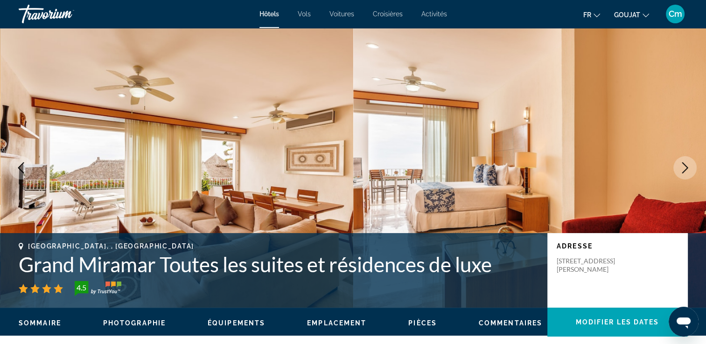
click at [685, 167] on icon "Image suivante" at bounding box center [684, 167] width 11 height 11
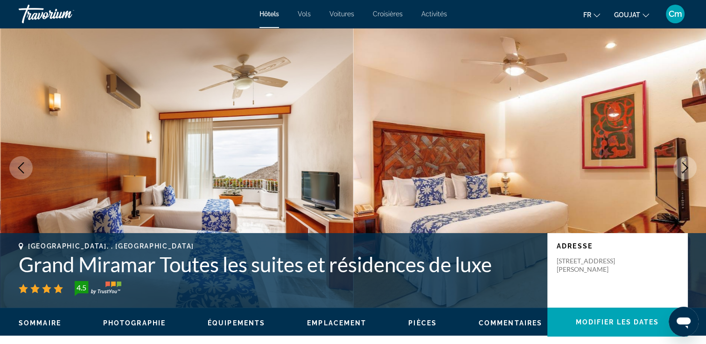
click at [685, 167] on icon "Image suivante" at bounding box center [684, 167] width 11 height 11
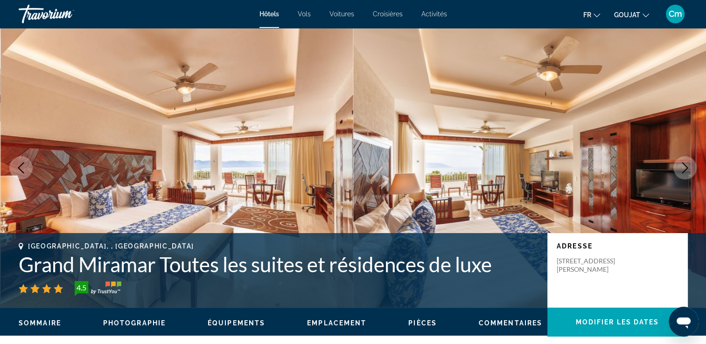
click at [685, 167] on icon "Image suivante" at bounding box center [684, 167] width 11 height 11
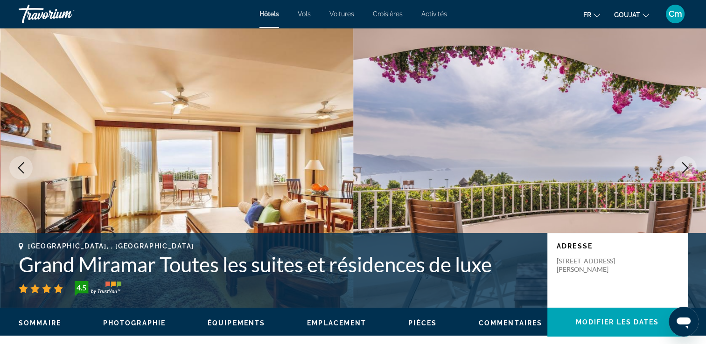
click at [685, 167] on icon "Image suivante" at bounding box center [684, 167] width 11 height 11
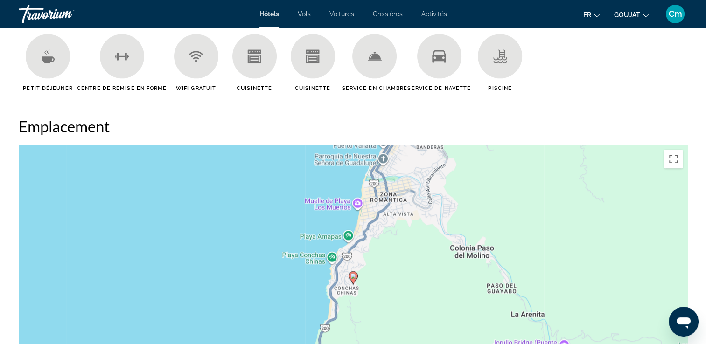
scroll to position [785, 0]
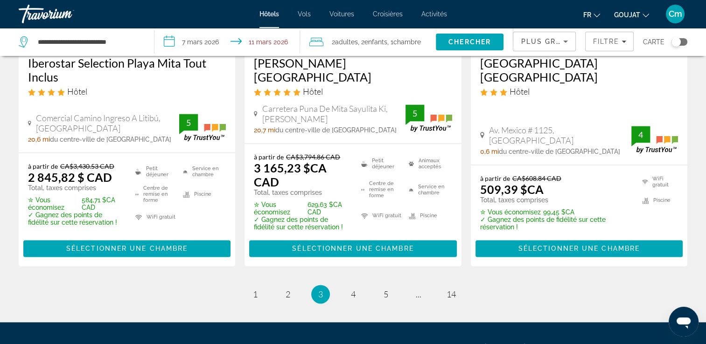
scroll to position [1325, 0]
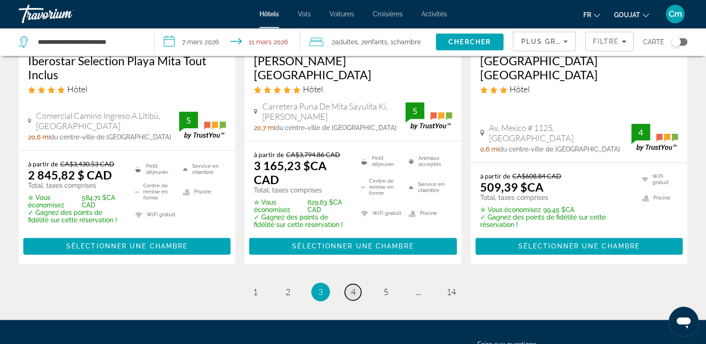
click at [347, 284] on link "page 4" at bounding box center [353, 292] width 16 height 16
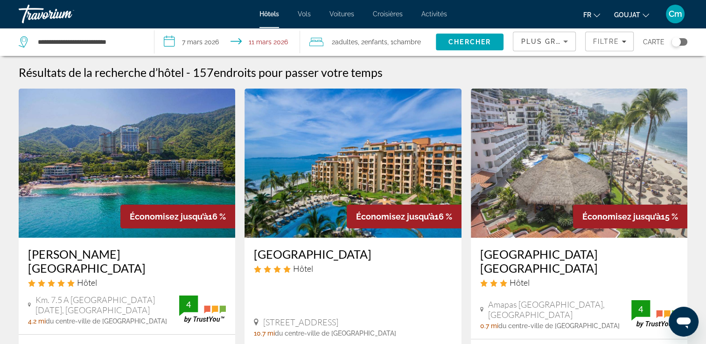
click at [200, 42] on input "**********" at bounding box center [228, 43] width 149 height 31
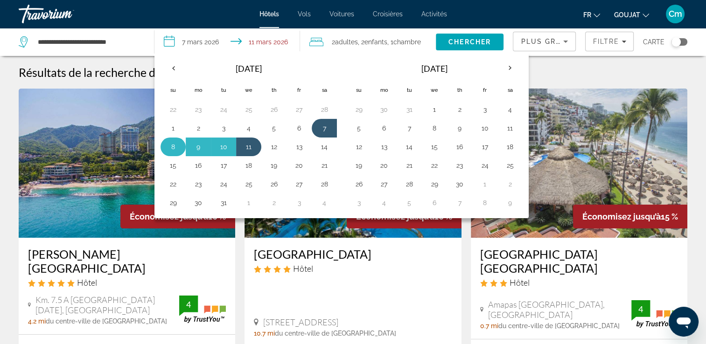
click at [175, 153] on td "8" at bounding box center [173, 147] width 25 height 19
click at [169, 140] on button "8" at bounding box center [173, 146] width 15 height 13
click at [244, 146] on button "11" at bounding box center [248, 146] width 15 height 13
type input "**********"
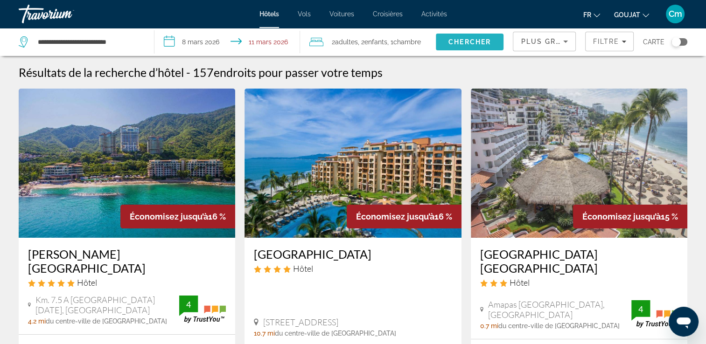
click at [474, 45] on span "Chercher" at bounding box center [469, 41] width 42 height 7
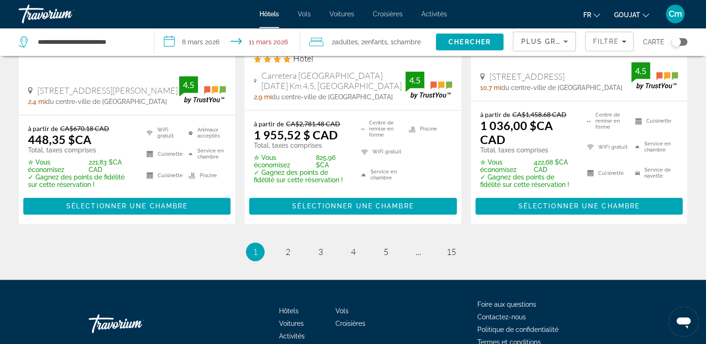
scroll to position [1400, 0]
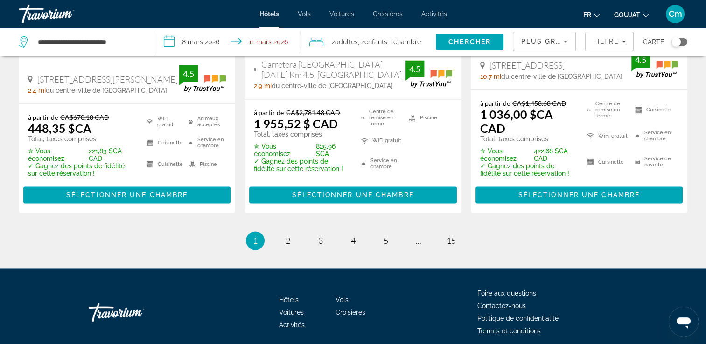
drag, startPoint x: 287, startPoint y: 225, endPoint x: 217, endPoint y: 234, distance: 70.1
click at [217, 234] on ul "1 / 15 Vous êtes sur la page 1 page 2 page 3 page 4 page 5 page ... page 15" at bounding box center [353, 240] width 669 height 19
click at [287, 236] on span "2" at bounding box center [288, 241] width 5 height 10
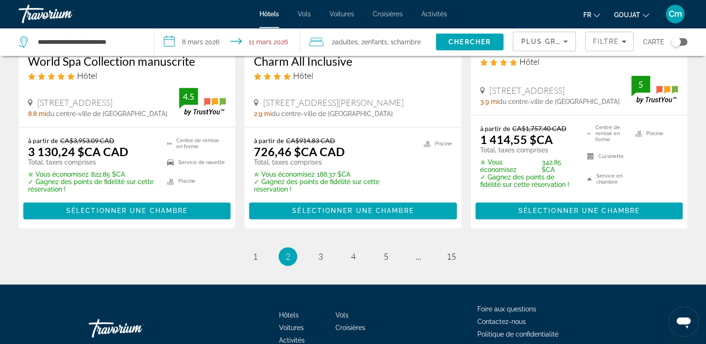
scroll to position [1396, 0]
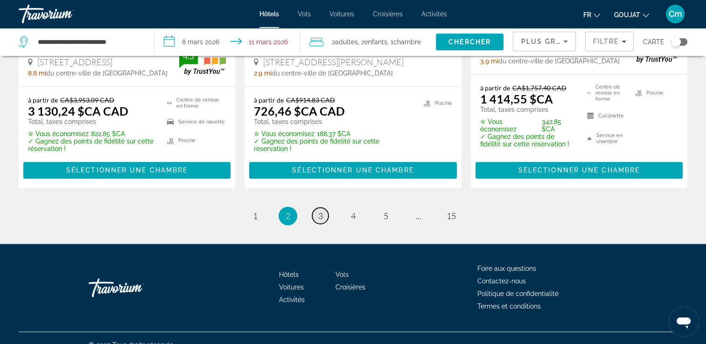
click at [320, 211] on span "3" at bounding box center [320, 216] width 5 height 10
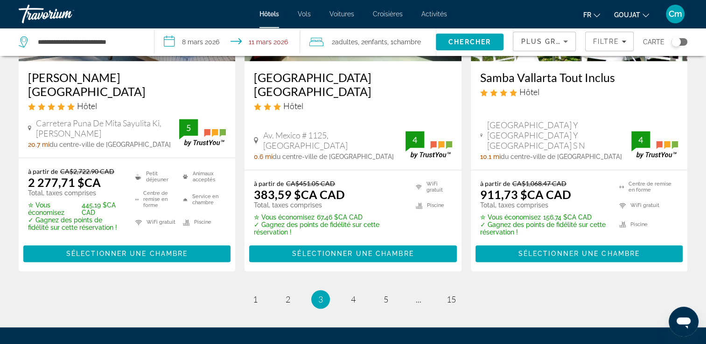
scroll to position [1325, 0]
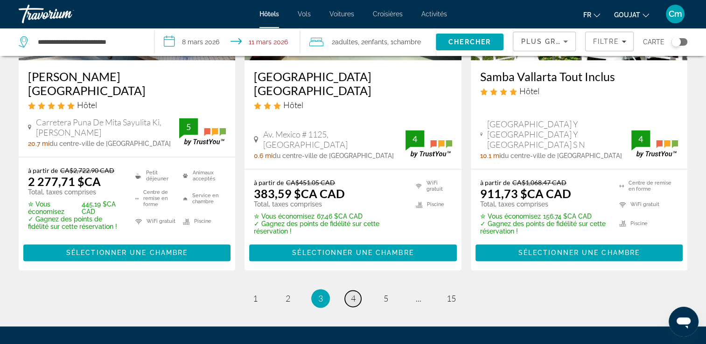
click at [352, 294] on span "4" at bounding box center [353, 299] width 5 height 10
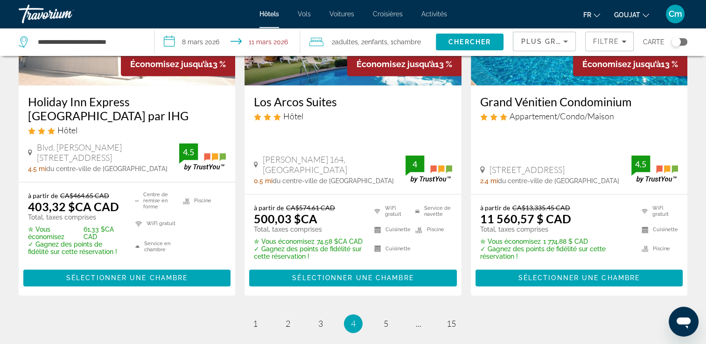
scroll to position [1393, 0]
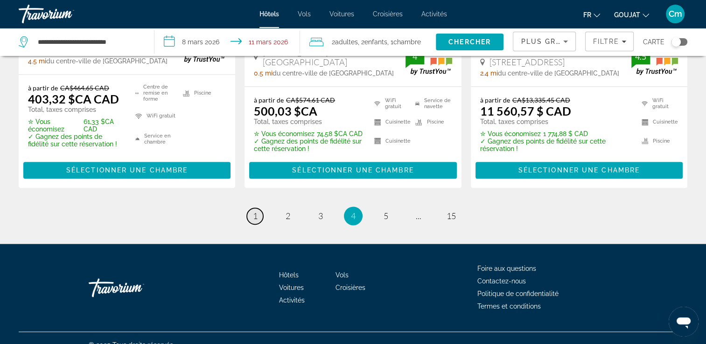
click at [259, 208] on link "page 1" at bounding box center [255, 216] width 16 height 16
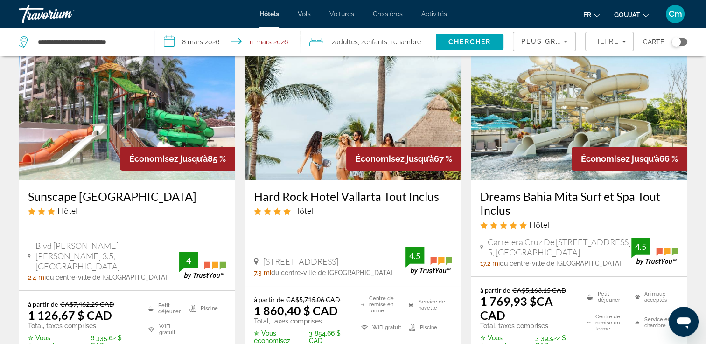
scroll to position [56, 0]
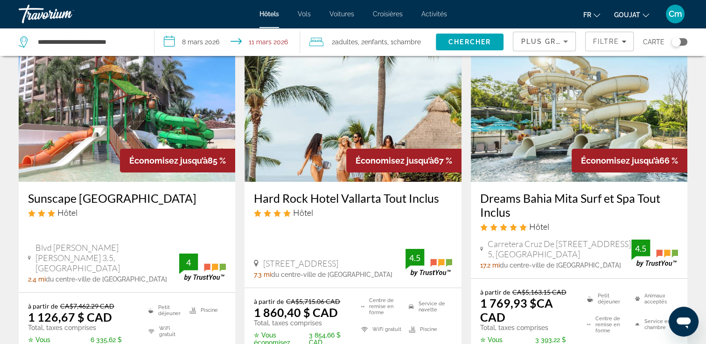
click at [282, 198] on h3 "Hard Rock Hotel Vallarta Tout Inclus" at bounding box center [353, 198] width 198 height 14
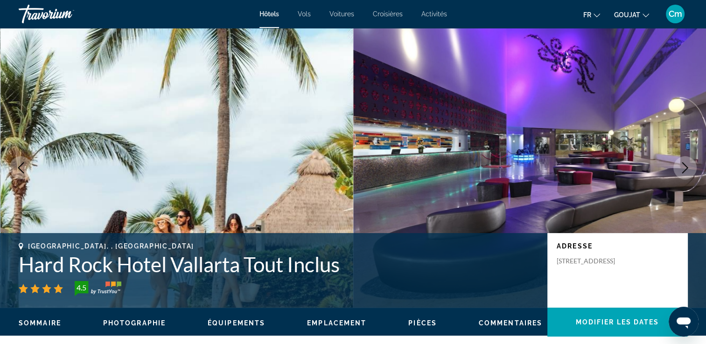
drag, startPoint x: 687, startPoint y: 163, endPoint x: 672, endPoint y: 149, distance: 20.5
click at [672, 149] on img "Contenu principal" at bounding box center [529, 168] width 353 height 280
click at [691, 167] on button "Image suivante" at bounding box center [684, 167] width 23 height 23
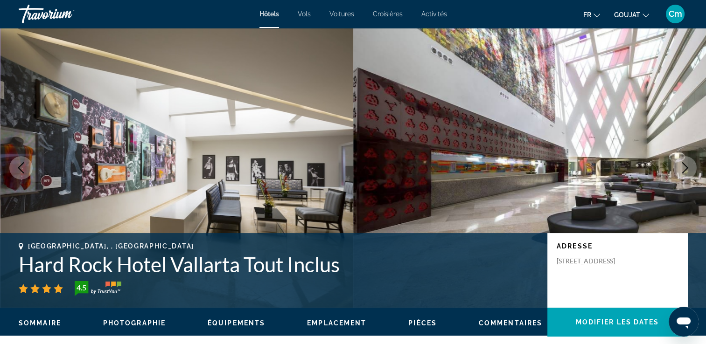
click at [691, 167] on button "Image suivante" at bounding box center [684, 167] width 23 height 23
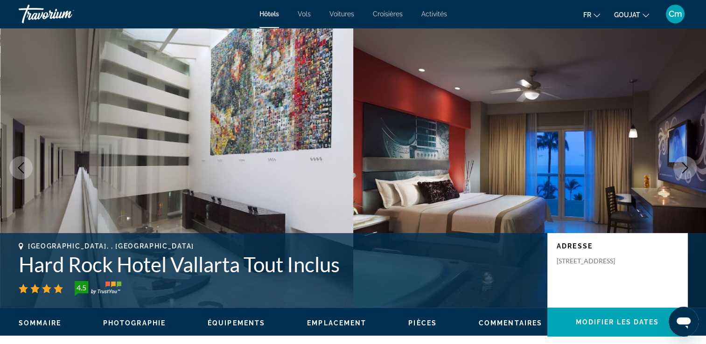
click at [691, 167] on button "Image suivante" at bounding box center [684, 167] width 23 height 23
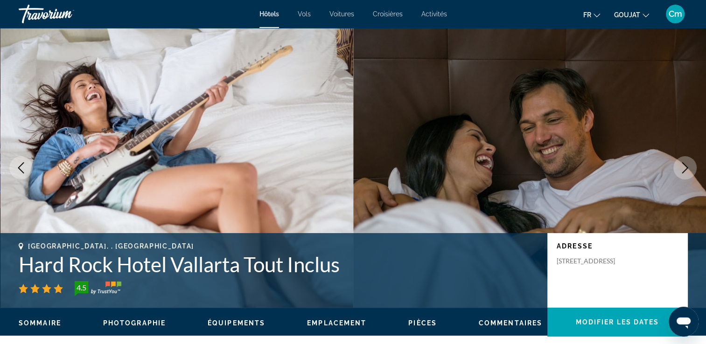
click at [691, 167] on button "Image suivante" at bounding box center [684, 167] width 23 height 23
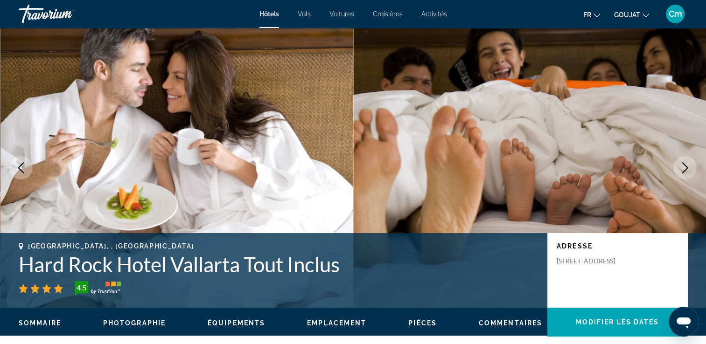
click at [691, 167] on button "Image suivante" at bounding box center [684, 167] width 23 height 23
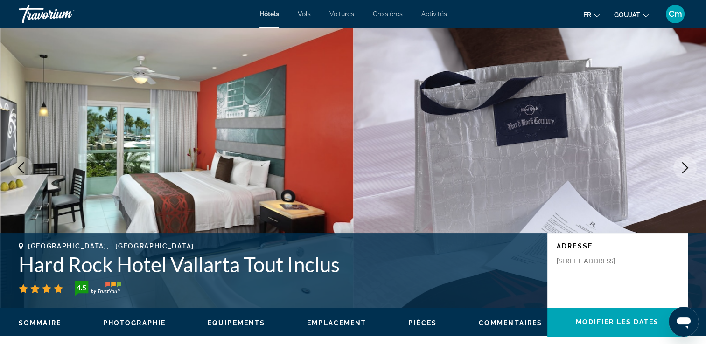
click at [691, 167] on button "Image suivante" at bounding box center [684, 167] width 23 height 23
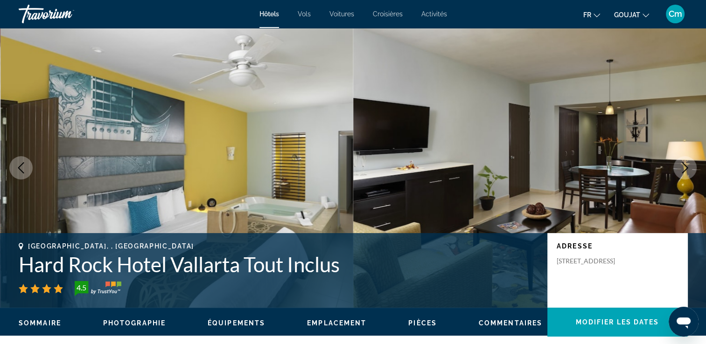
click at [691, 167] on button "Image suivante" at bounding box center [684, 167] width 23 height 23
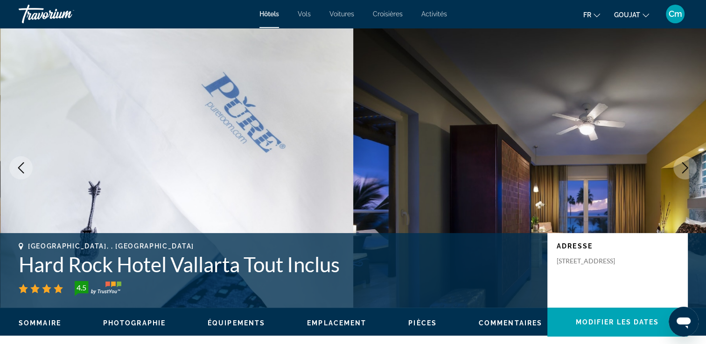
click at [691, 167] on button "Image suivante" at bounding box center [684, 167] width 23 height 23
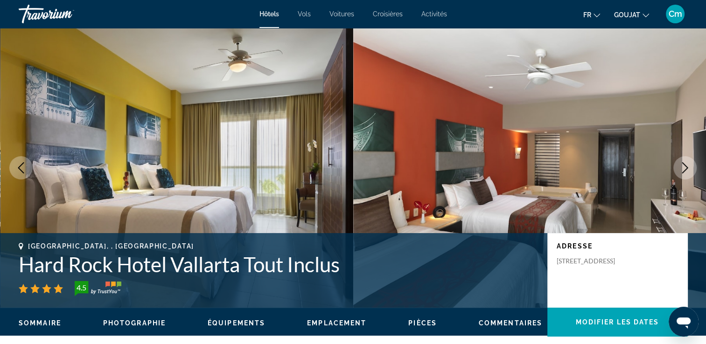
click at [691, 167] on button "Image suivante" at bounding box center [684, 167] width 23 height 23
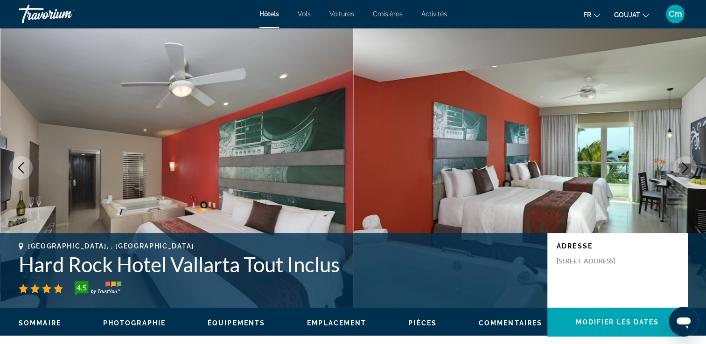
click at [691, 167] on button "Image suivante" at bounding box center [684, 167] width 23 height 23
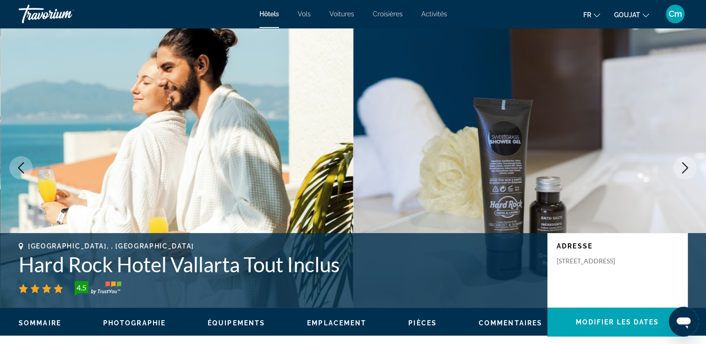
click at [691, 167] on button "Image suivante" at bounding box center [684, 167] width 23 height 23
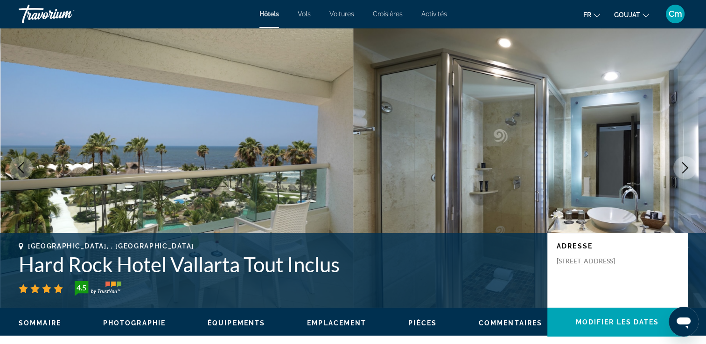
click at [691, 167] on button "Image suivante" at bounding box center [684, 167] width 23 height 23
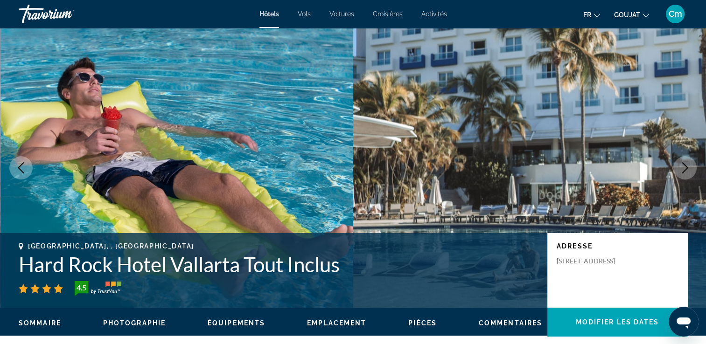
click at [691, 167] on button "Image suivante" at bounding box center [684, 167] width 23 height 23
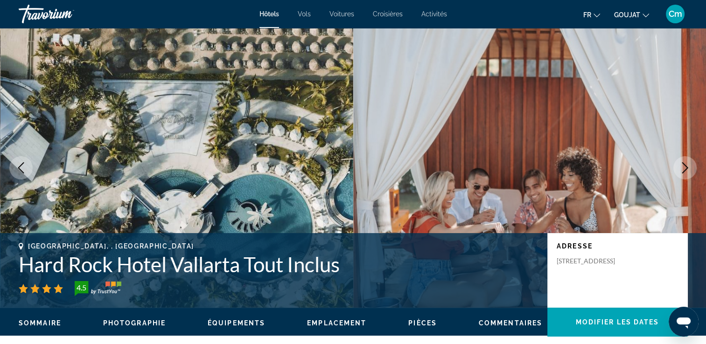
click at [691, 167] on button "Image suivante" at bounding box center [684, 167] width 23 height 23
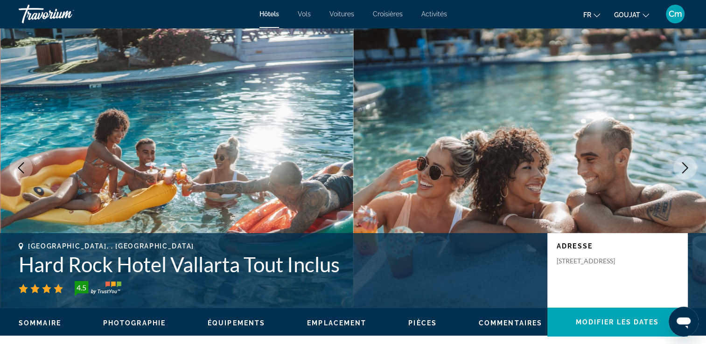
click at [691, 167] on button "Image suivante" at bounding box center [684, 167] width 23 height 23
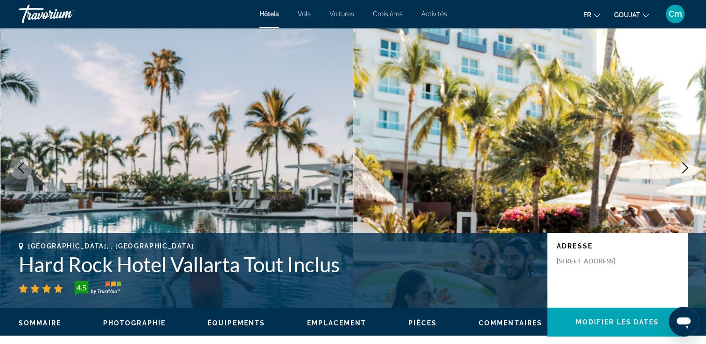
click at [691, 167] on button "Image suivante" at bounding box center [684, 167] width 23 height 23
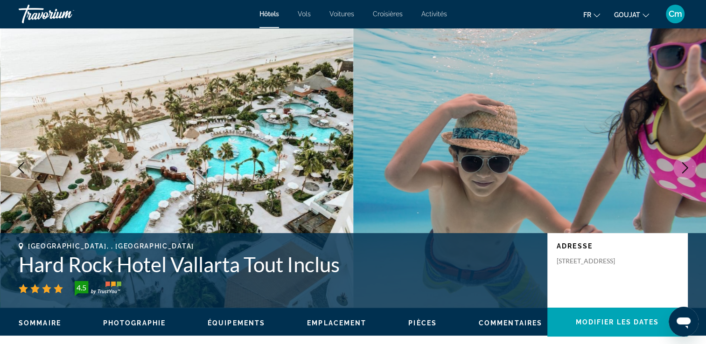
click at [691, 167] on button "Image suivante" at bounding box center [684, 167] width 23 height 23
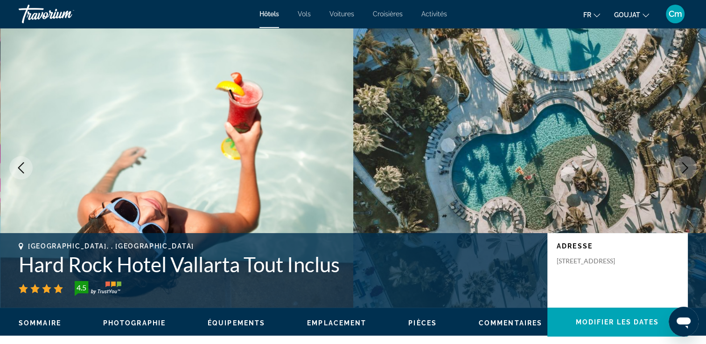
click at [691, 167] on button "Image suivante" at bounding box center [684, 167] width 23 height 23
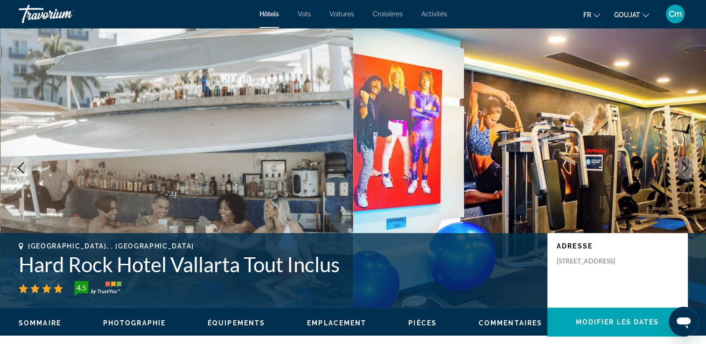
click at [691, 167] on button "Image suivante" at bounding box center [684, 167] width 23 height 23
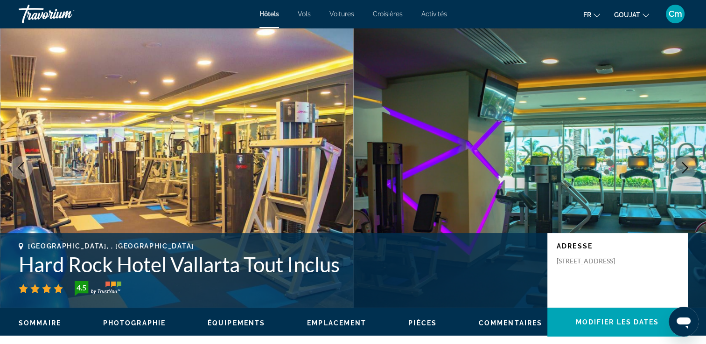
click at [691, 167] on button "Image suivante" at bounding box center [684, 167] width 23 height 23
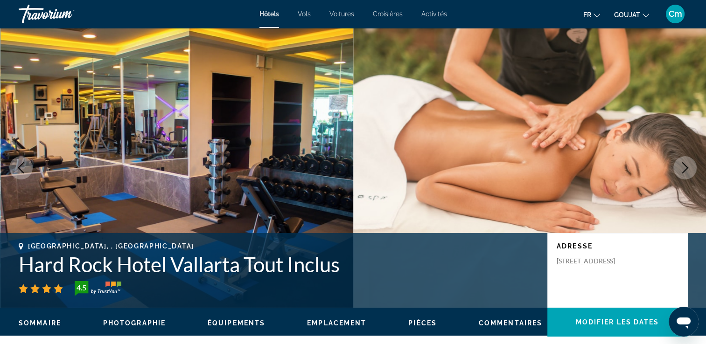
click at [691, 167] on button "Image suivante" at bounding box center [684, 167] width 23 height 23
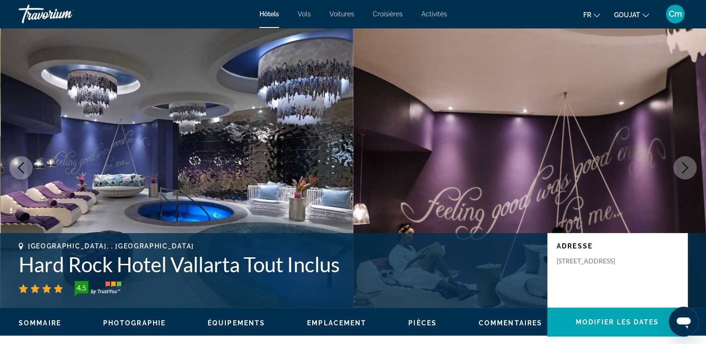
click at [691, 167] on button "Image suivante" at bounding box center [684, 167] width 23 height 23
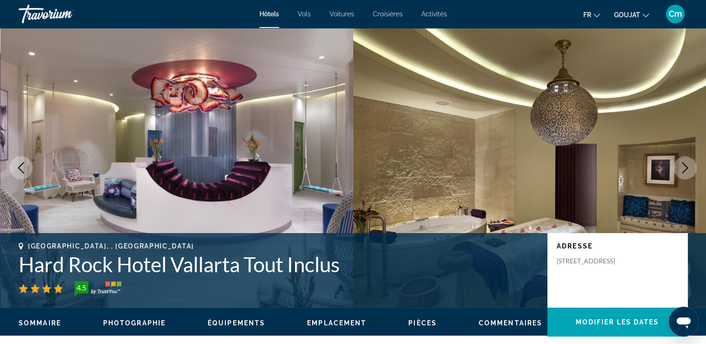
click at [691, 167] on button "Image suivante" at bounding box center [684, 167] width 23 height 23
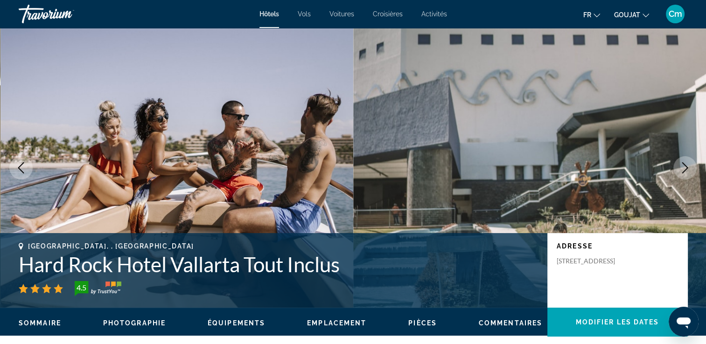
click at [691, 167] on button "Image suivante" at bounding box center [684, 167] width 23 height 23
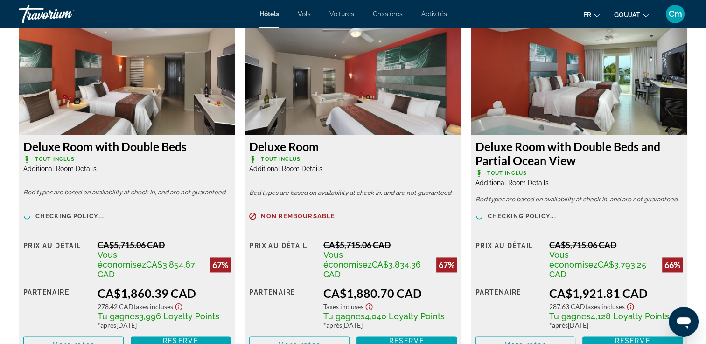
scroll to position [1307, 0]
